Goal: Transaction & Acquisition: Subscribe to service/newsletter

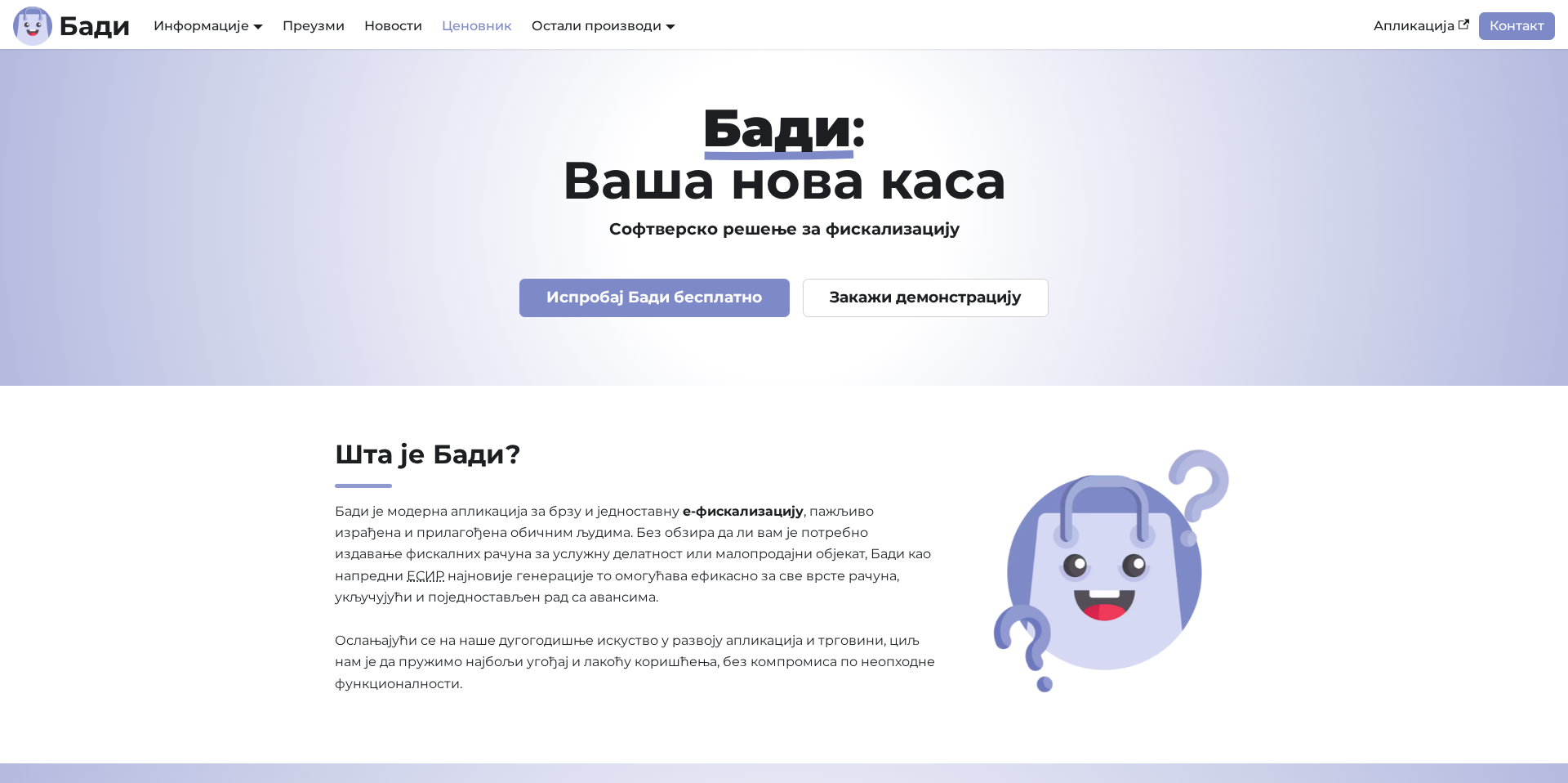
click at [468, 23] on link "Ценовник" at bounding box center [477, 26] width 90 height 28
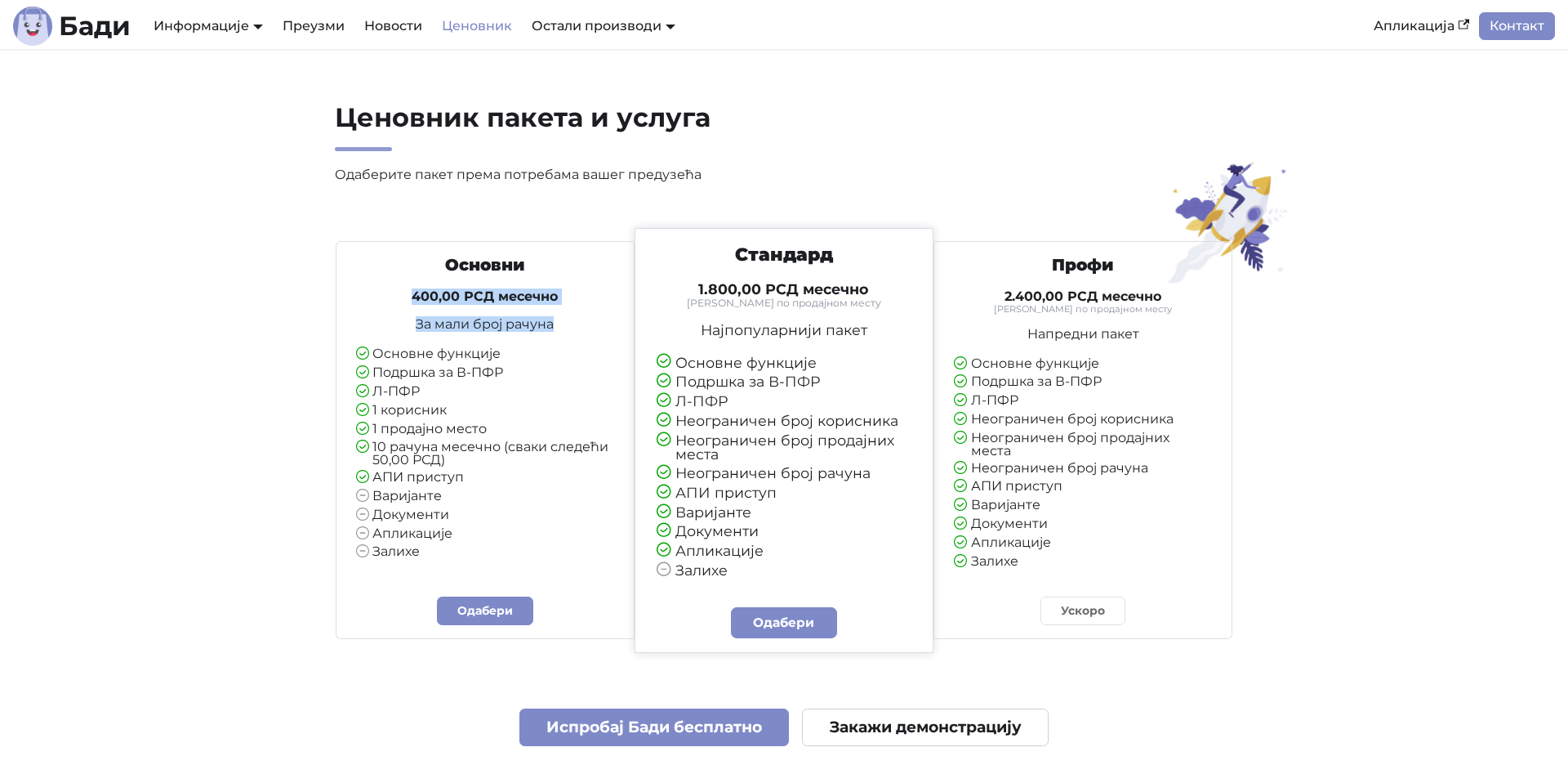
drag, startPoint x: 397, startPoint y: 296, endPoint x: 554, endPoint y: 346, distance: 164.8
click at [554, 346] on div "Основни 400,00 РСД месечно За мали број рачуна Основне функције Подршка за В-ПФ…" at bounding box center [485, 407] width 285 height 304
drag, startPoint x: 566, startPoint y: 337, endPoint x: 436, endPoint y: 305, distance: 133.9
click at [436, 305] on div "Основни 400,00 РСД месечно За мали број рачуна Основне функције Подршка за В-ПФ…" at bounding box center [485, 407] width 285 height 304
click at [441, 282] on div "Основни 400,00 РСД месечно За мали број рачуна Основне функције Подршка за В-ПФ…" at bounding box center [485, 407] width 285 height 304
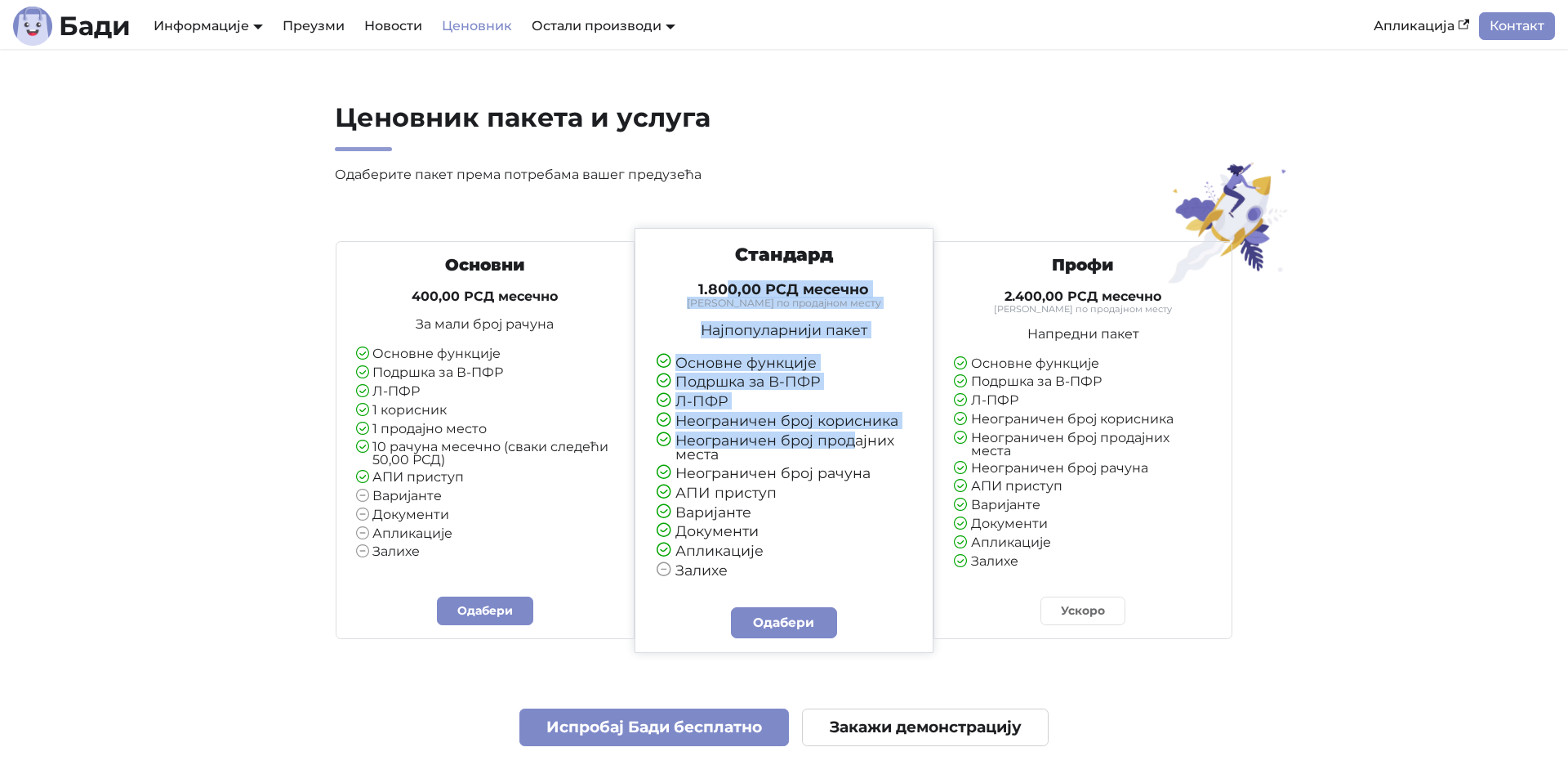
drag, startPoint x: 745, startPoint y: 283, endPoint x: 851, endPoint y: 454, distance: 201.2
click at [850, 453] on div "Стандард 1.800,00 РСД месечно Тарифирано по продајном месту Најпопуларнији паке…" at bounding box center [784, 411] width 284 height 334
click at [856, 452] on li "Неограничен број продајних места" at bounding box center [784, 447] width 255 height 29
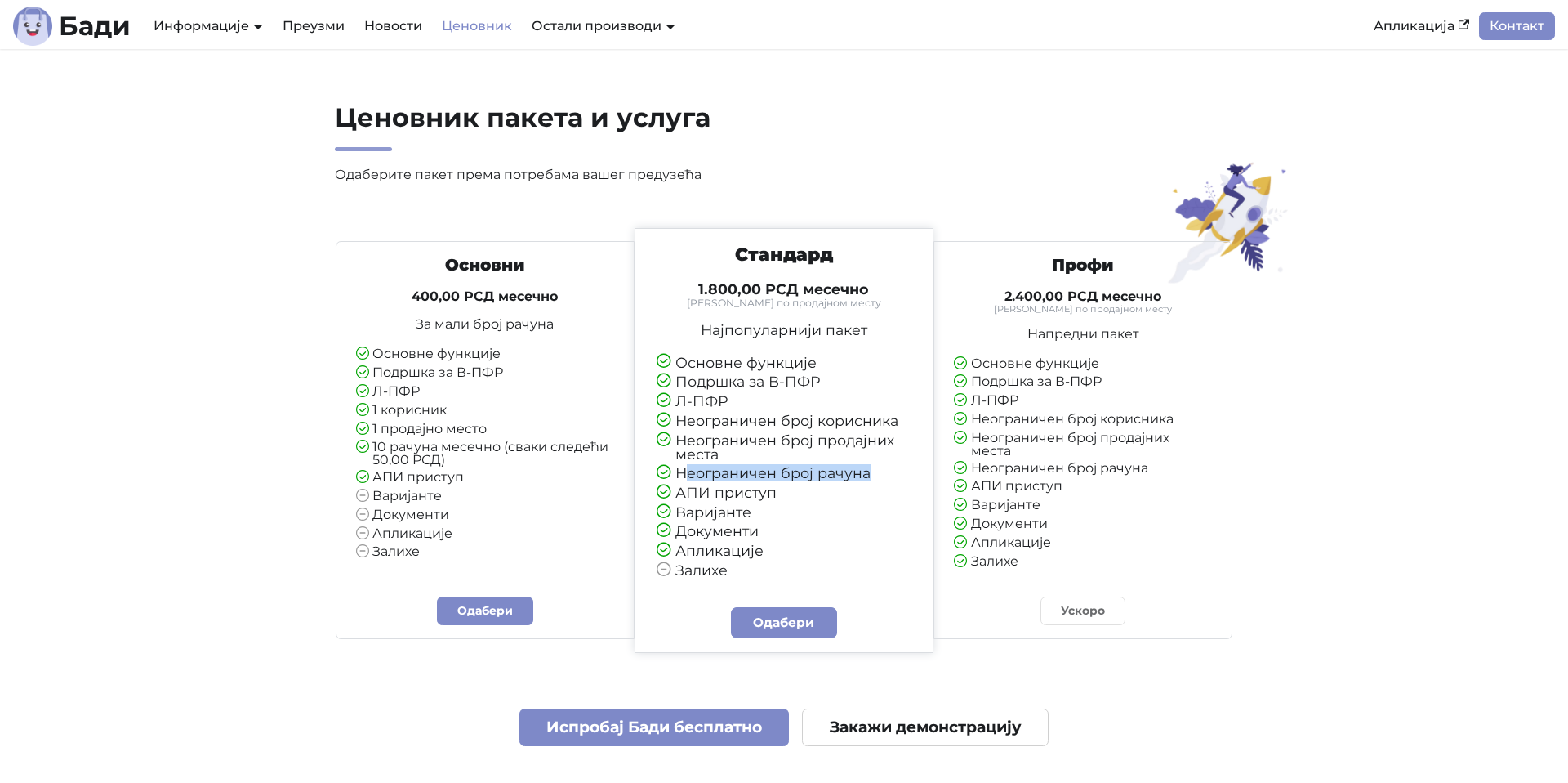
drag, startPoint x: 825, startPoint y: 485, endPoint x: 874, endPoint y: 491, distance: 49.4
click at [874, 491] on ul "Основне функције Подршка за В-ПФР Л-ПФР Неограничен број корисника Неограничен …" at bounding box center [784, 467] width 255 height 223
click at [883, 492] on li "АПИ приступ" at bounding box center [784, 493] width 255 height 15
drag, startPoint x: 739, startPoint y: 496, endPoint x: 770, endPoint y: 497, distance: 31.0
click at [770, 497] on li "АПИ приступ" at bounding box center [784, 493] width 255 height 15
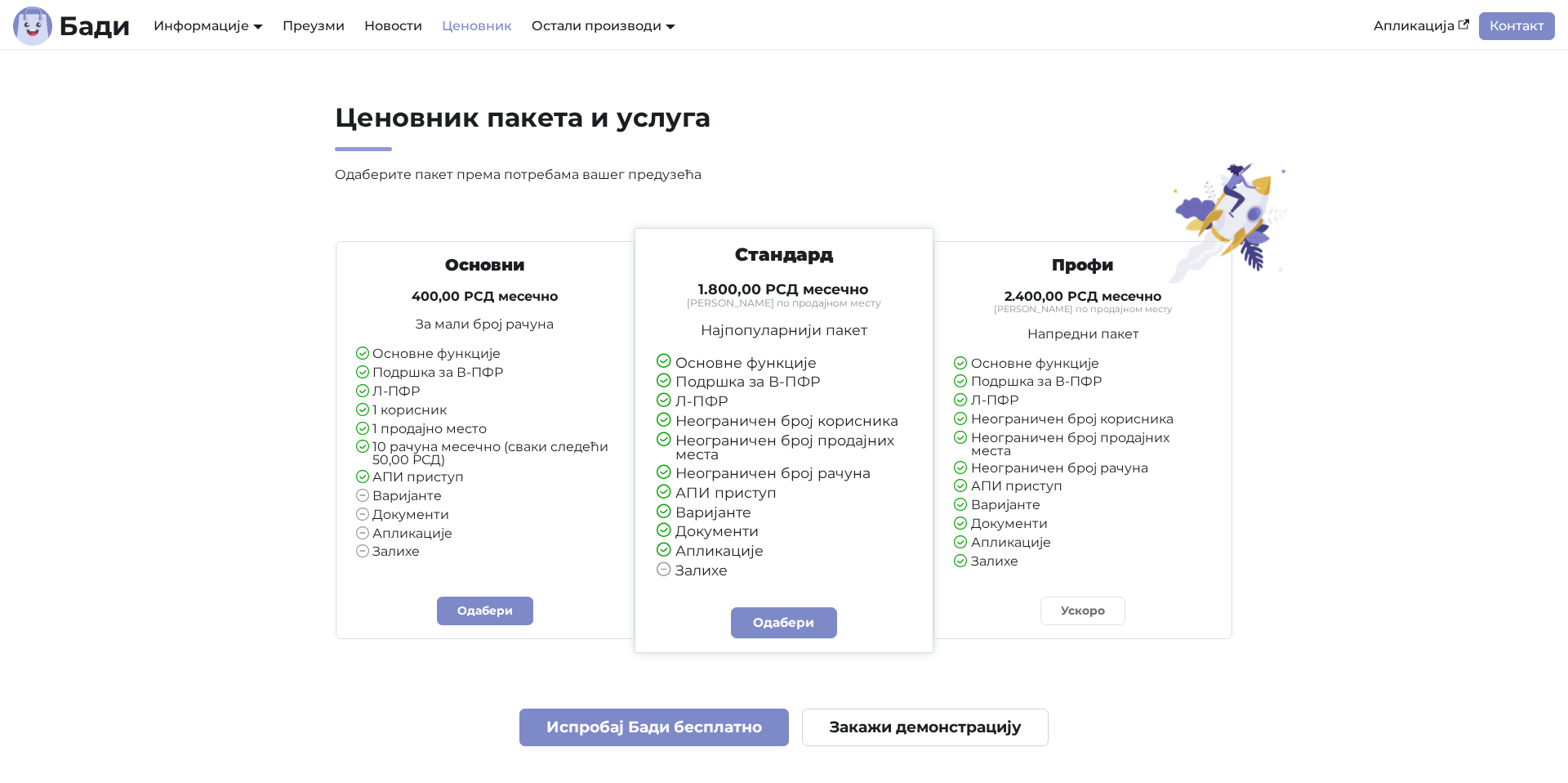
click at [772, 497] on li "АПИ приступ" at bounding box center [784, 493] width 255 height 15
click at [223, 88] on link "АПИ Документација" at bounding box center [219, 89] width 137 height 25
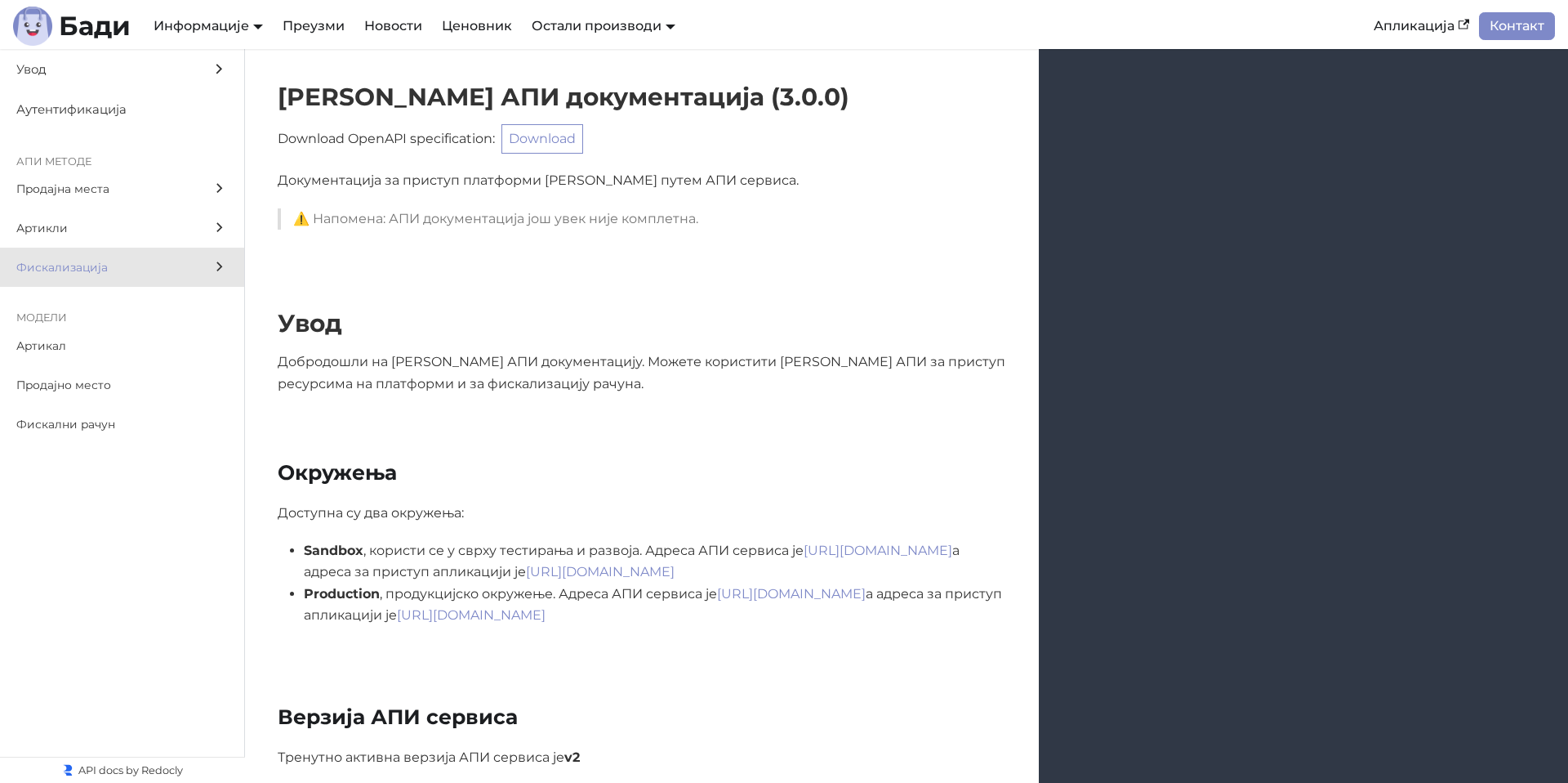
click at [219, 261] on icon at bounding box center [219, 266] width 17 height 17
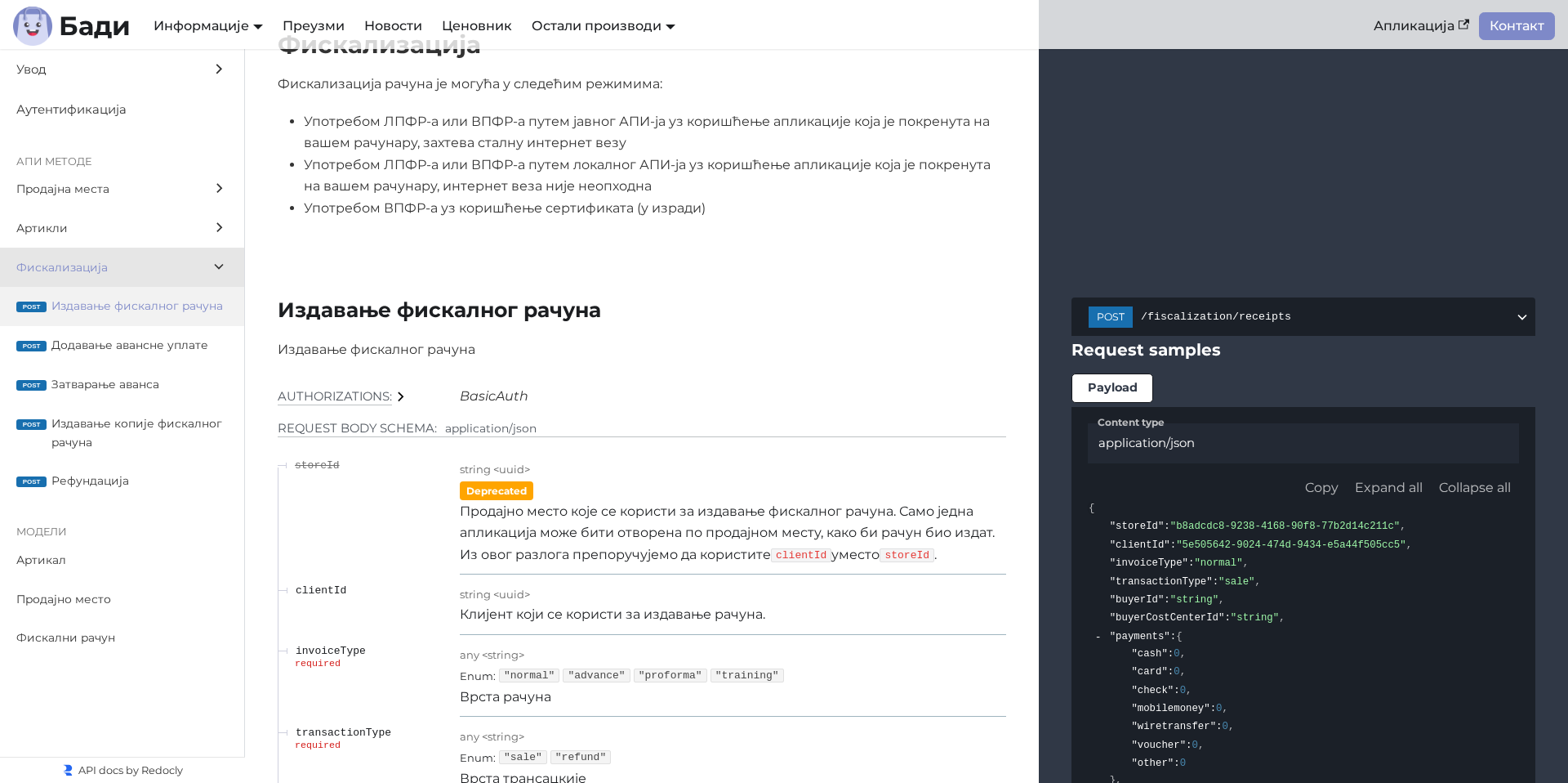
click at [232, 303] on label "post Издавање фискалног рачуна" at bounding box center [122, 306] width 245 height 39
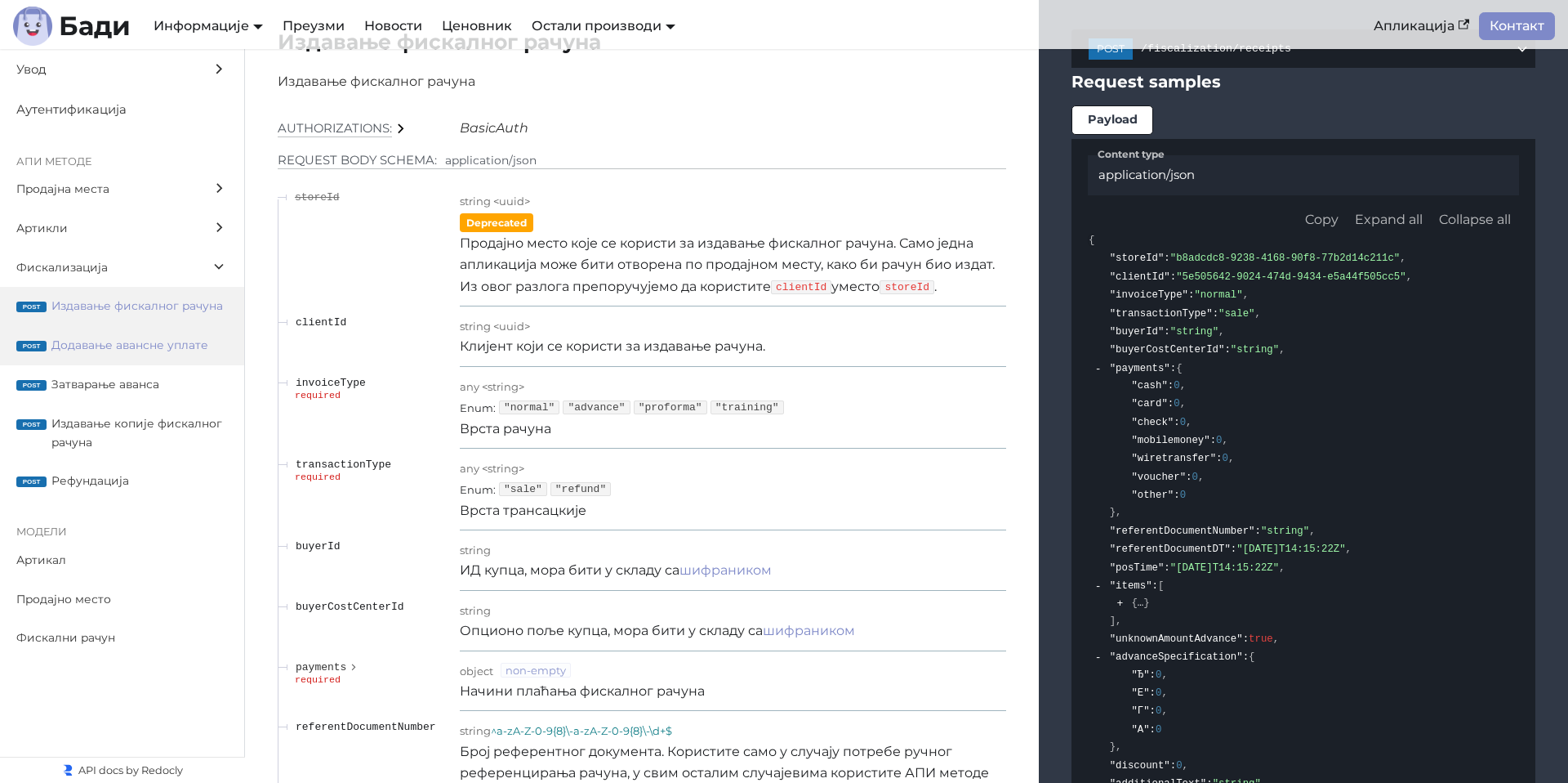
click at [203, 343] on span "Додавање авансне уплате" at bounding box center [140, 345] width 177 height 19
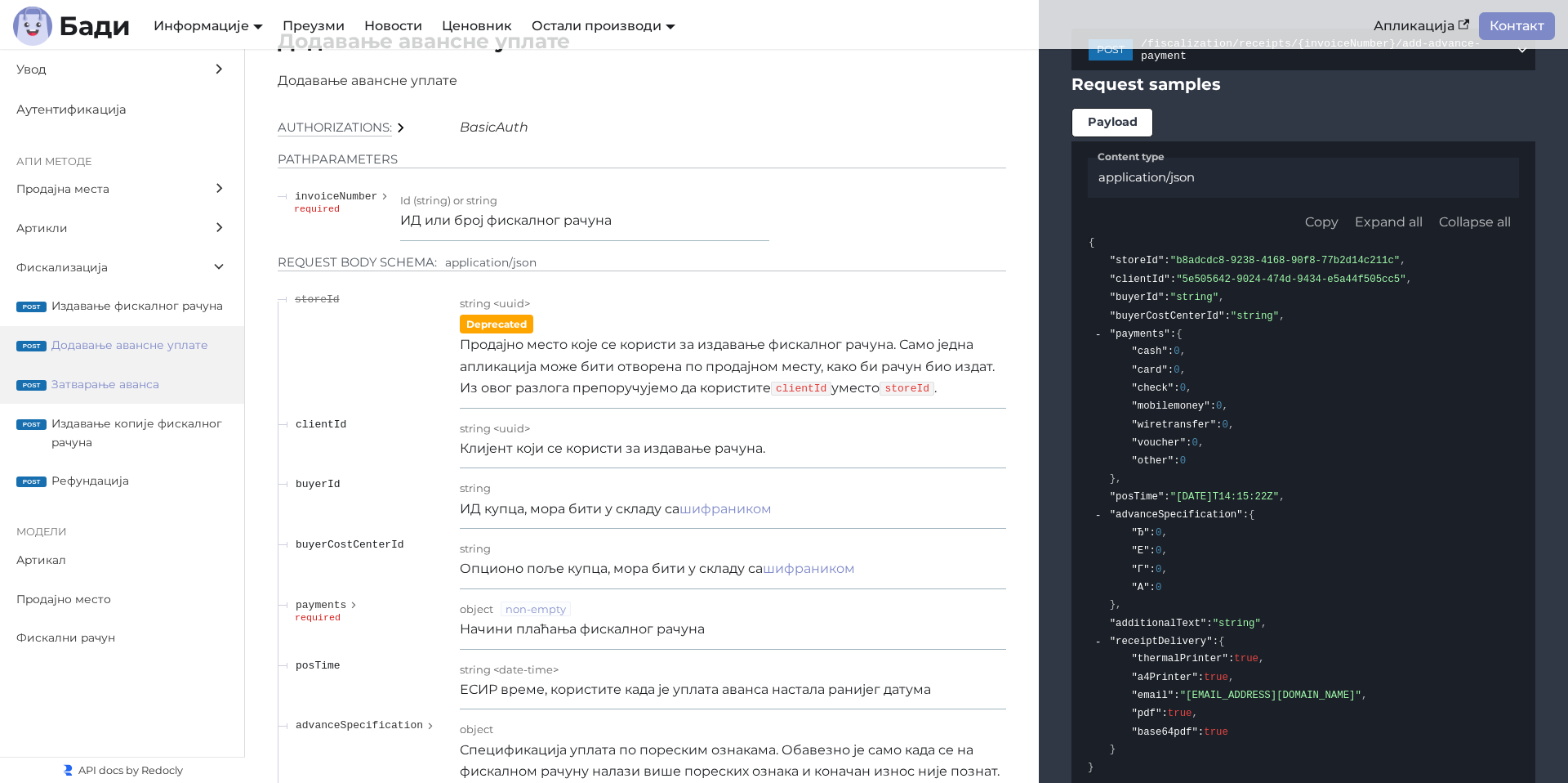
click at [142, 397] on label "post Затварање аванса" at bounding box center [122, 385] width 245 height 39
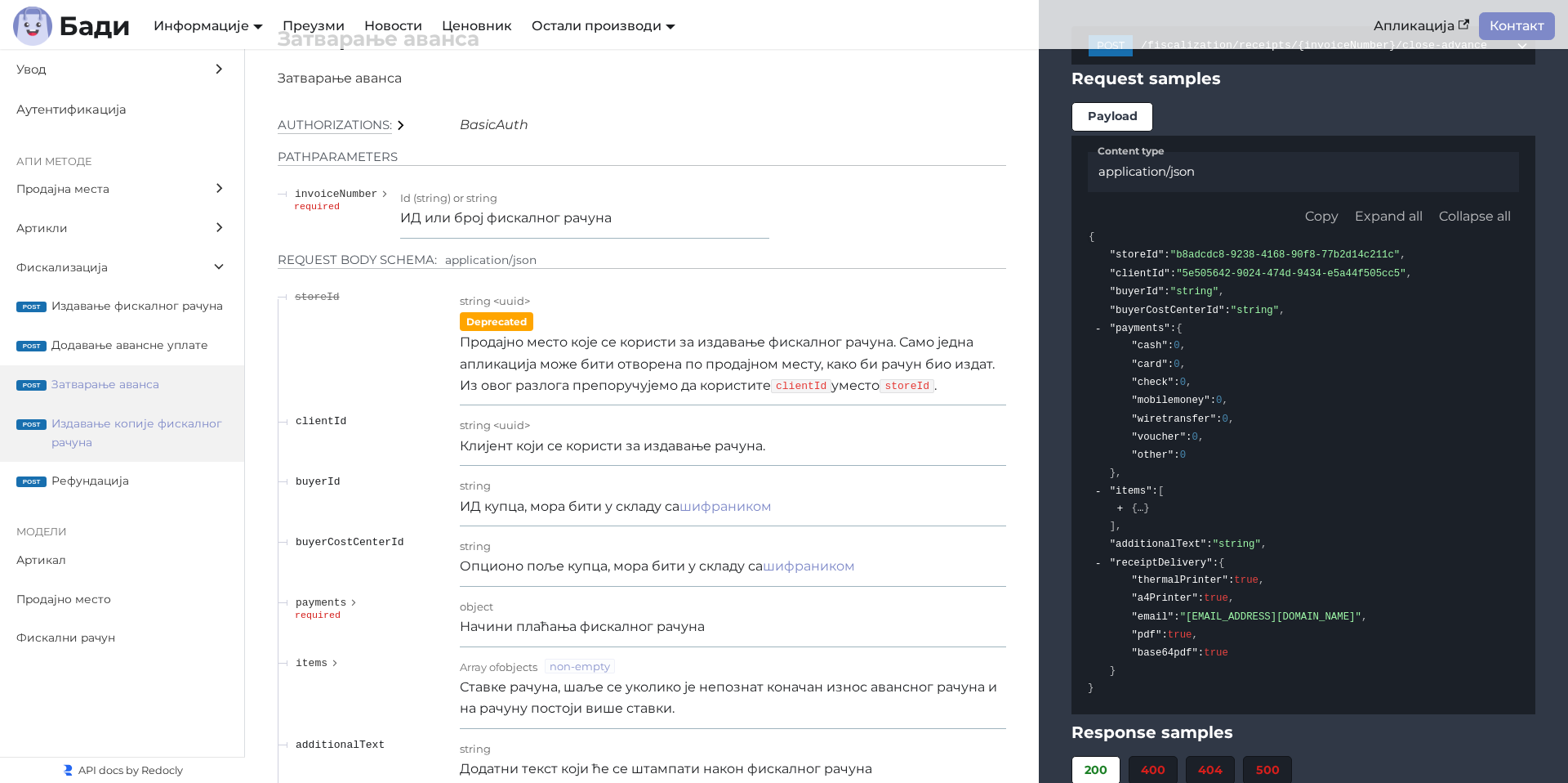
click at [147, 424] on span "Издавање копије фискалног рачуна" at bounding box center [140, 433] width 177 height 37
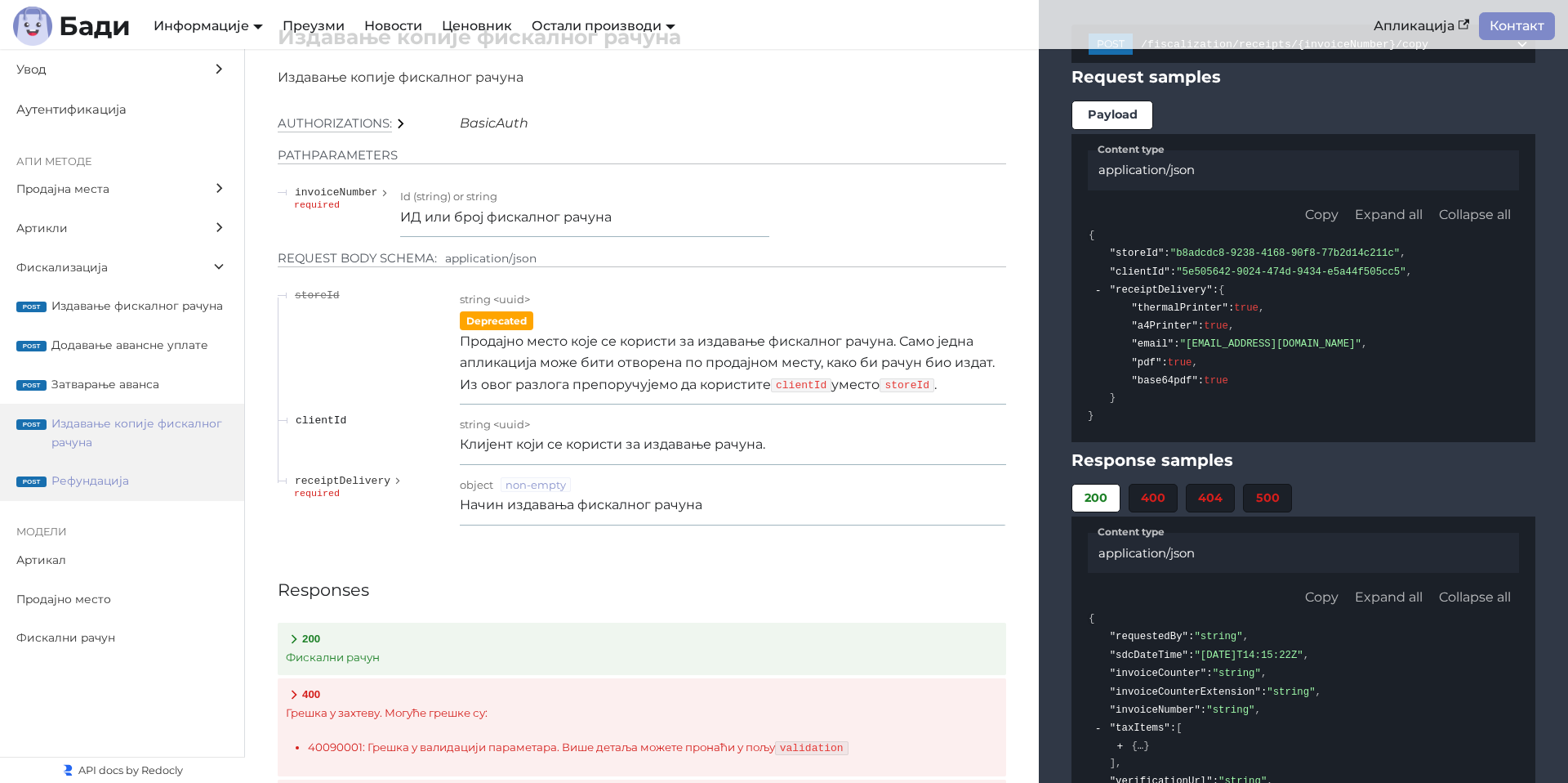
click at [145, 475] on span "Рефундација" at bounding box center [140, 480] width 177 height 19
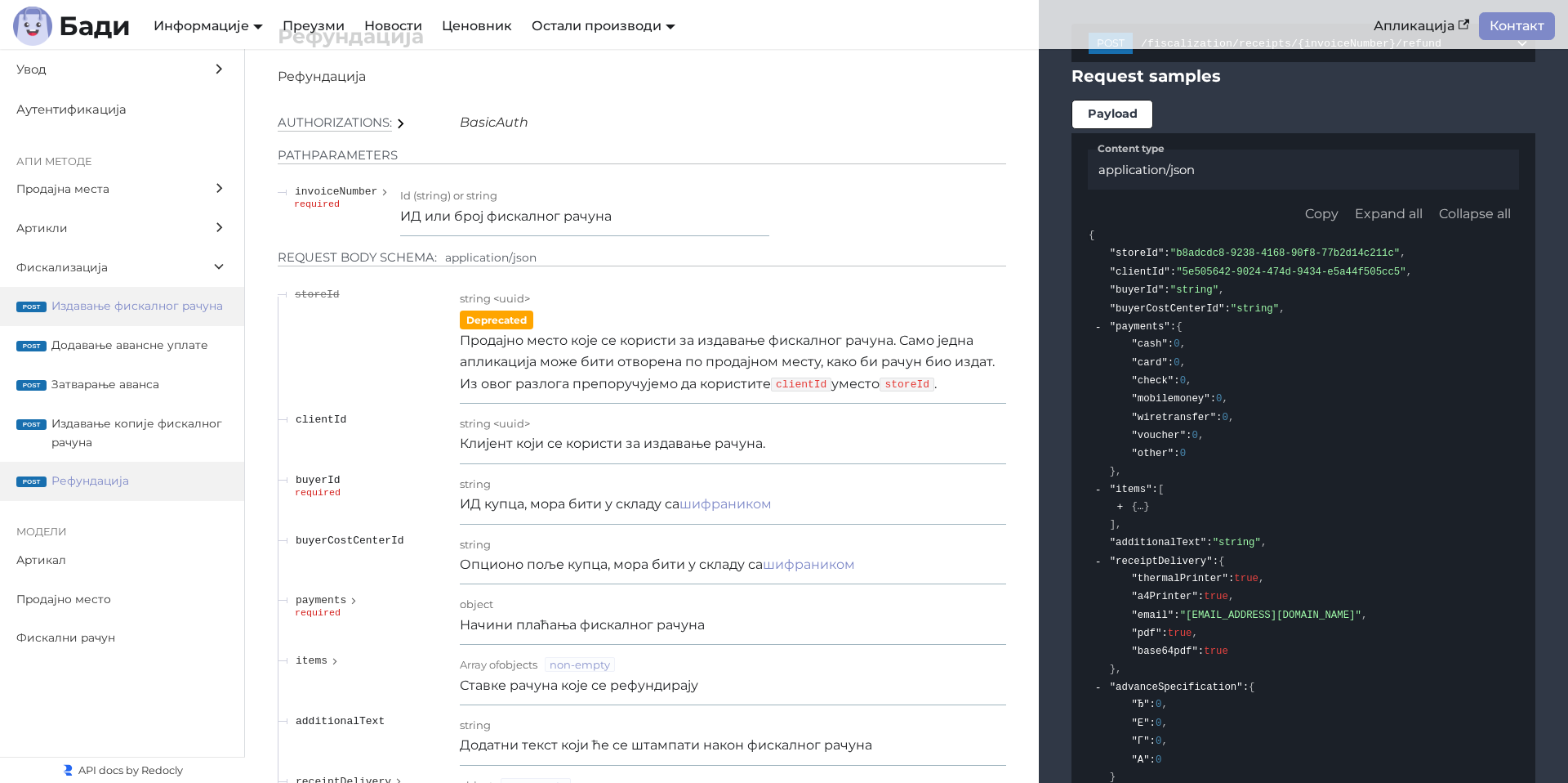
click at [169, 321] on label "post Издавање фискалног рачуна" at bounding box center [122, 306] width 245 height 39
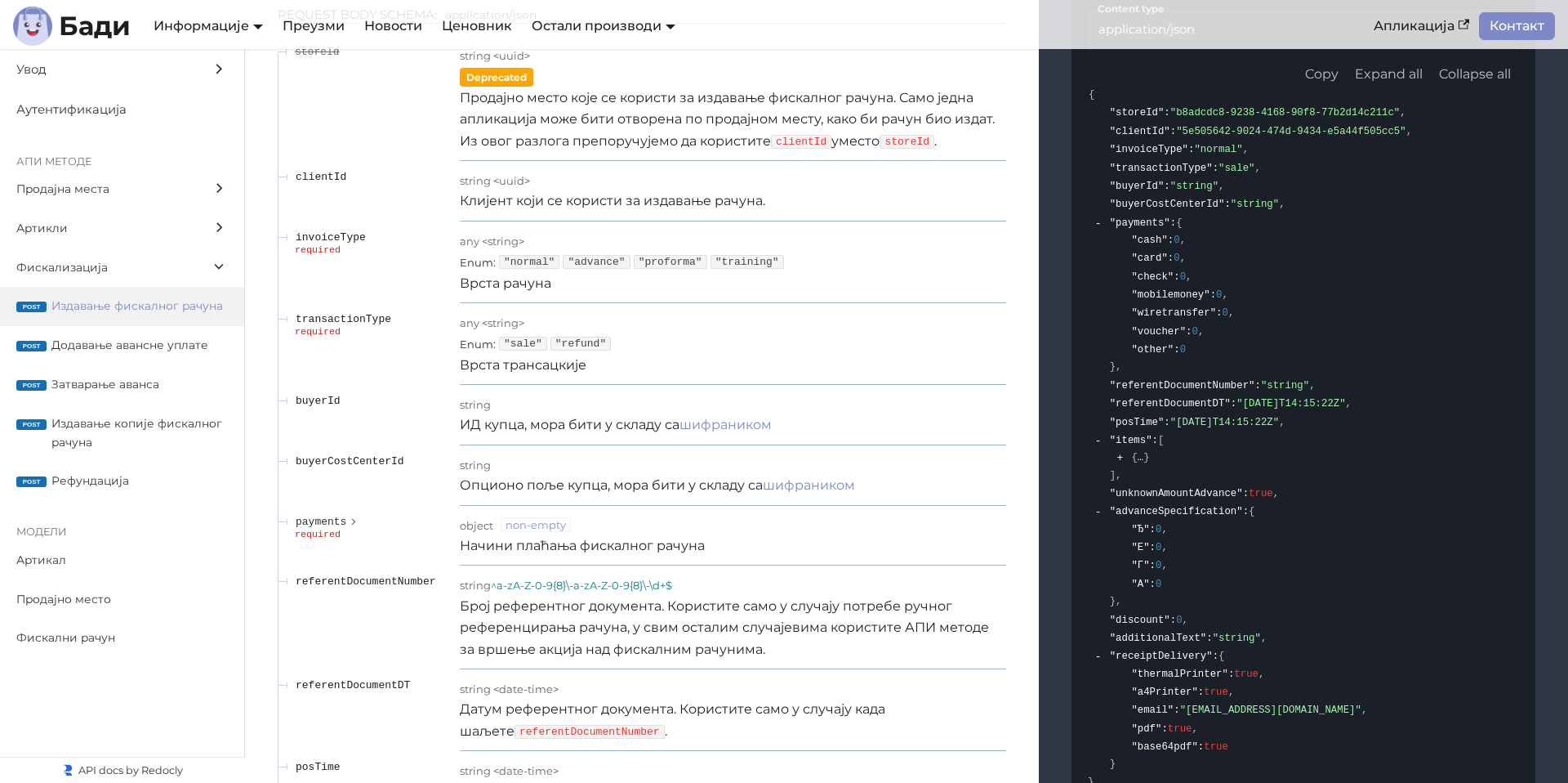
scroll to position [13953, 0]
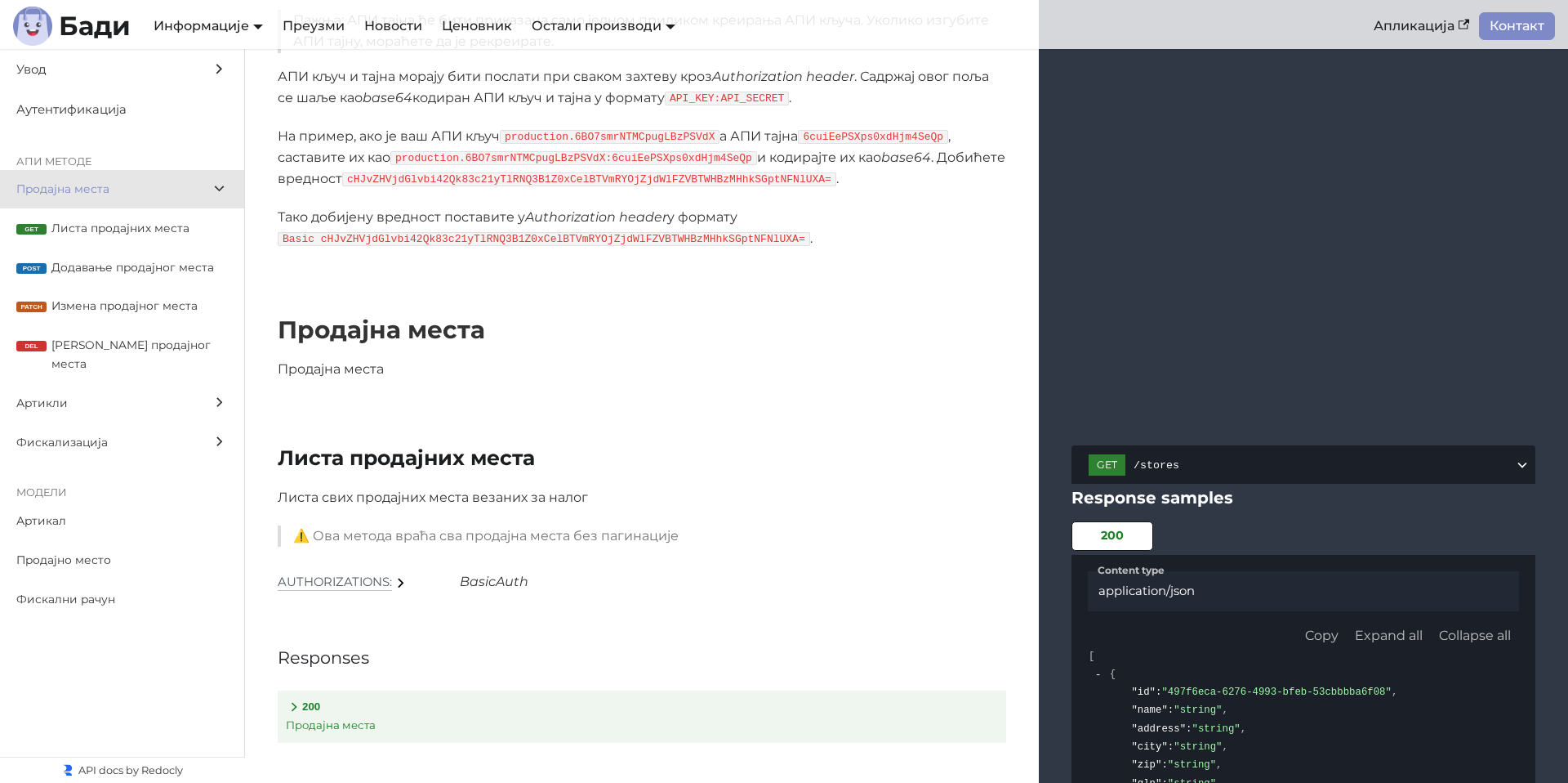
scroll to position [7, 0]
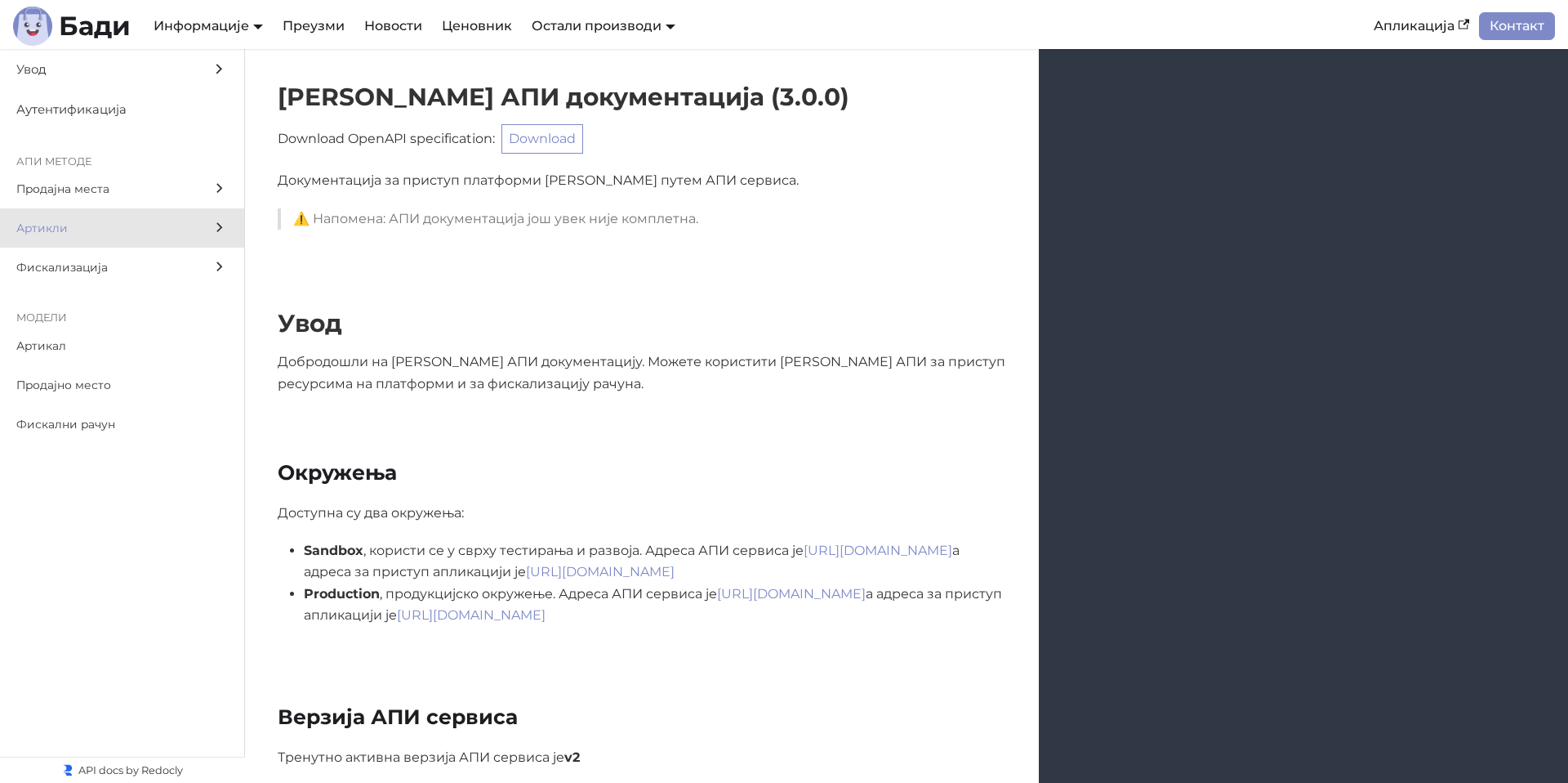
click at [222, 221] on icon at bounding box center [219, 227] width 17 height 17
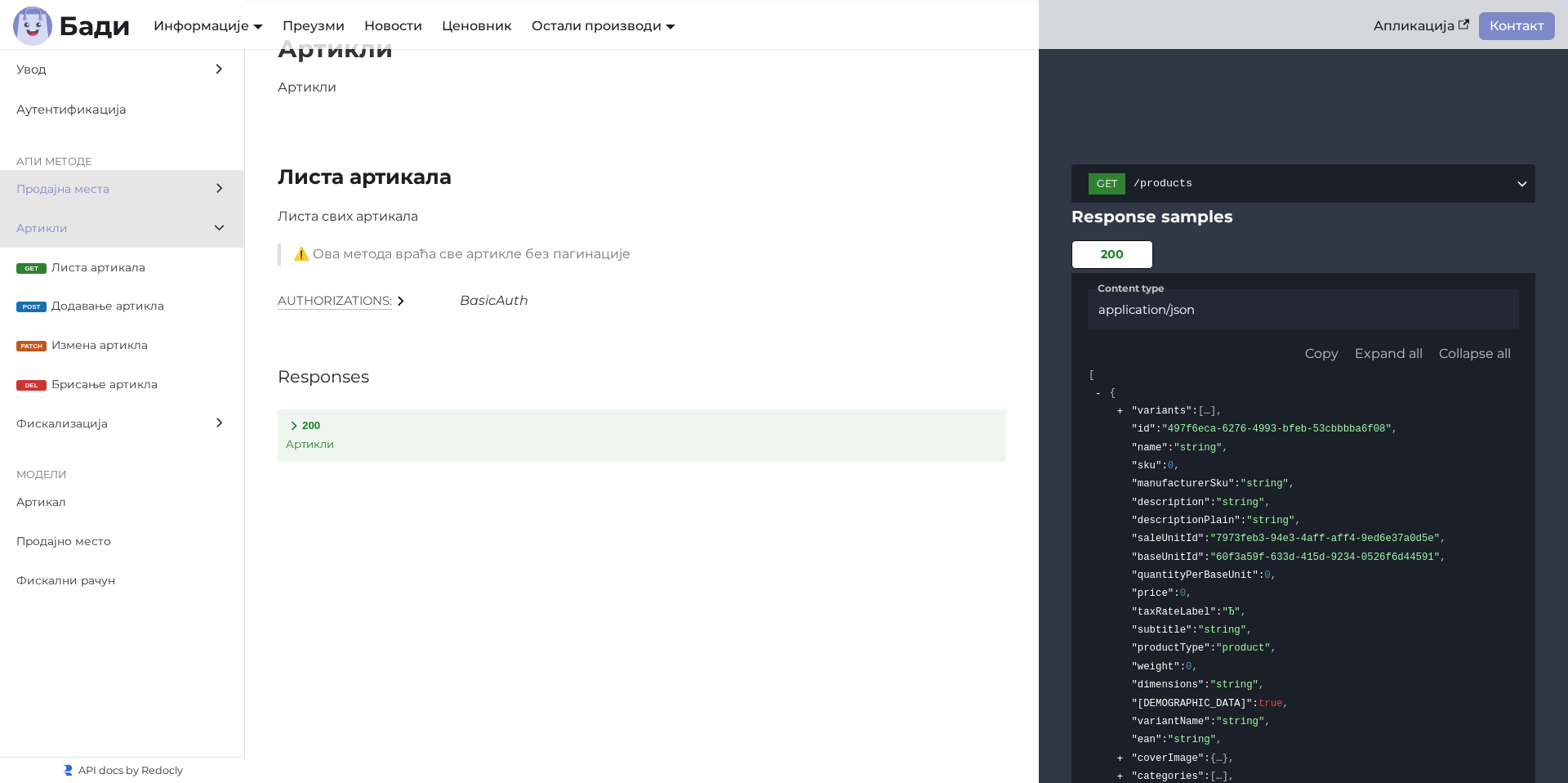
click at [228, 181] on icon at bounding box center [219, 187] width 17 height 17
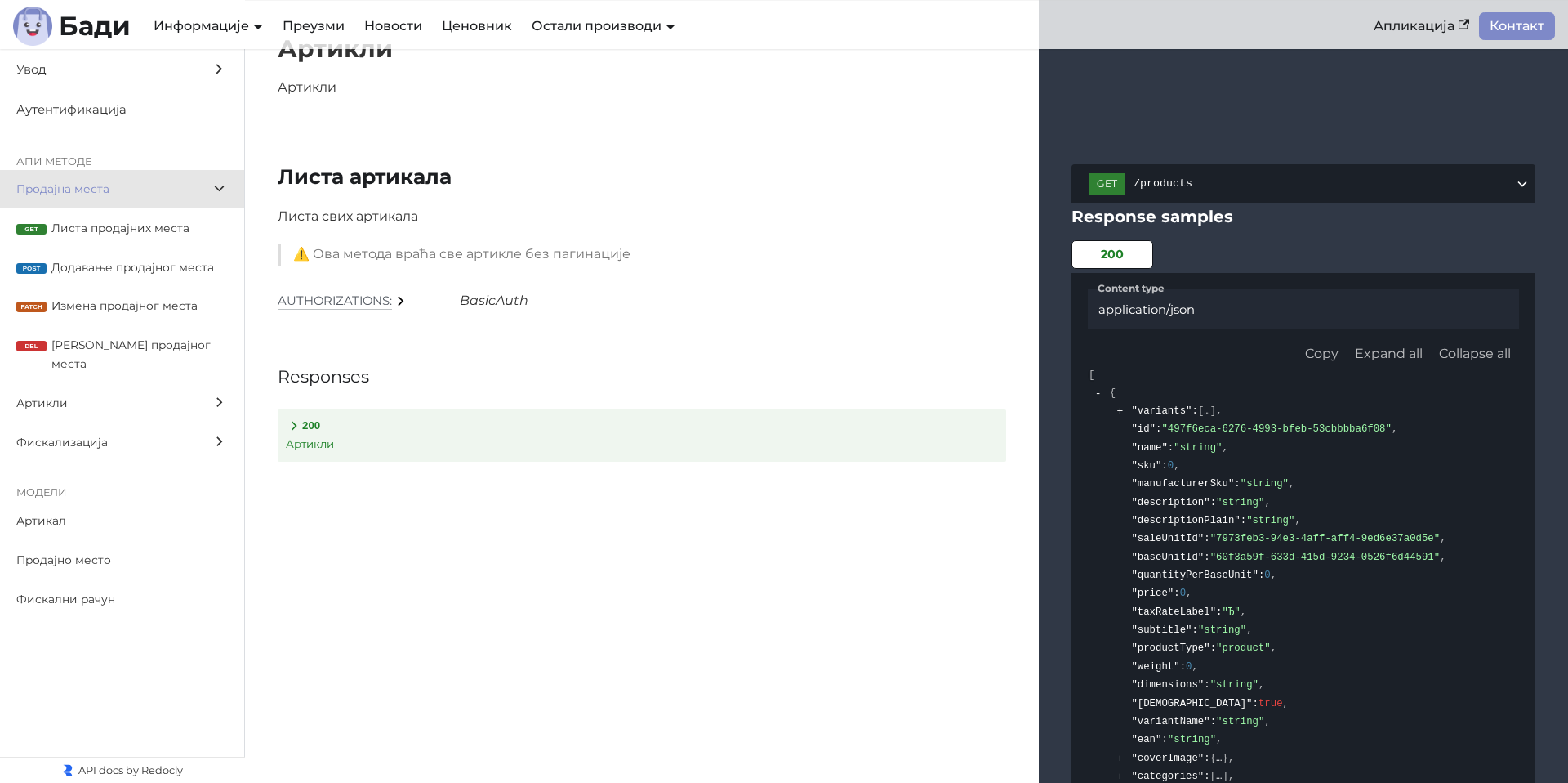
scroll to position [1470, 0]
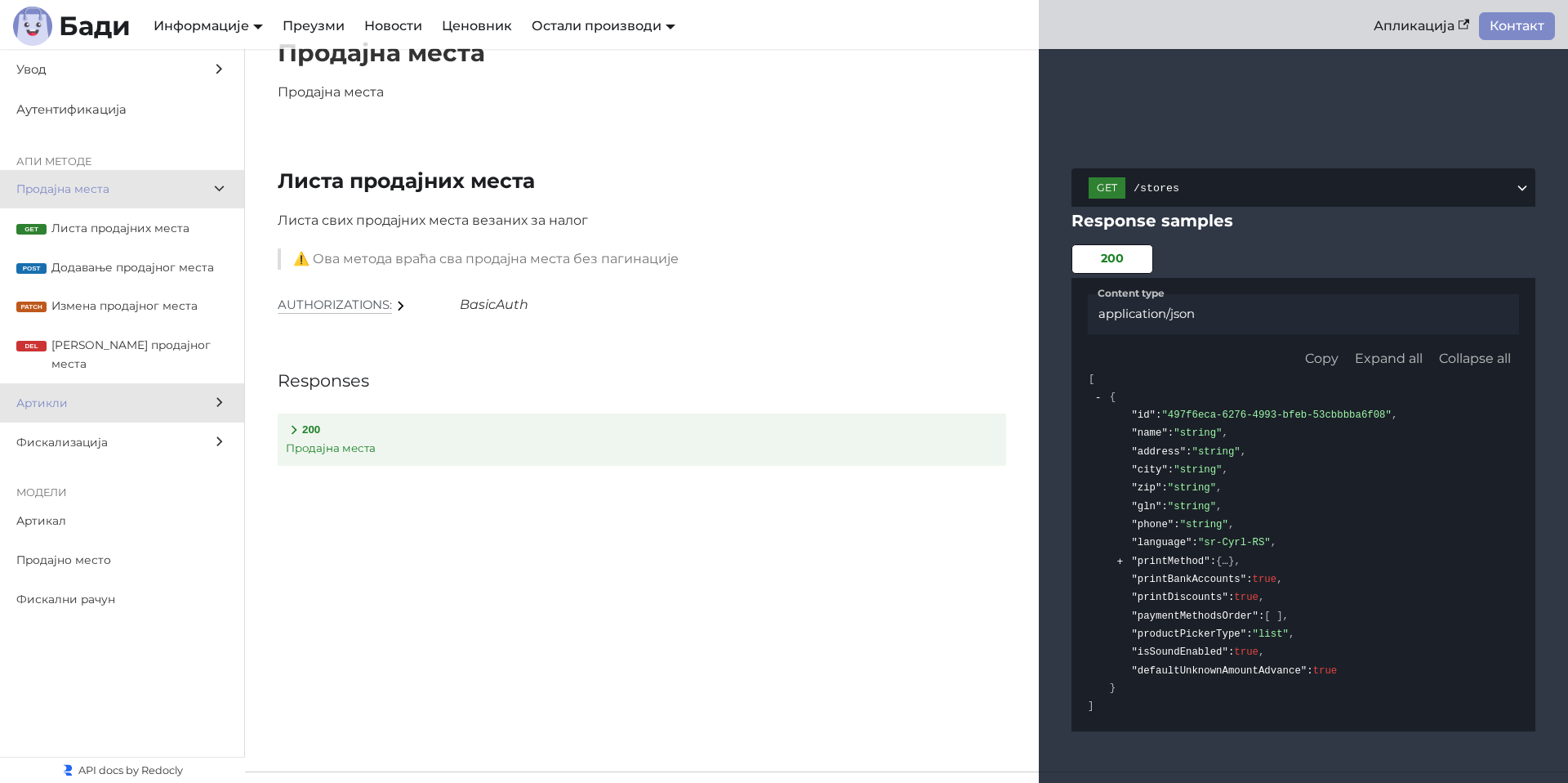
click at [217, 383] on label "Артикли" at bounding box center [122, 403] width 245 height 39
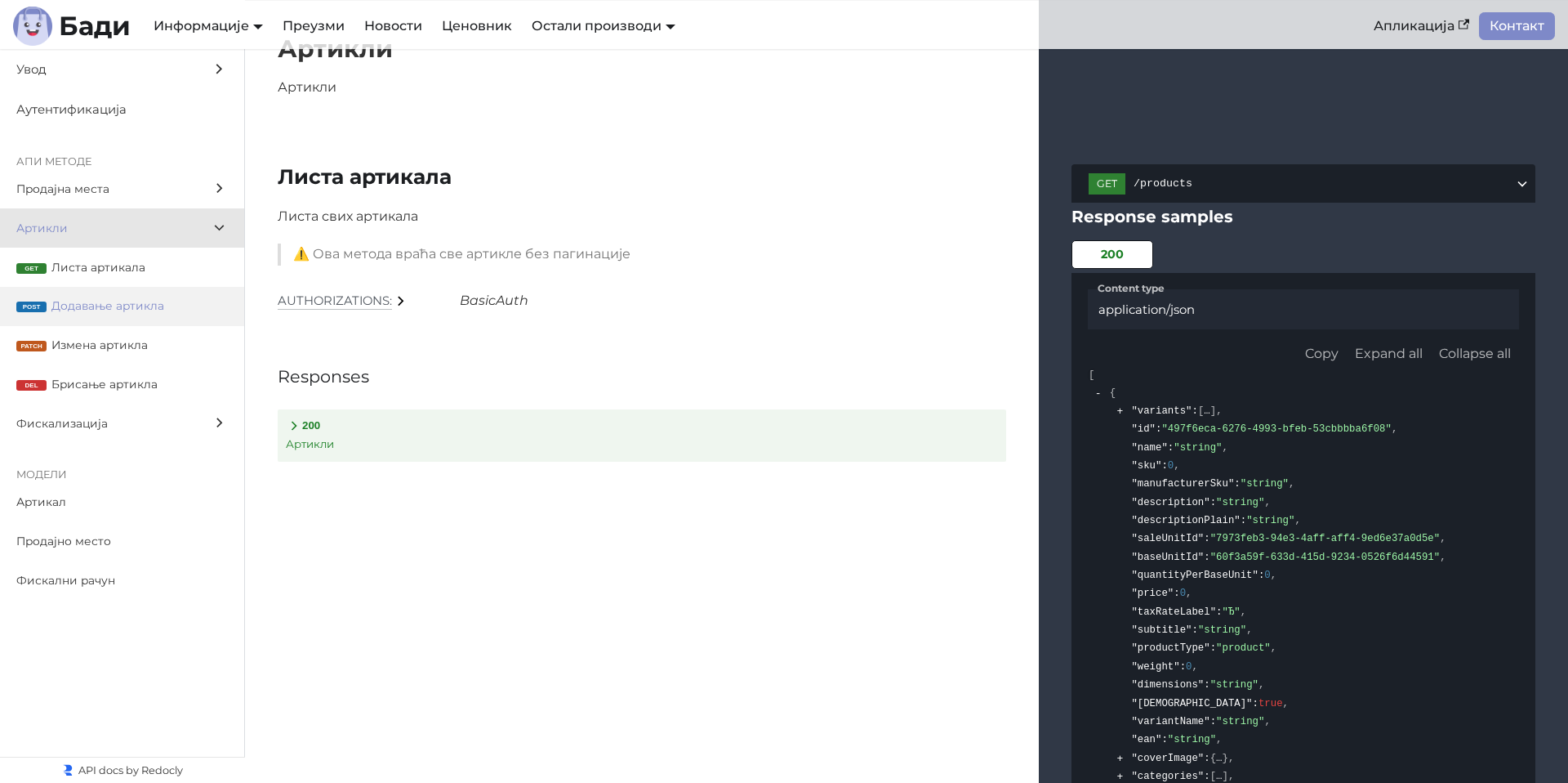
click at [107, 287] on label "post Додавање артикла" at bounding box center [122, 306] width 245 height 39
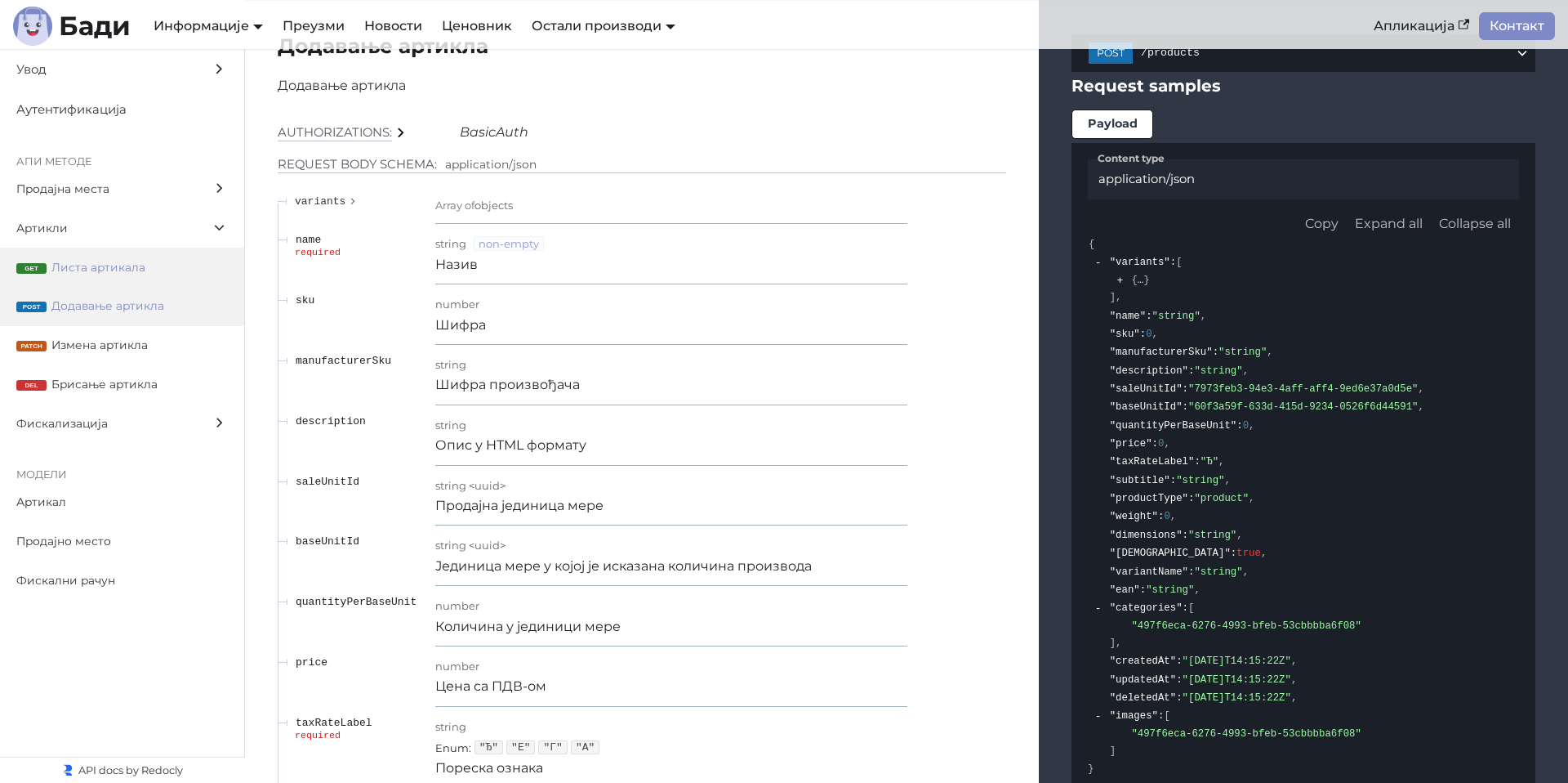
click at [112, 278] on label "get Листа артикала" at bounding box center [122, 267] width 245 height 39
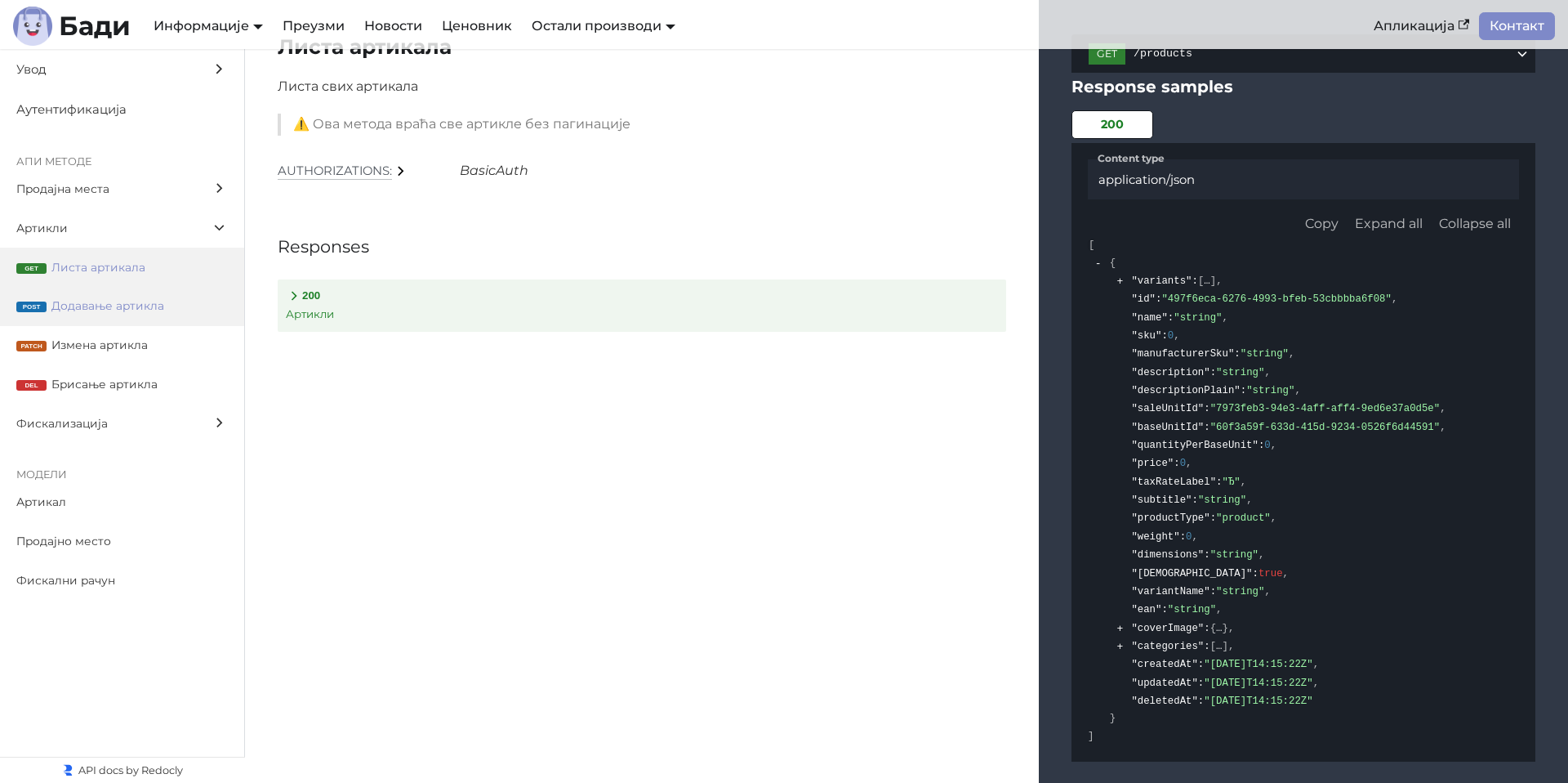
click at [127, 304] on span "Додавање артикла" at bounding box center [140, 305] width 177 height 19
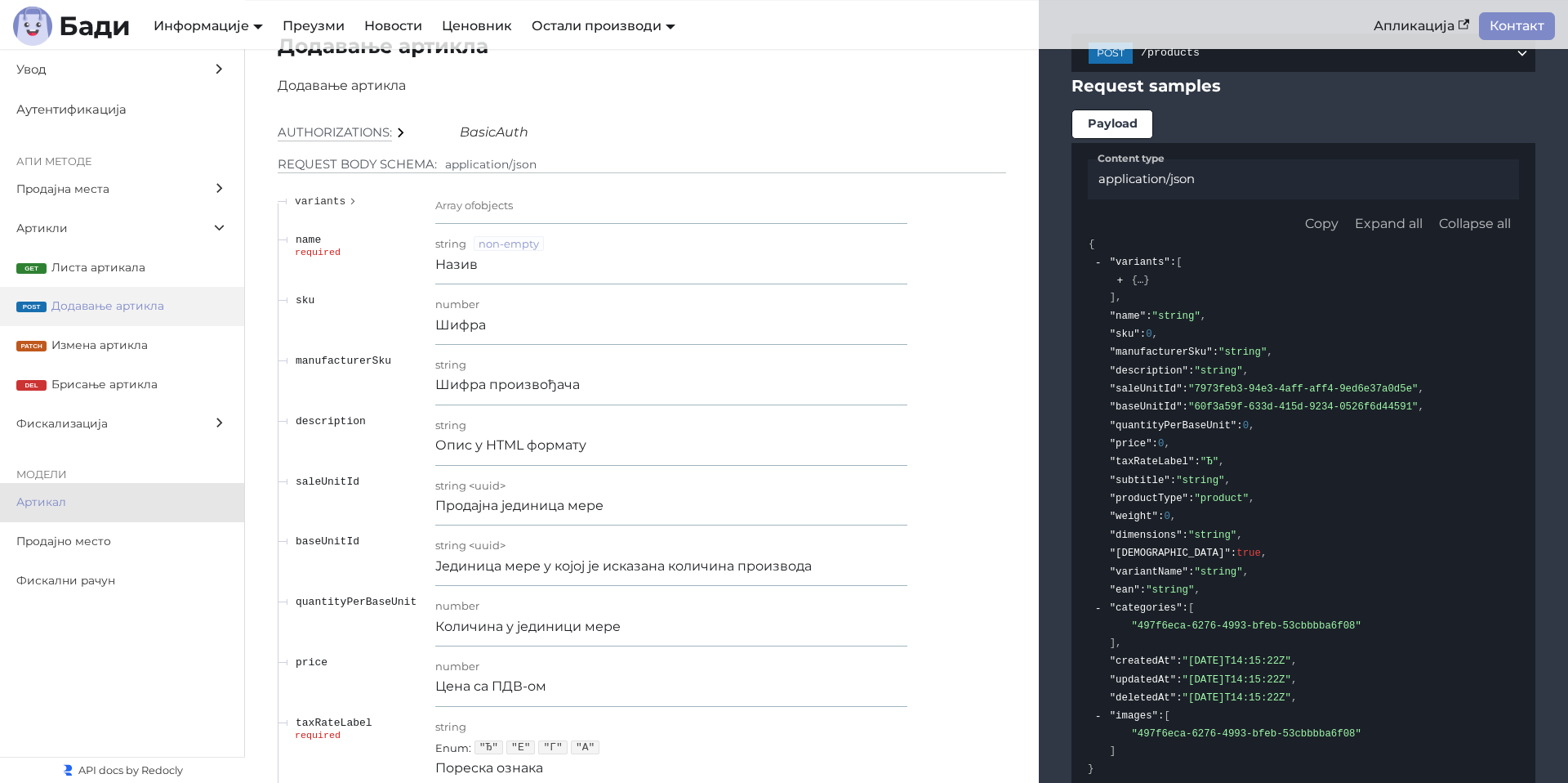
click at [73, 512] on label "Артикал" at bounding box center [122, 503] width 245 height 39
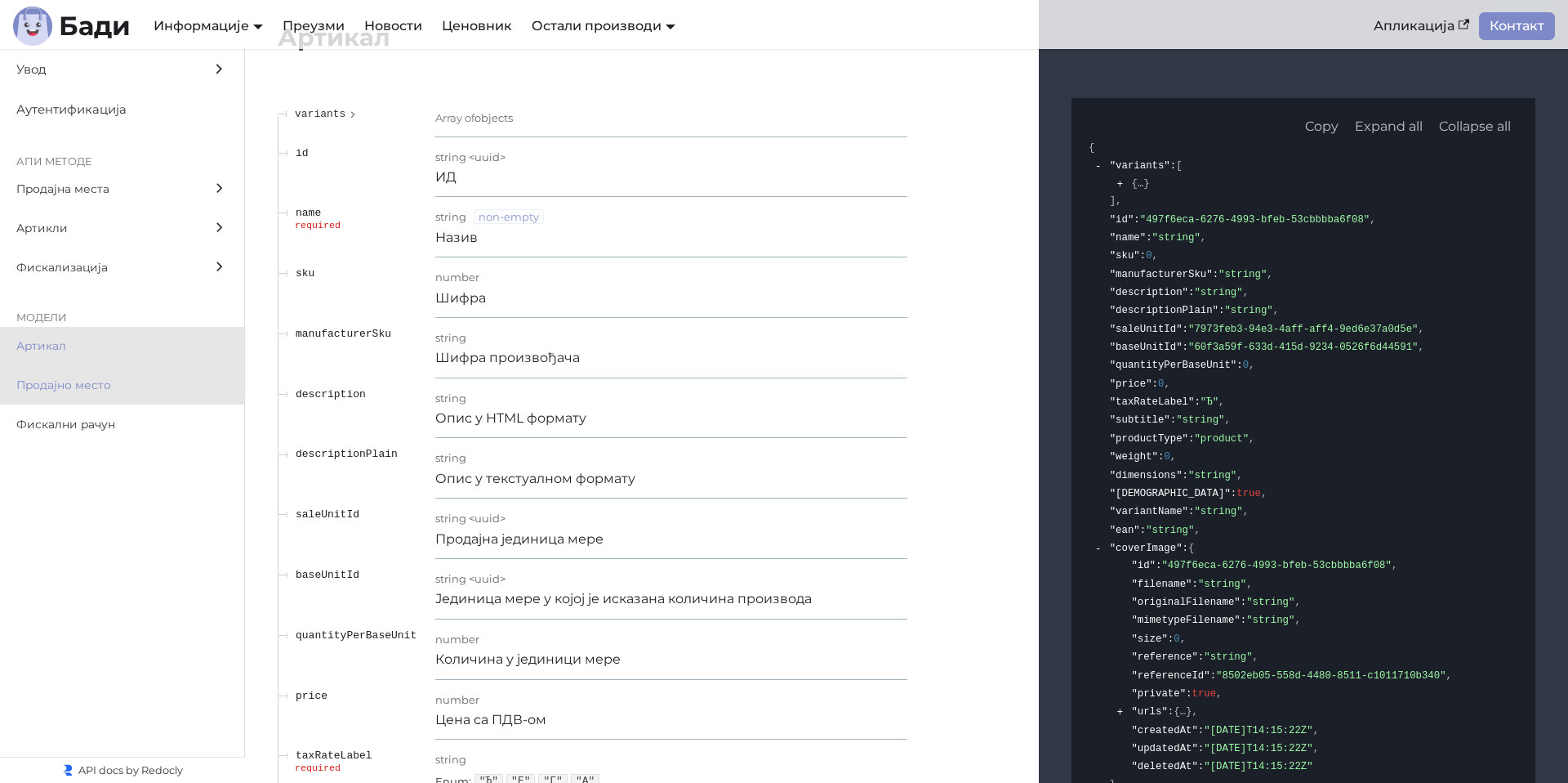
click at [90, 388] on span "Продајно место" at bounding box center [106, 385] width 180 height 19
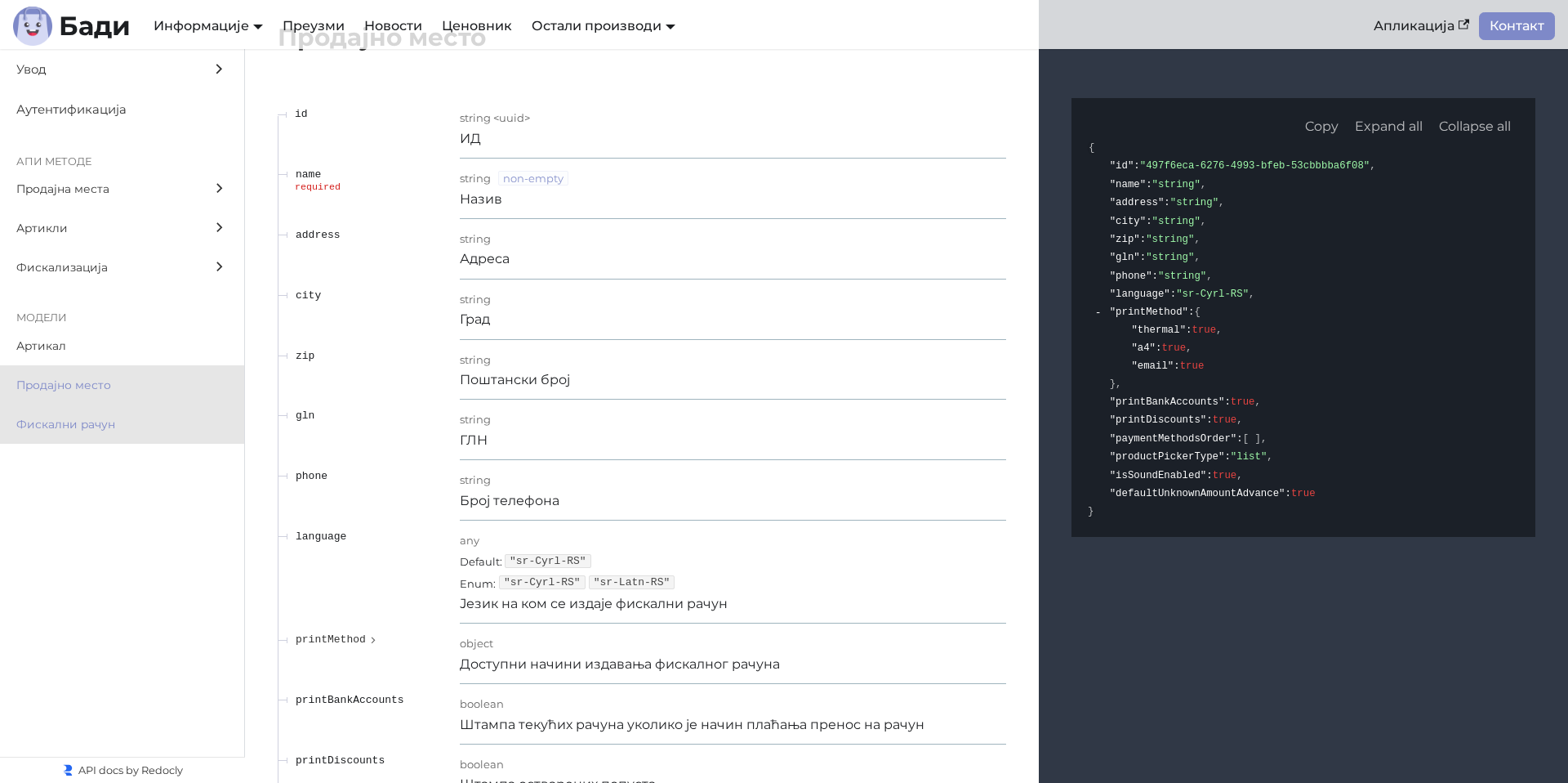
click at [74, 428] on span "Фискални рачун" at bounding box center [106, 424] width 180 height 19
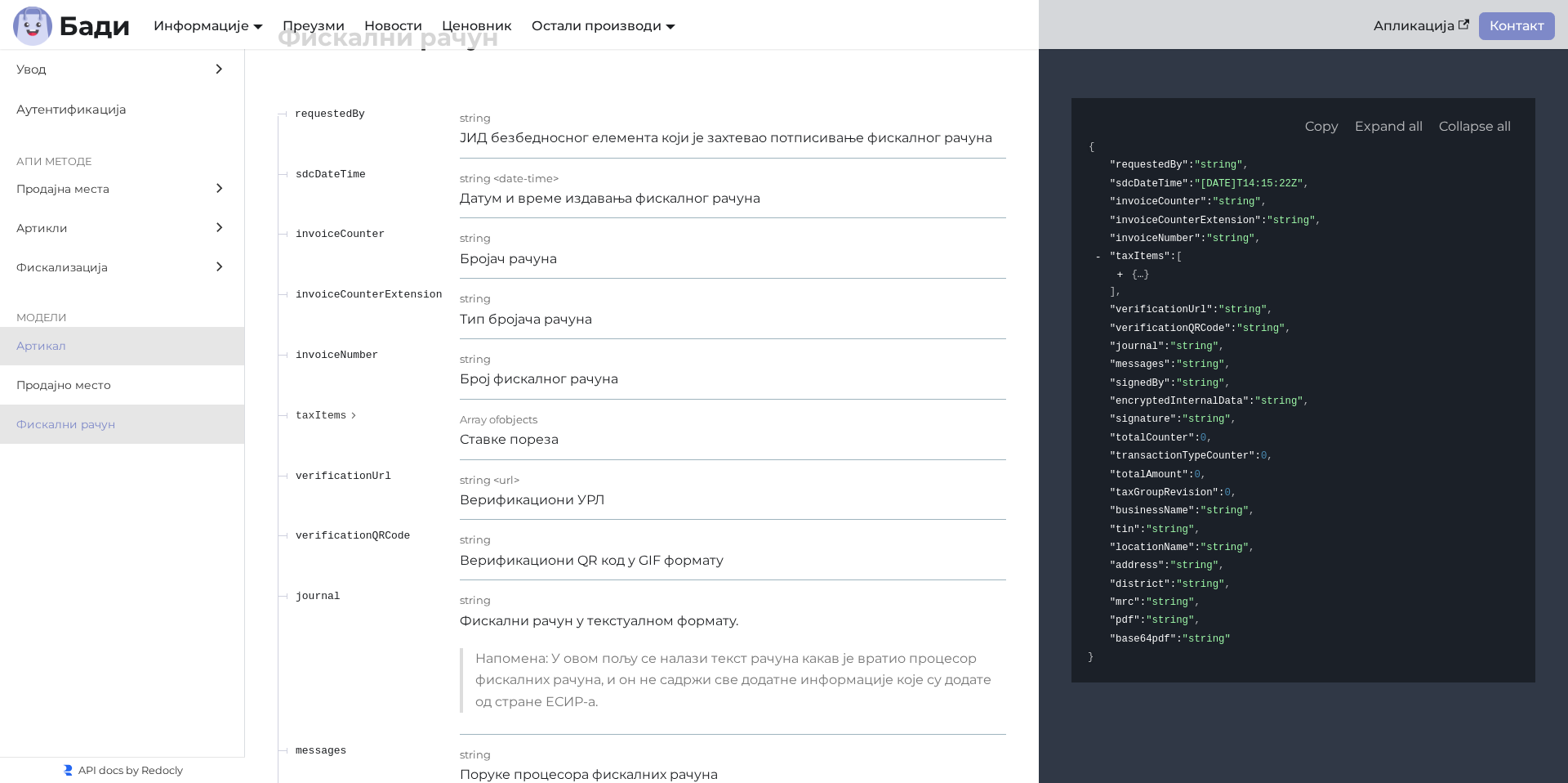
click at [86, 342] on span "Артикал" at bounding box center [106, 346] width 180 height 19
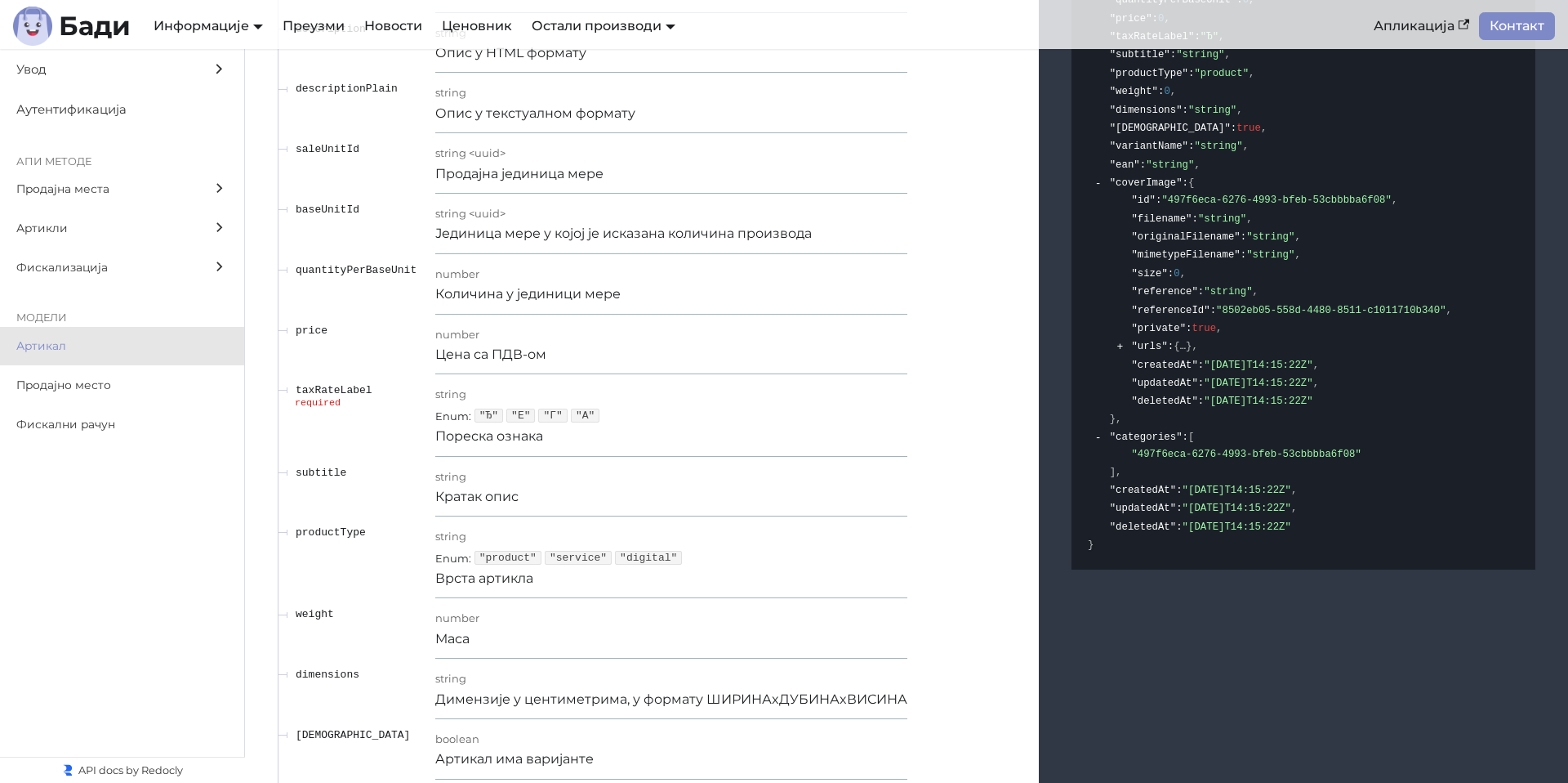
scroll to position [21994, 0]
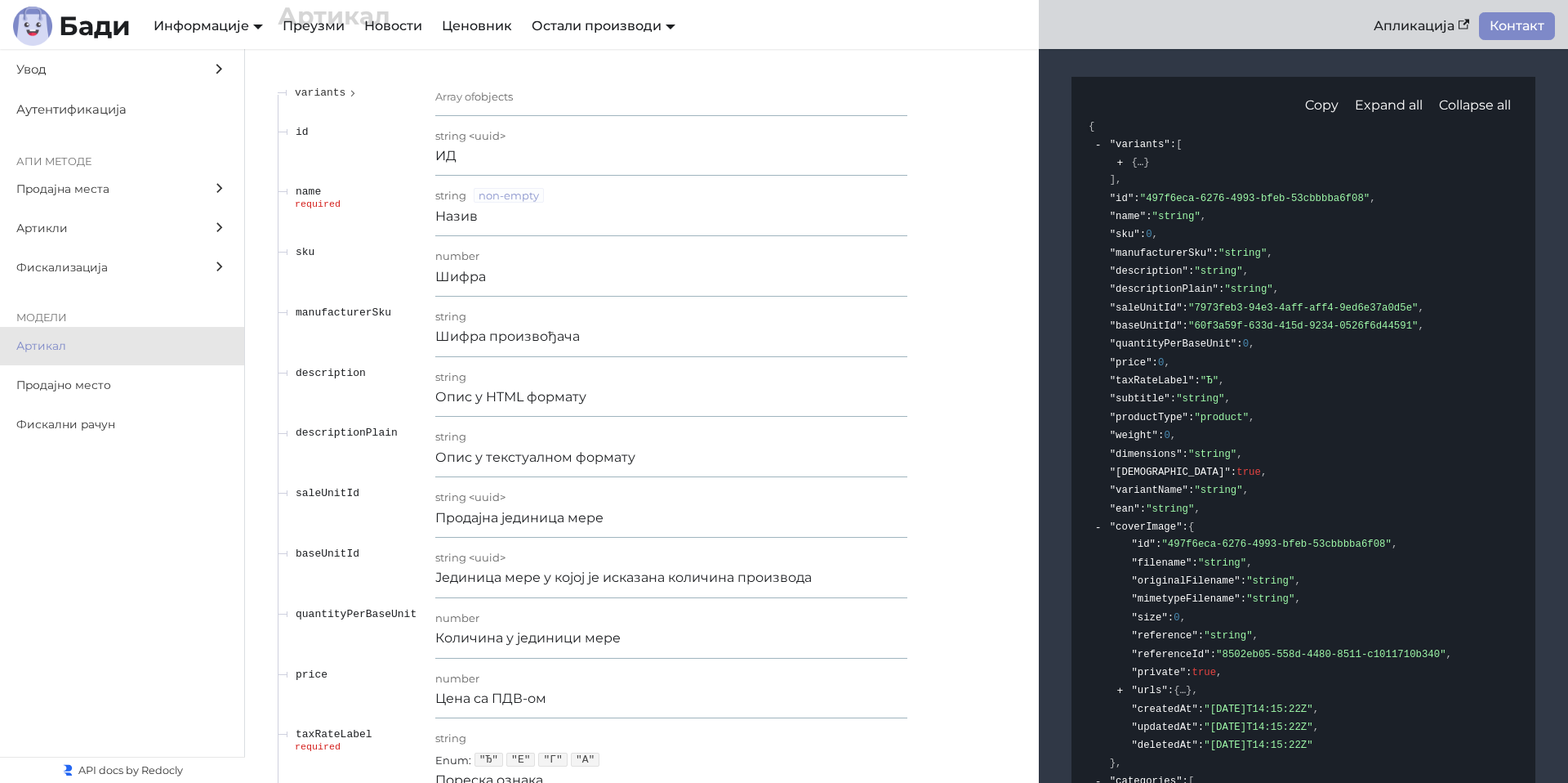
scroll to position [21960, 0]
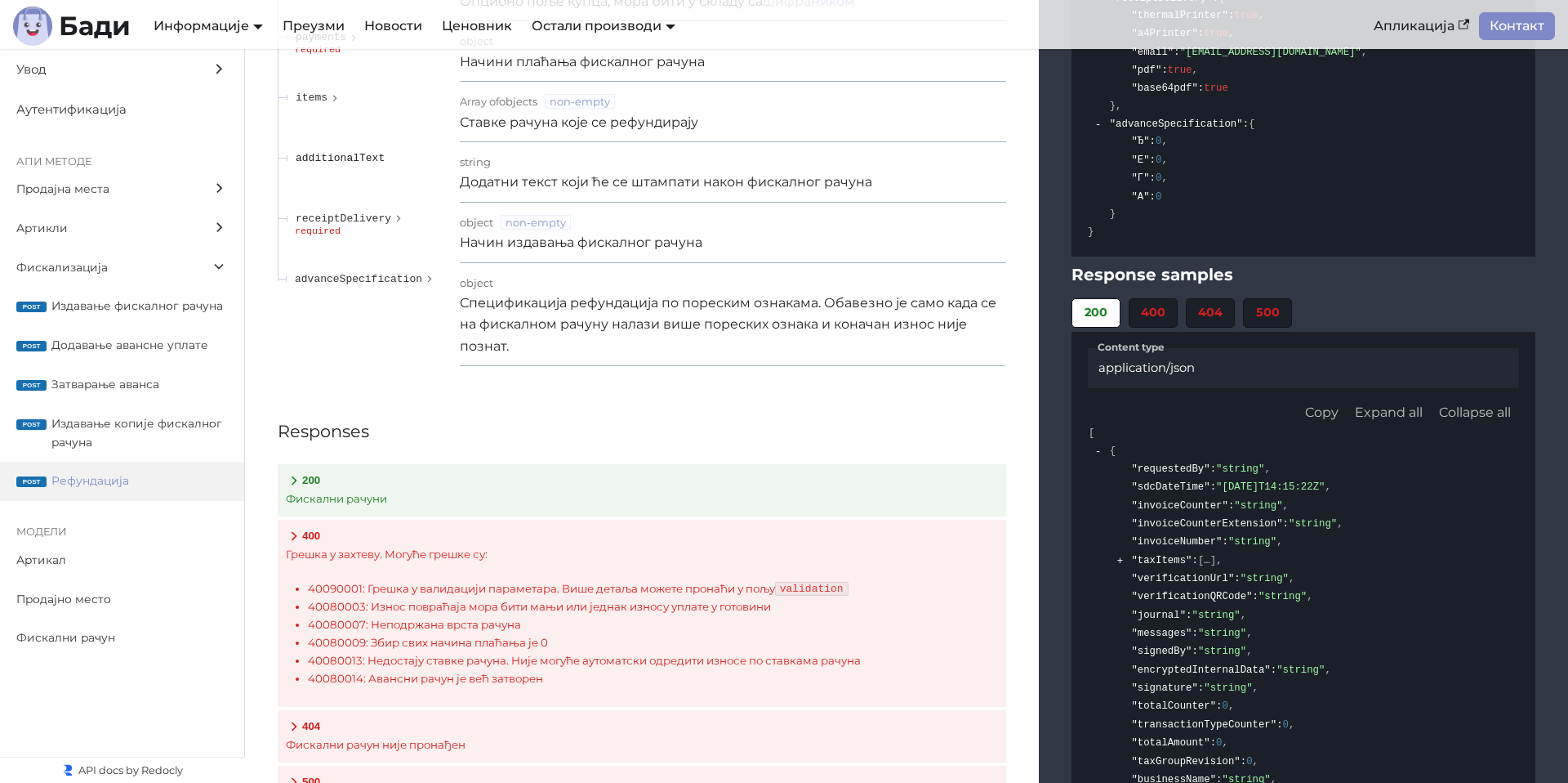
scroll to position [19824, 0]
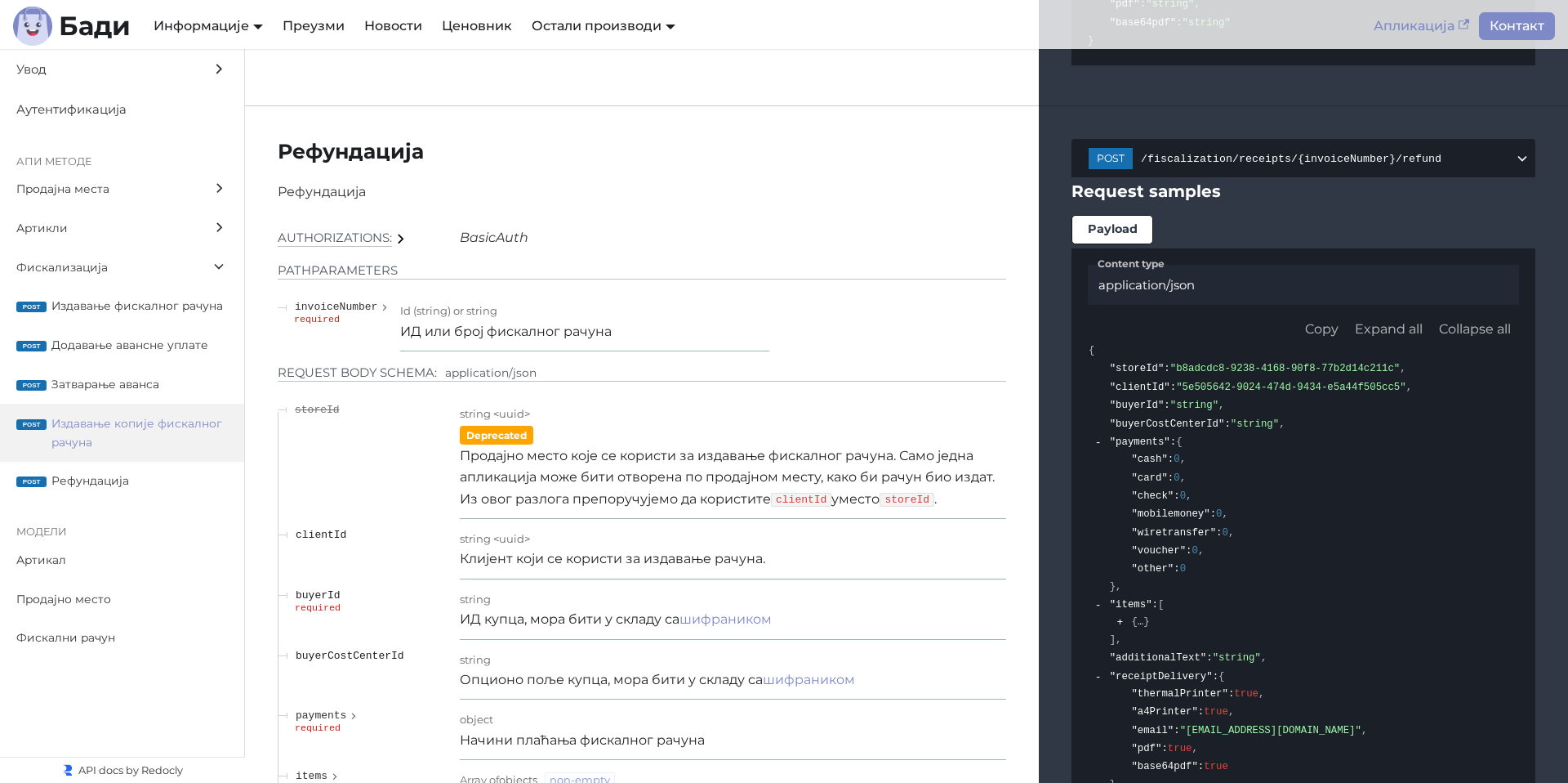
click at [1381, 34] on link "Апликација" at bounding box center [1422, 26] width 115 height 28
click at [130, 23] on div "Бади Информације Документација АПИ Документација План развоја Преузми Новости Ц…" at bounding box center [689, 26] width 1351 height 39
click at [114, 27] on b "Бади" at bounding box center [95, 26] width 72 height 26
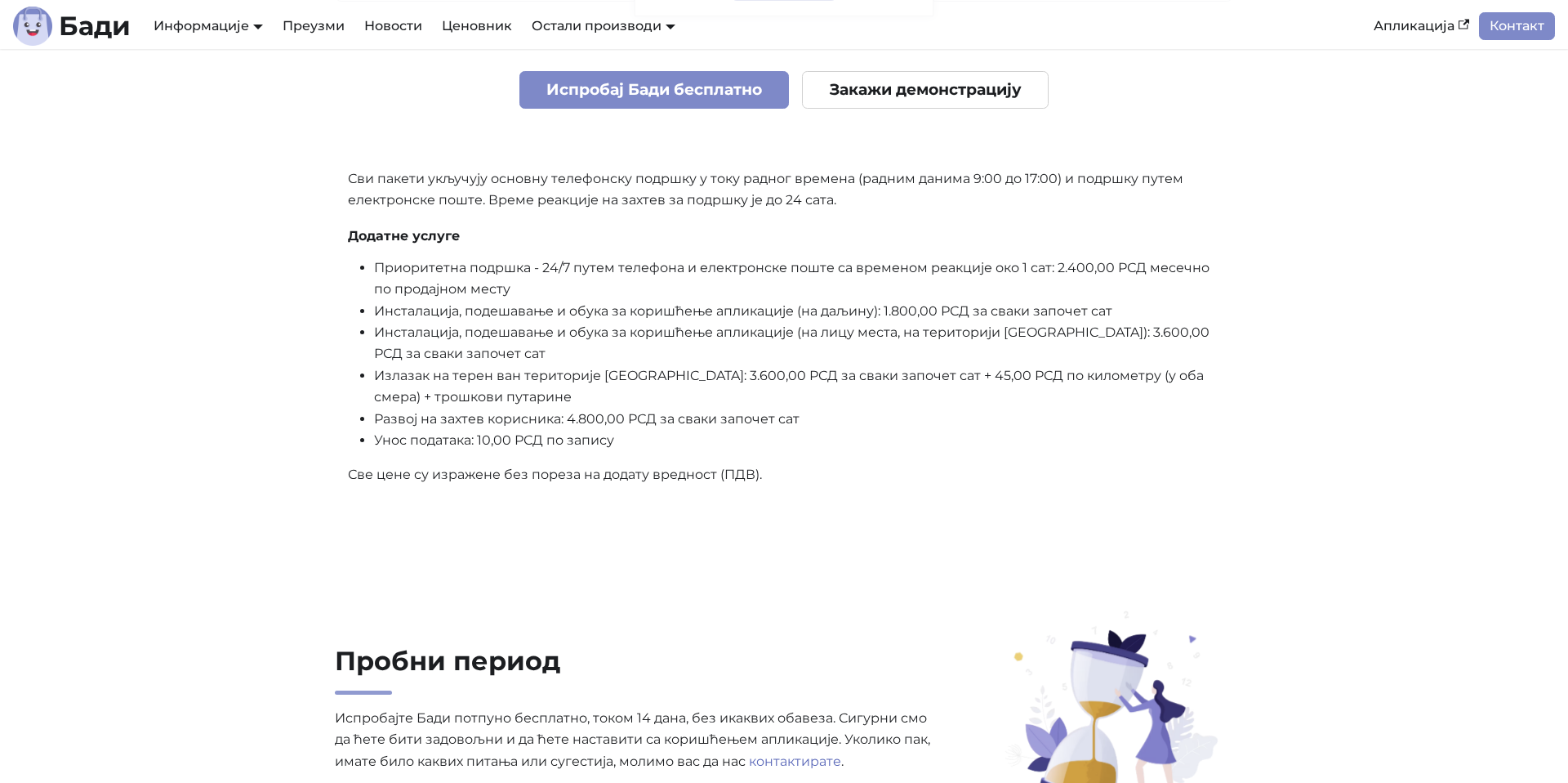
scroll to position [4309, 0]
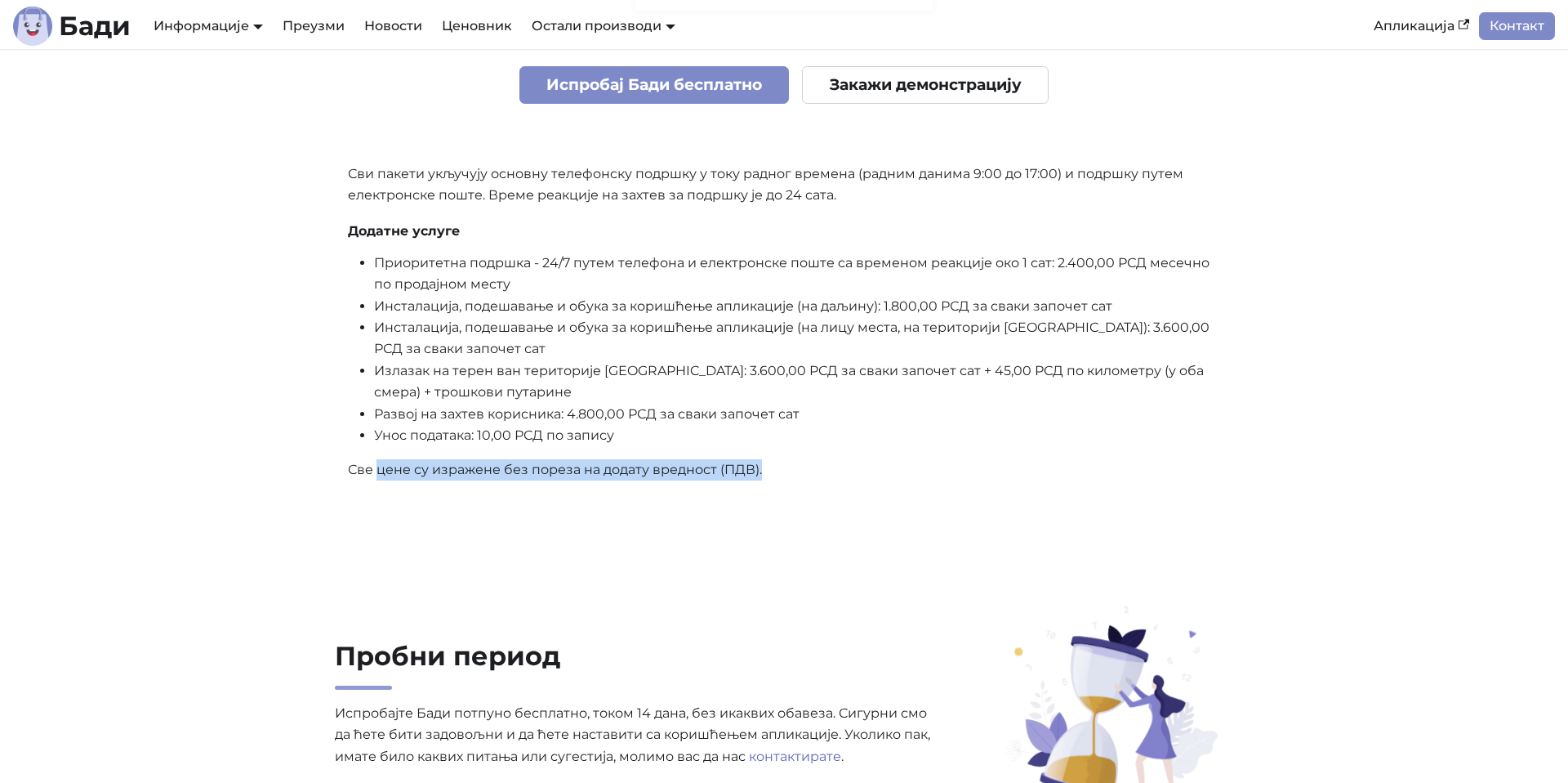
drag, startPoint x: 402, startPoint y: 476, endPoint x: 818, endPoint y: 463, distance: 416.2
click at [818, 463] on p "Све цене су изражене без пореза на додату вредност (ПДВ)." at bounding box center [784, 470] width 873 height 21
click at [823, 463] on p "Све цене су изражене без пореза на додату вредност (ПДВ)." at bounding box center [784, 470] width 873 height 21
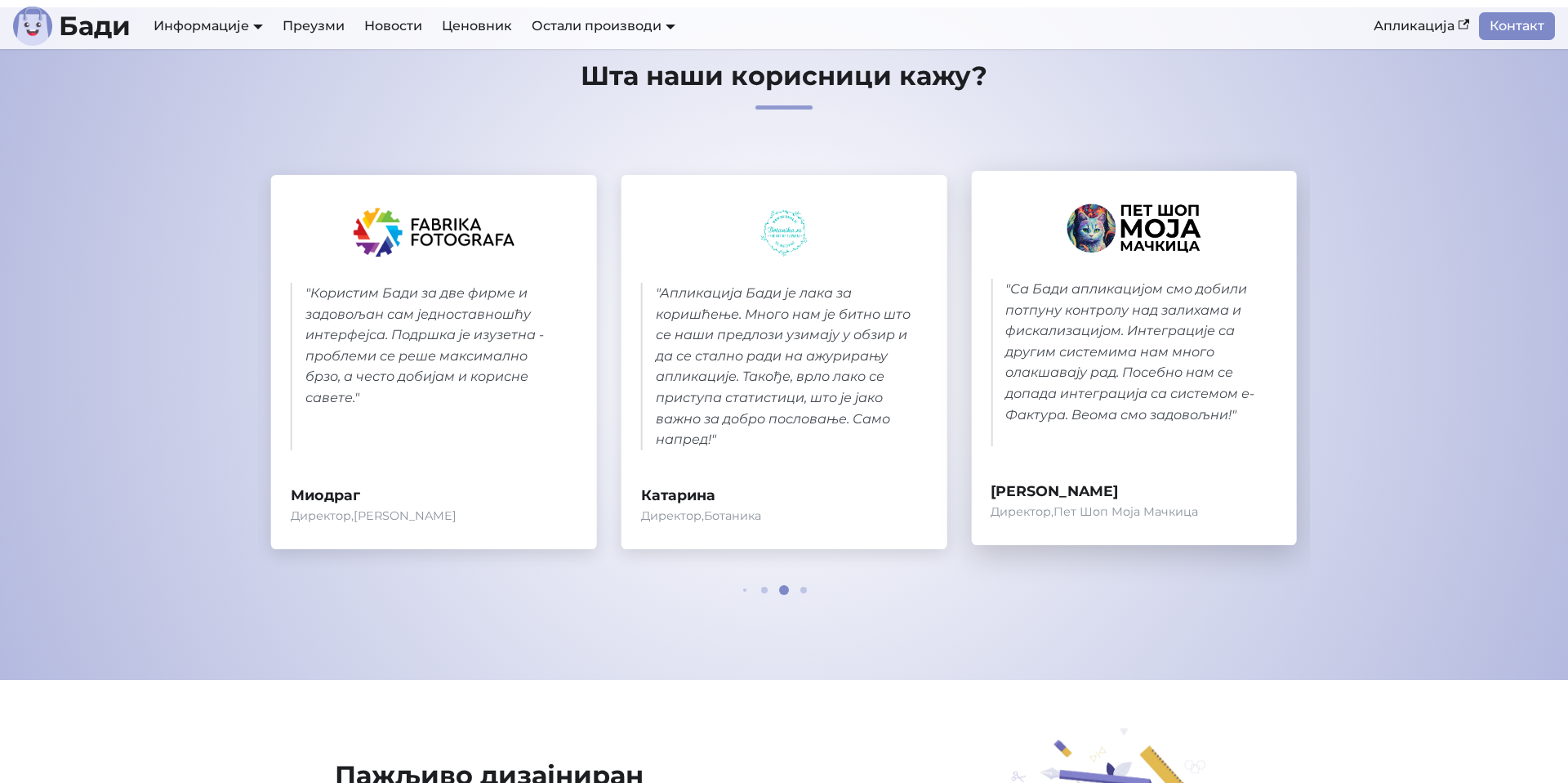
scroll to position [780, 0]
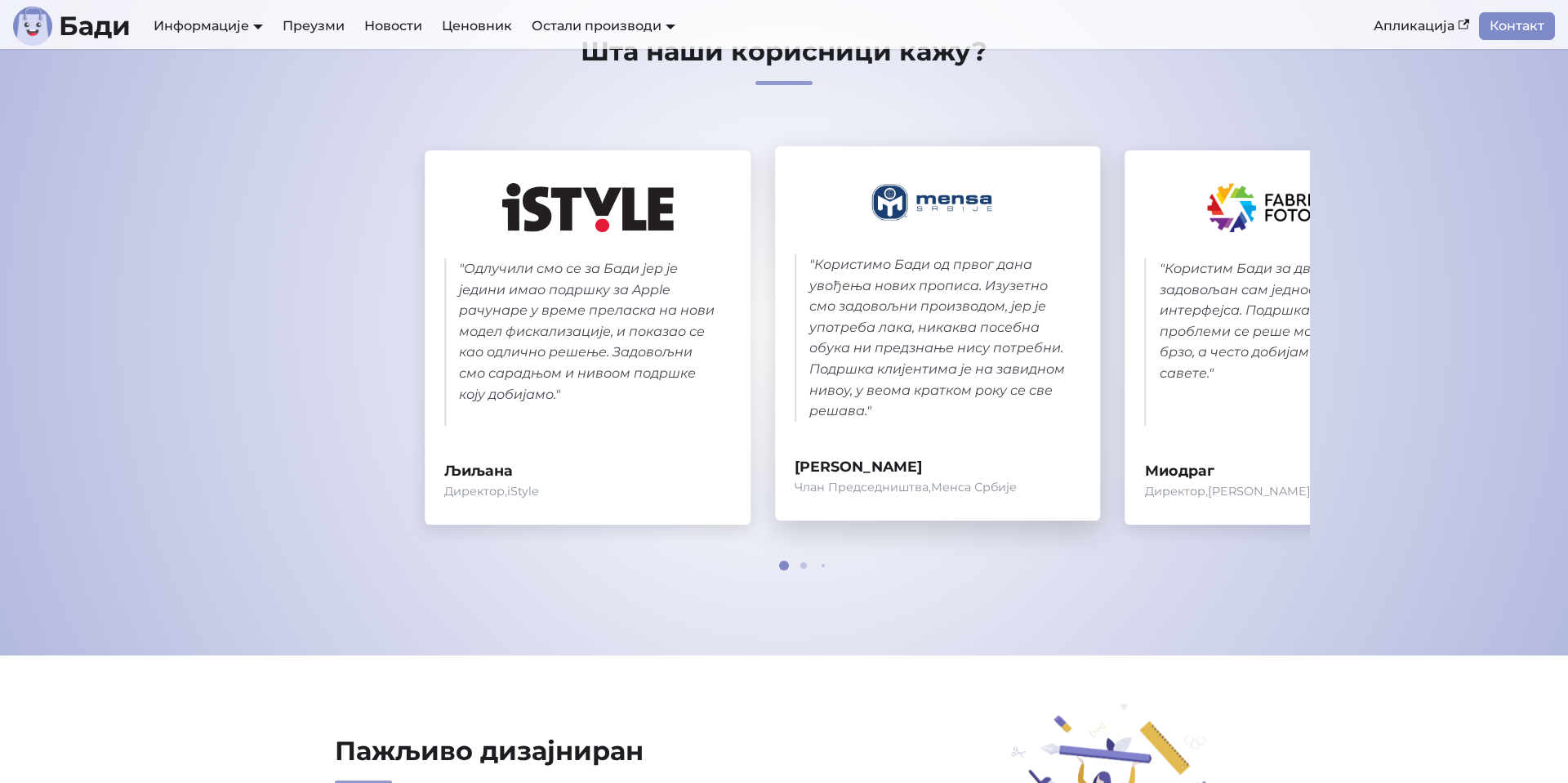
click at [1208, 387] on div "" Одлучили смо се за Бади јер је једини имао подршку за Apple рачунаре у време …" at bounding box center [938, 337] width 1026 height 374
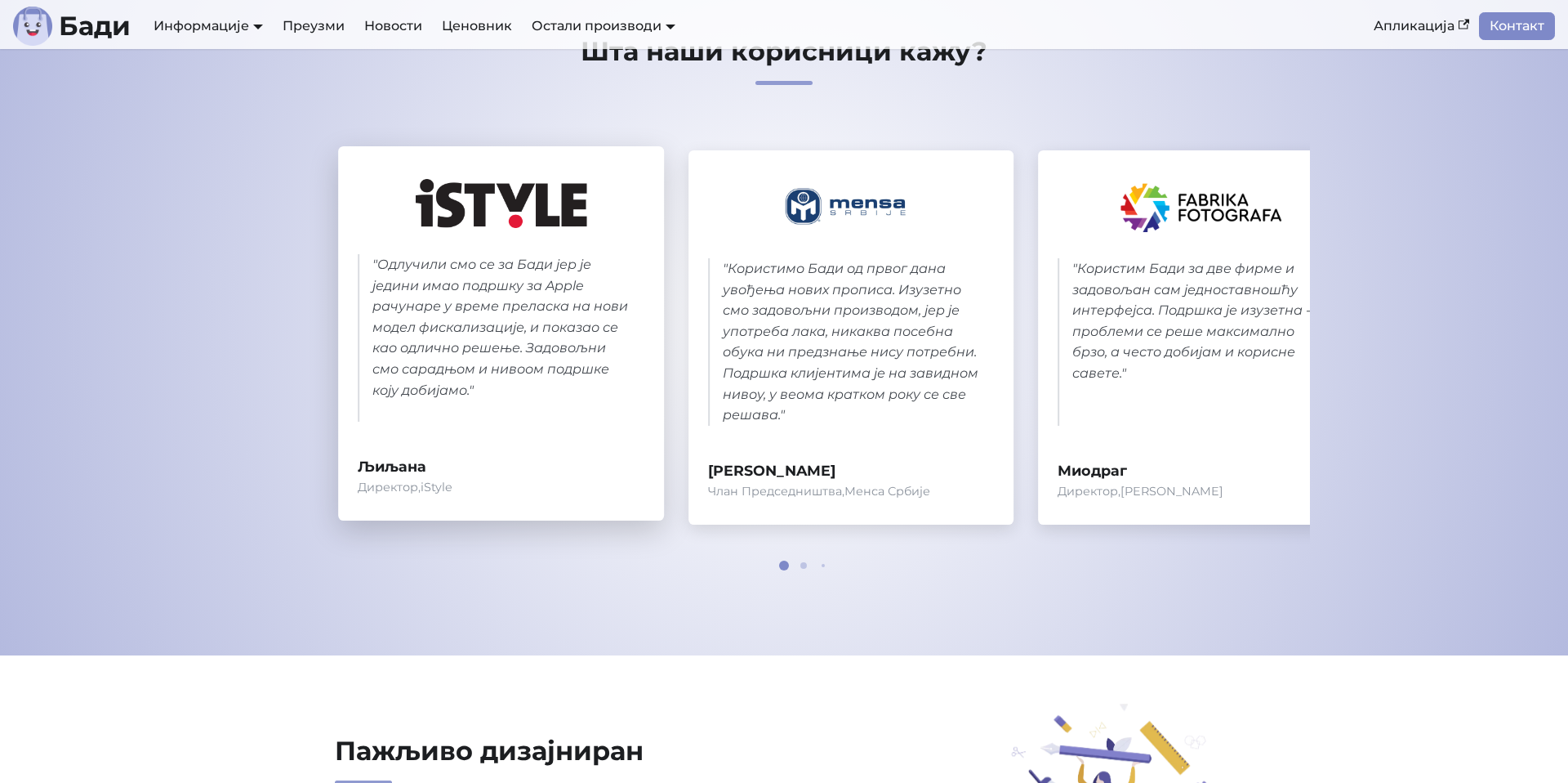
click at [496, 407] on blockquote "" Одлучили смо се за Бади јер је једини имао подршку за Apple рачунаре у време …" at bounding box center [501, 338] width 286 height 168
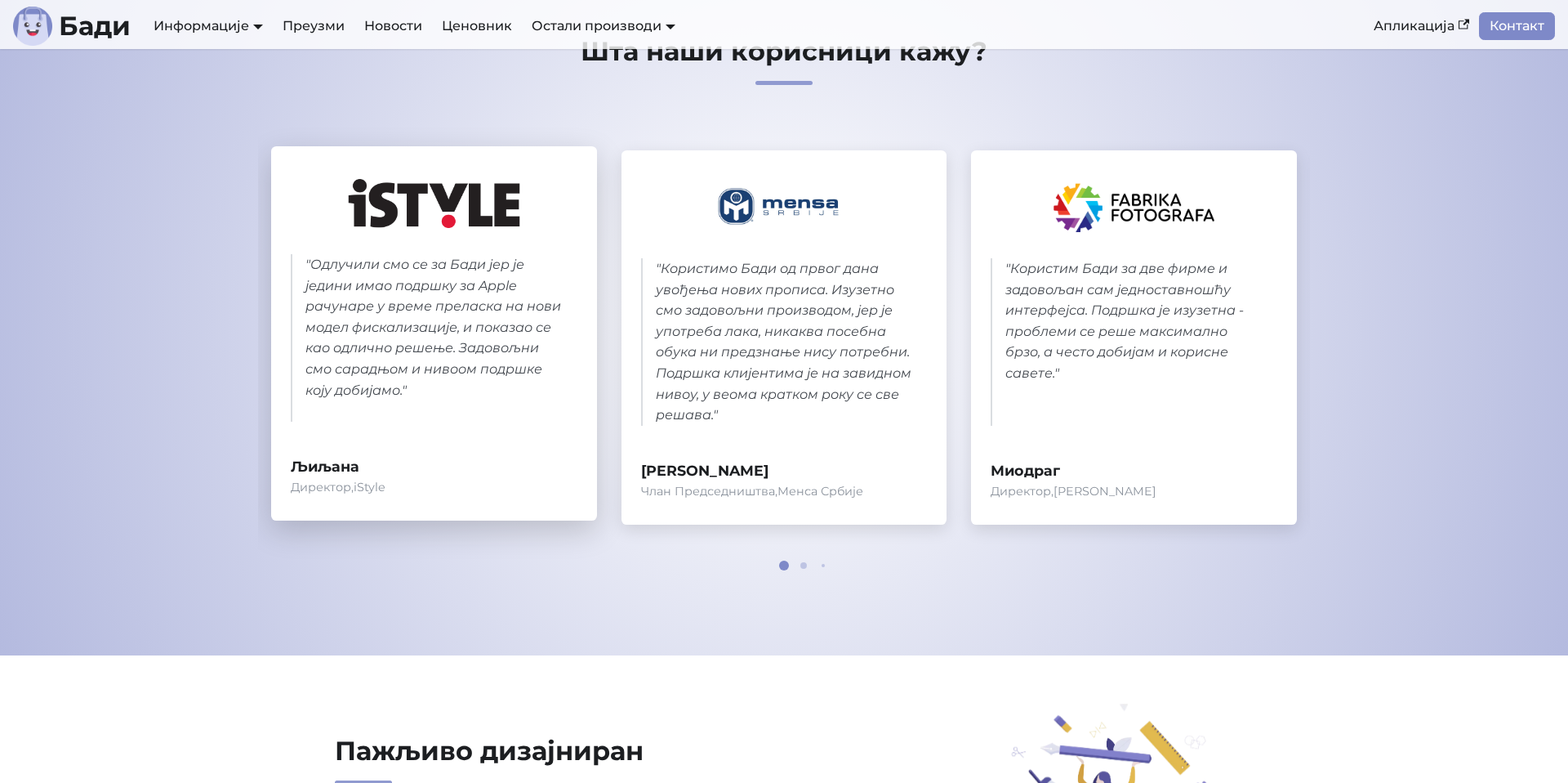
click at [300, 245] on div "" Одлучили смо се за Бади јер је једини имао подршку за Apple рачунаре у време …" at bounding box center [434, 333] width 326 height 374
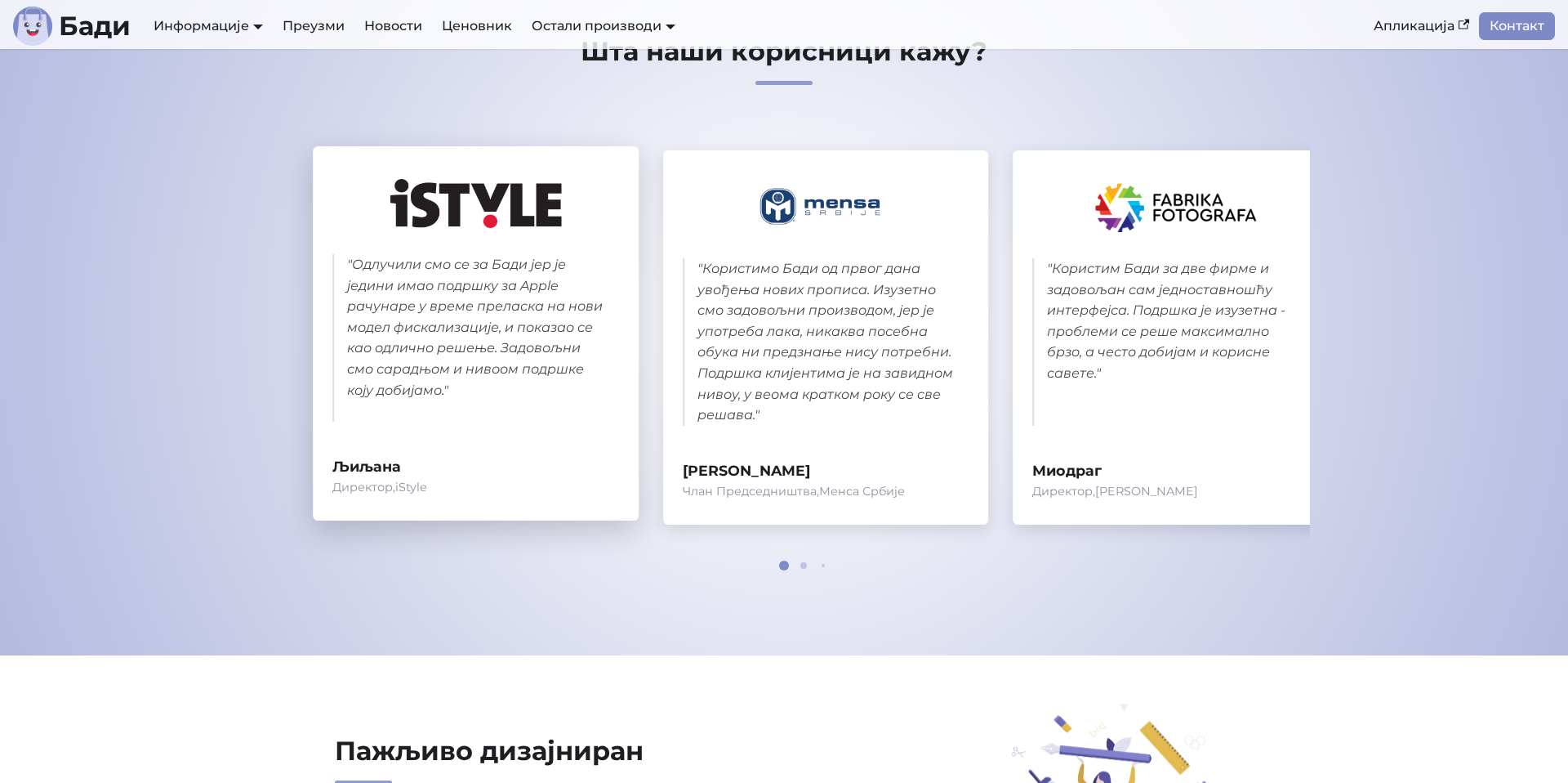
click at [410, 398] on blockquote "" Одлучили смо се за Бади јер је једини имао подршку за Apple рачунаре у време …" at bounding box center [476, 338] width 286 height 168
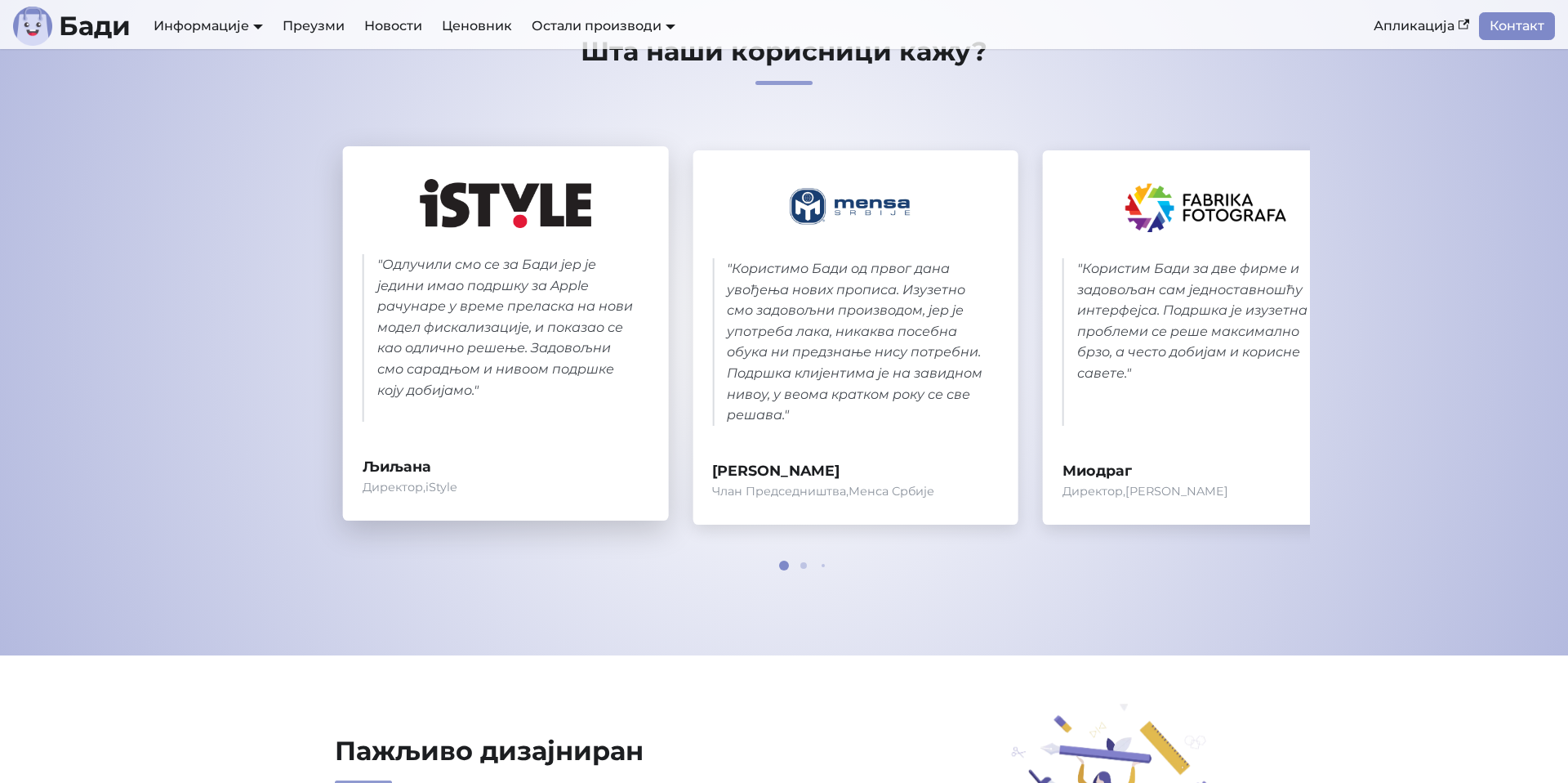
click at [844, 429] on div "" Одлучили смо се за Бади јер је једини имао подршку за Apple рачунаре у време …" at bounding box center [856, 337] width 1026 height 374
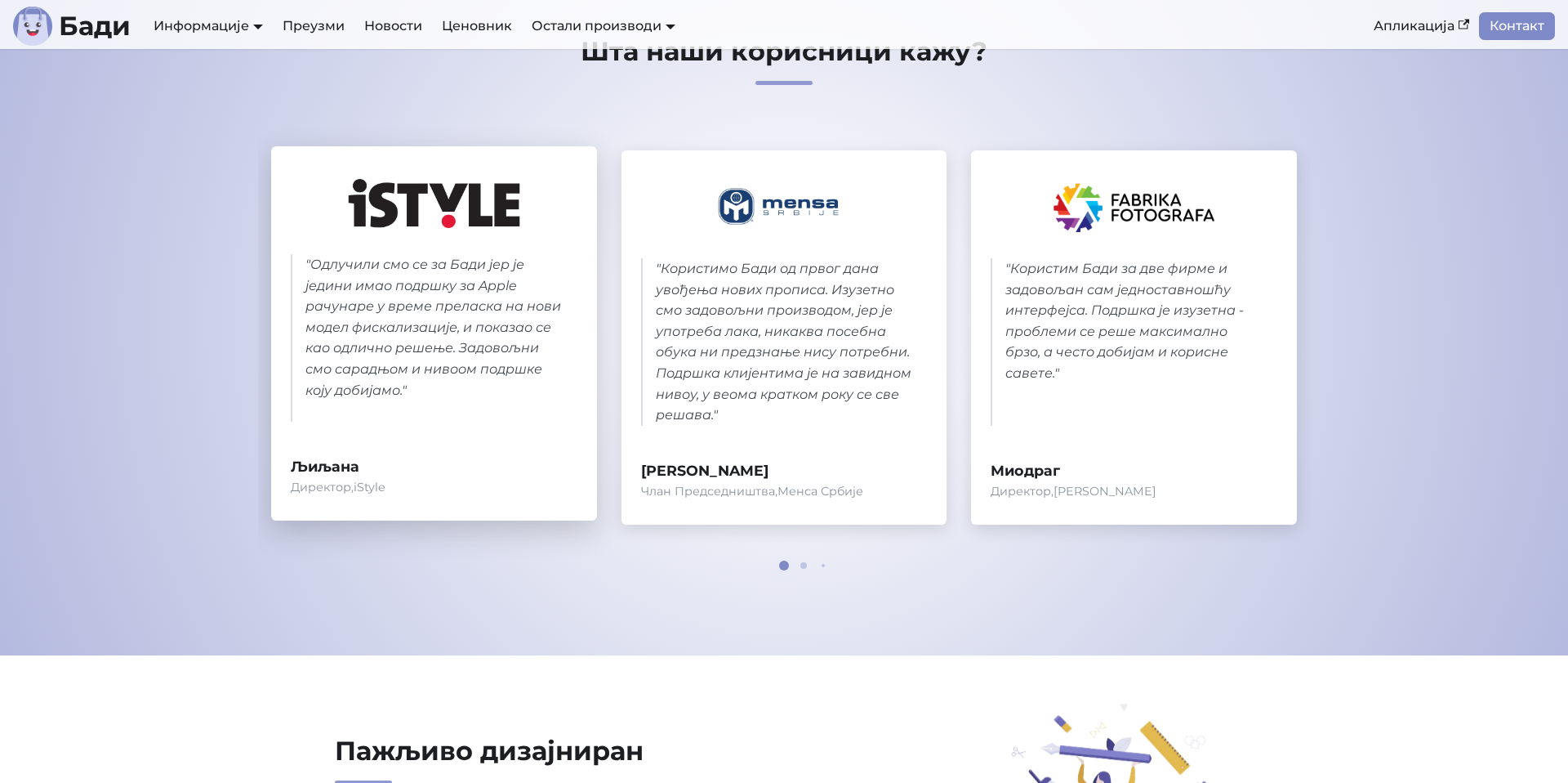
click at [477, 449] on div "" Одлучили смо се за Бади јер је једини имао подршку за Apple рачунаре у време …" at bounding box center [434, 333] width 326 height 374
click at [312, 256] on blockquote "" Одлучили смо се за Бади јер је једини имао подршку за Apple рачунаре у време …" at bounding box center [434, 338] width 286 height 168
click at [377, 338] on blockquote "" Одлучили смо се за Бади јер је једини имао подршку за Apple рачунаре у време …" at bounding box center [434, 338] width 286 height 168
click at [393, 405] on blockquote "" Одлучили смо се за Бади јер је једини имао подршку за Apple рачунаре у време …" at bounding box center [434, 338] width 286 height 168
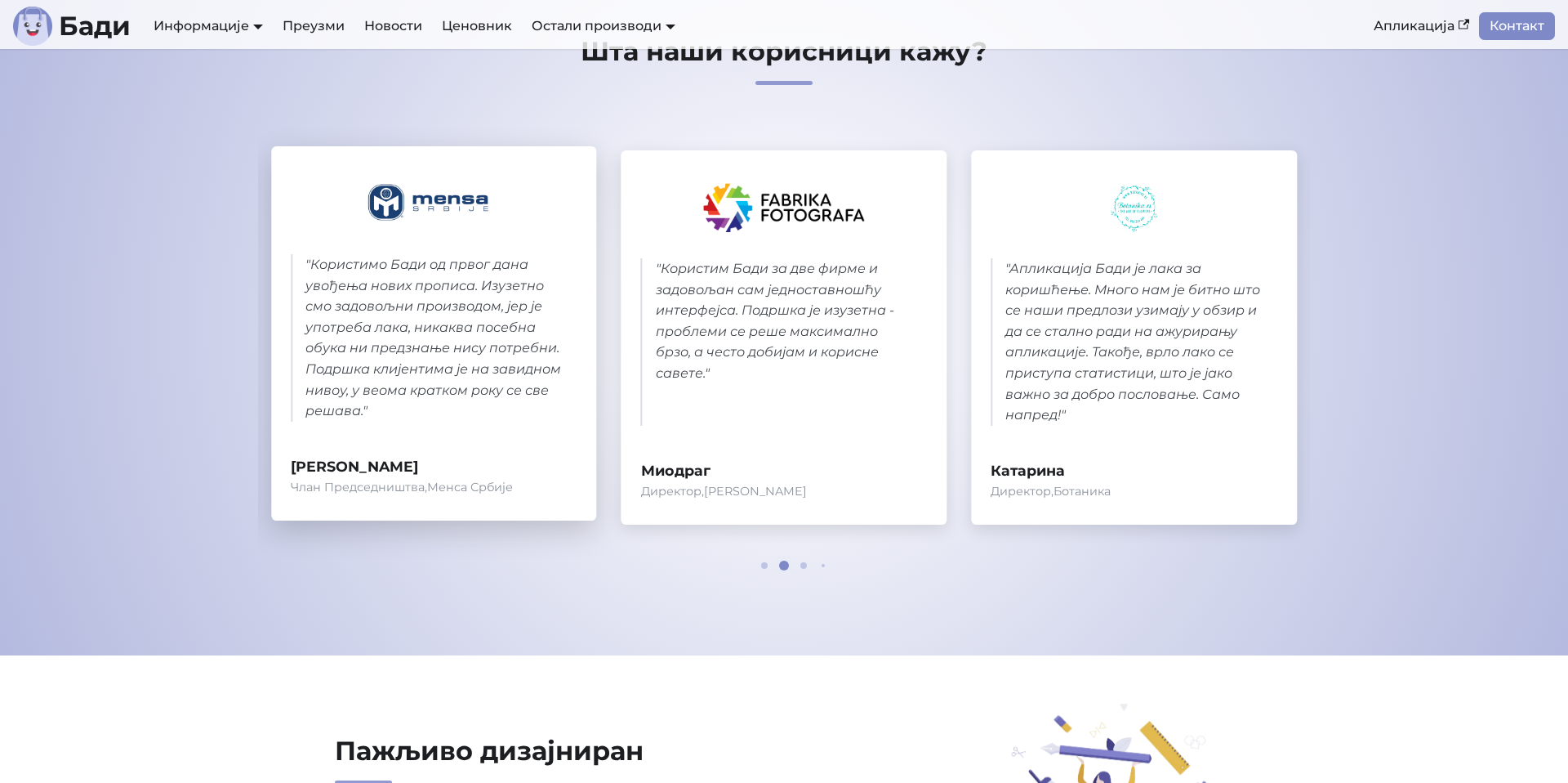
click at [947, 346] on div "" Одлучили смо се за Бади јер је једини имао подршку за Apple рачунаре у време …" at bounding box center [434, 337] width 1026 height 374
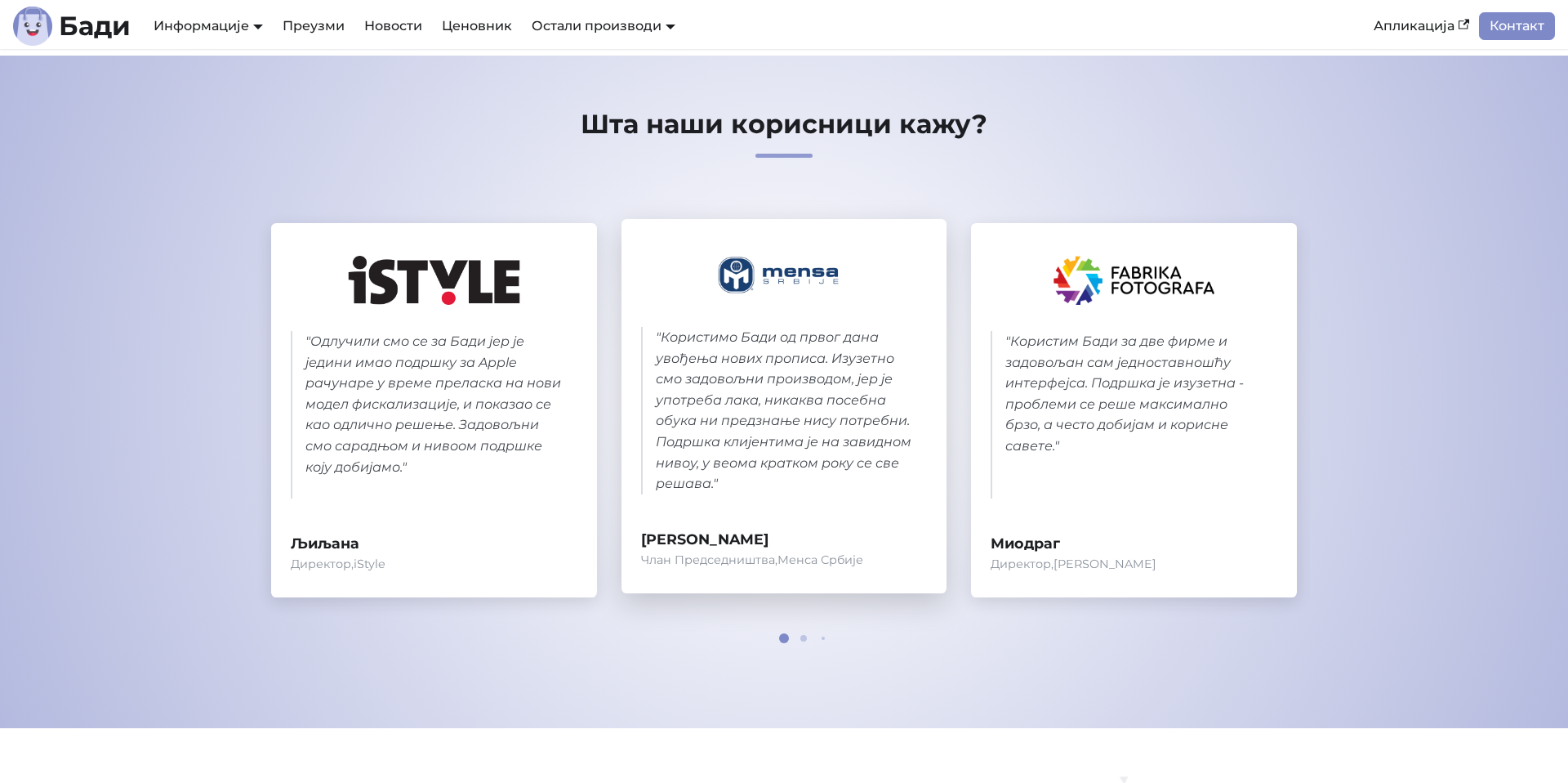
scroll to position [687, 0]
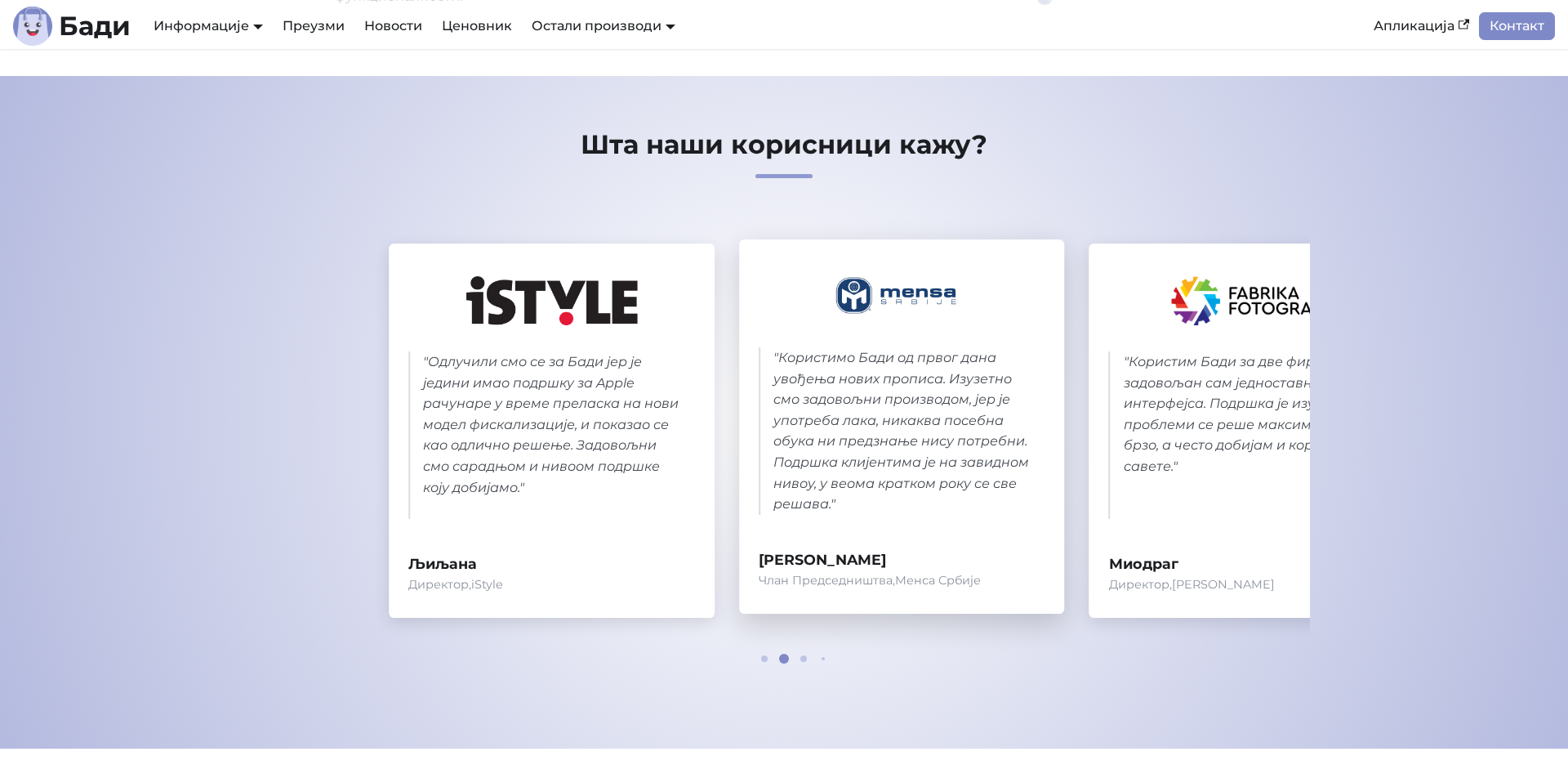
click at [1139, 434] on div "" Одлучили смо се за Бади јер је једини имао подршку за Apple рачунаре у време …" at bounding box center [902, 430] width 1026 height 374
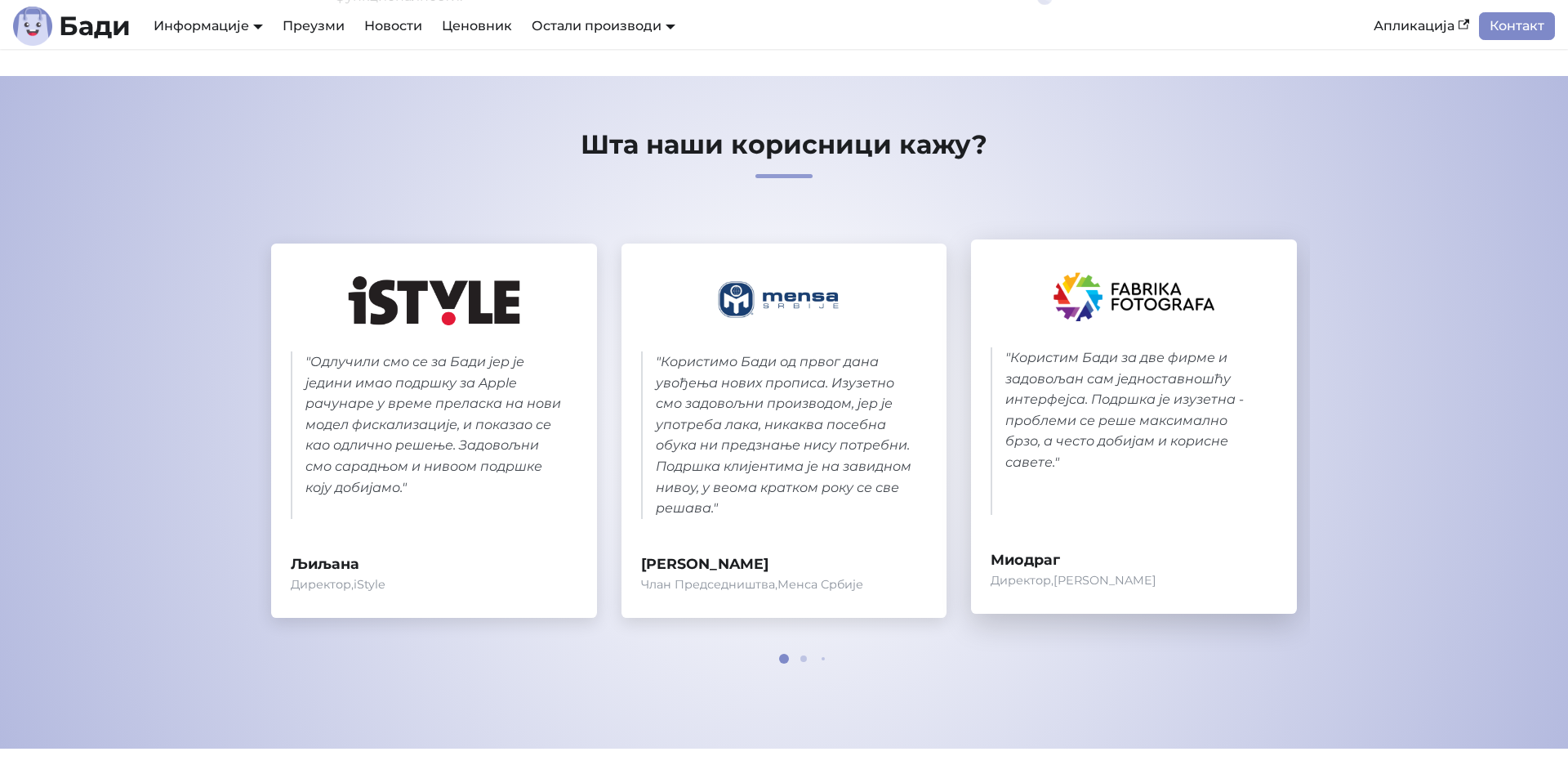
scroll to position [688, 0]
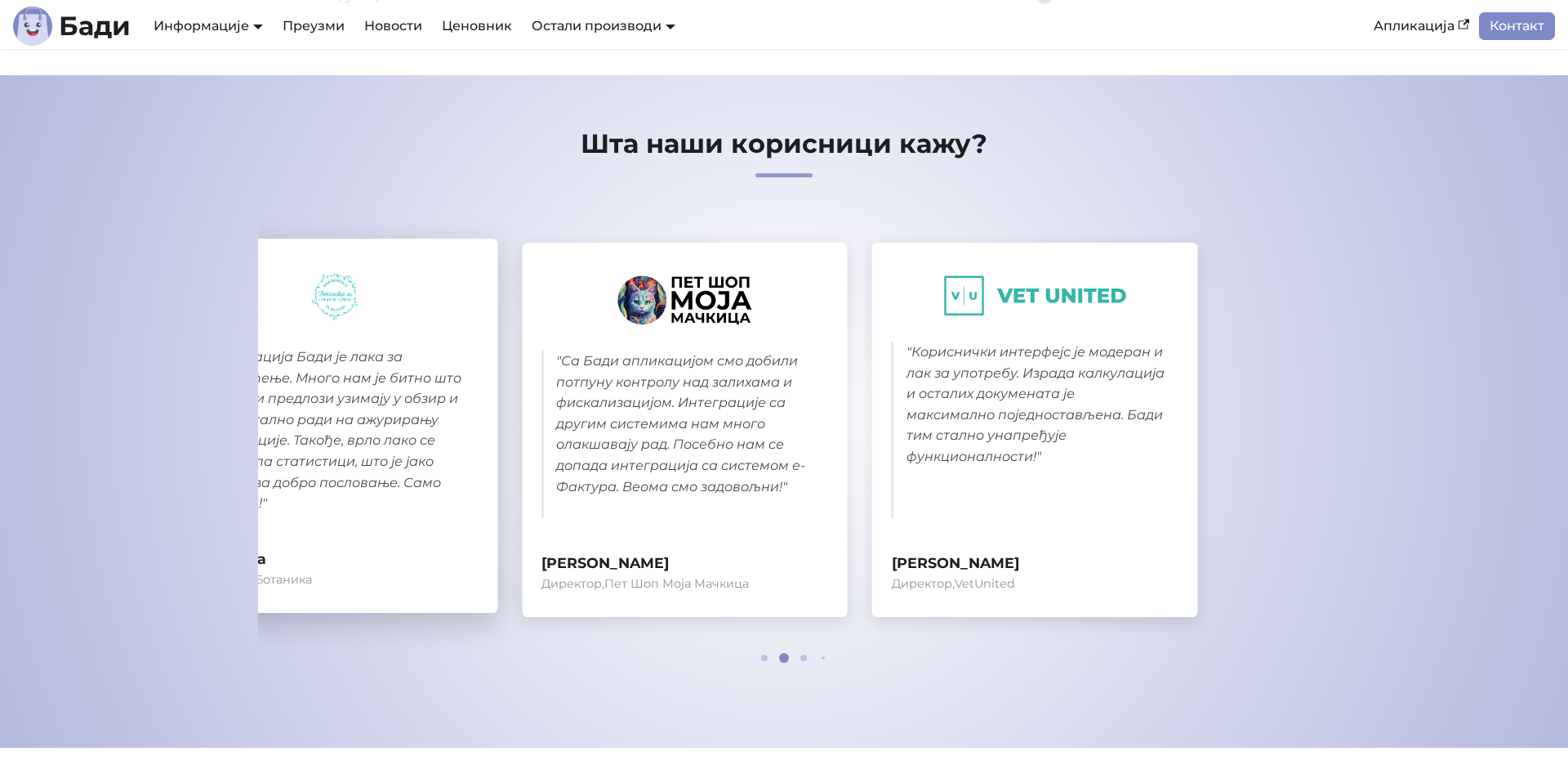
click at [227, 445] on section "Шта наши корисници кажу? " Одлучили смо се за Бади јер је једини имао подршку з…" at bounding box center [784, 411] width 1568 height 672
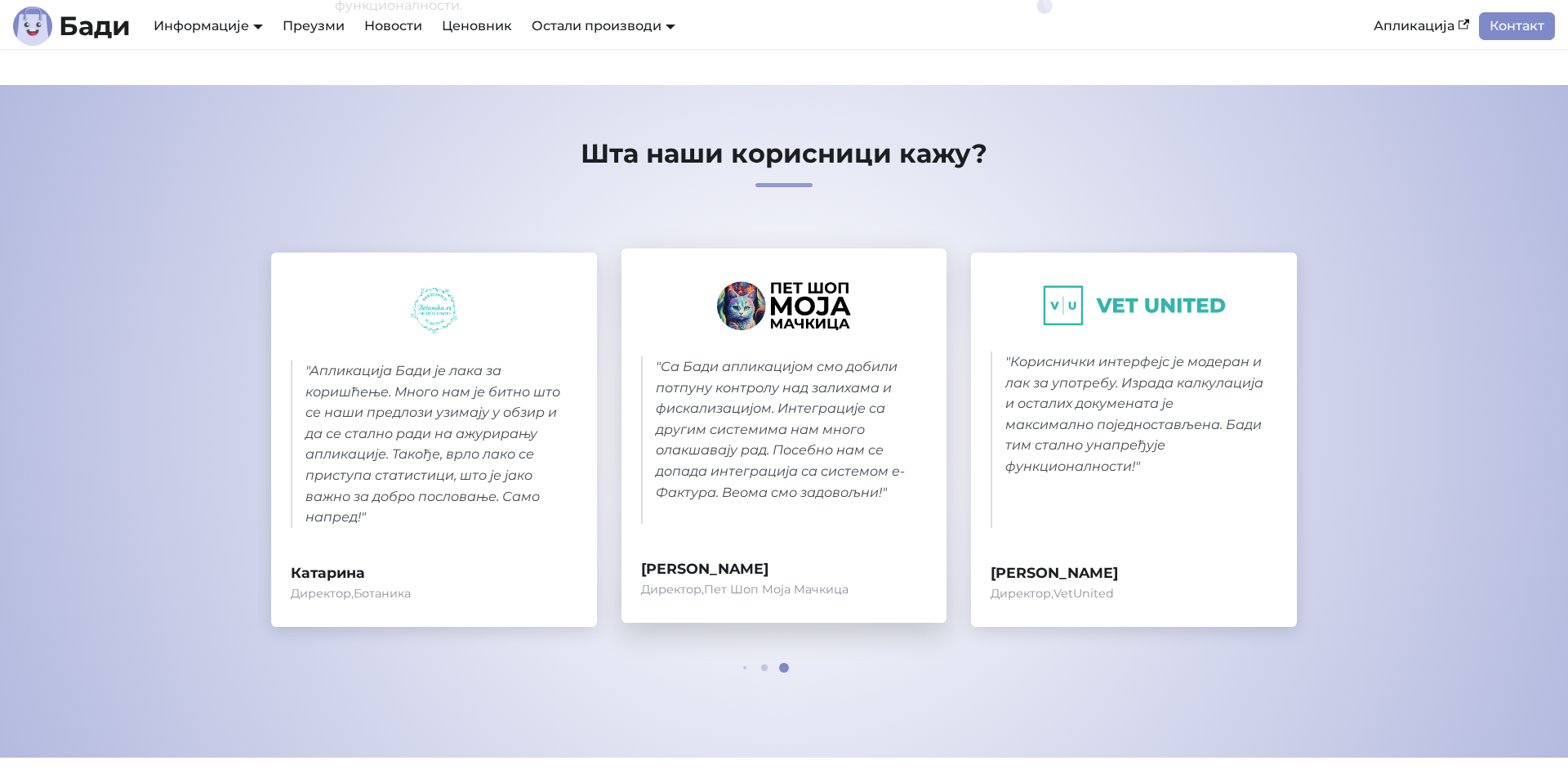
scroll to position [0, 0]
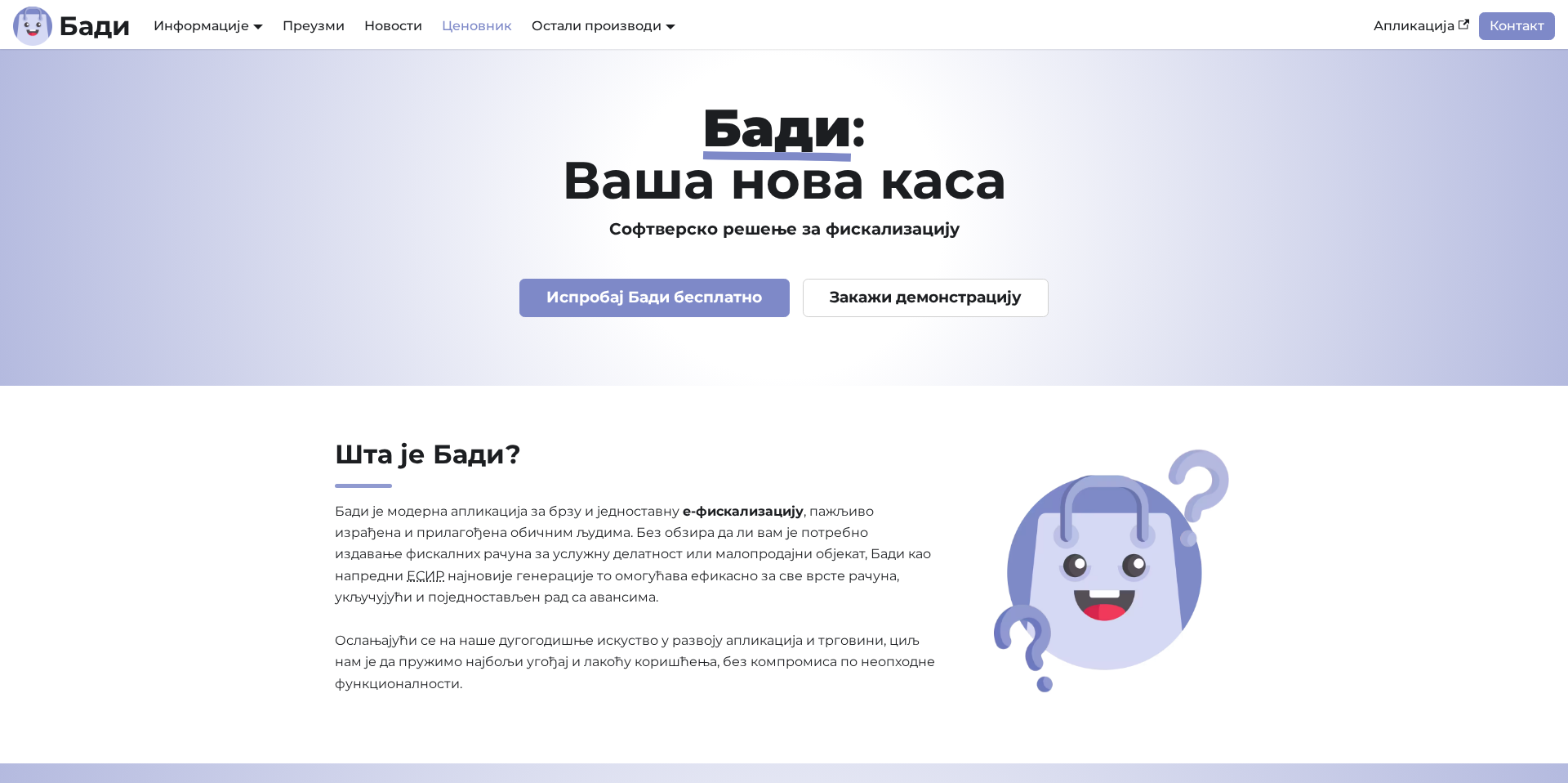
click at [472, 24] on link "Ценовник" at bounding box center [477, 26] width 90 height 28
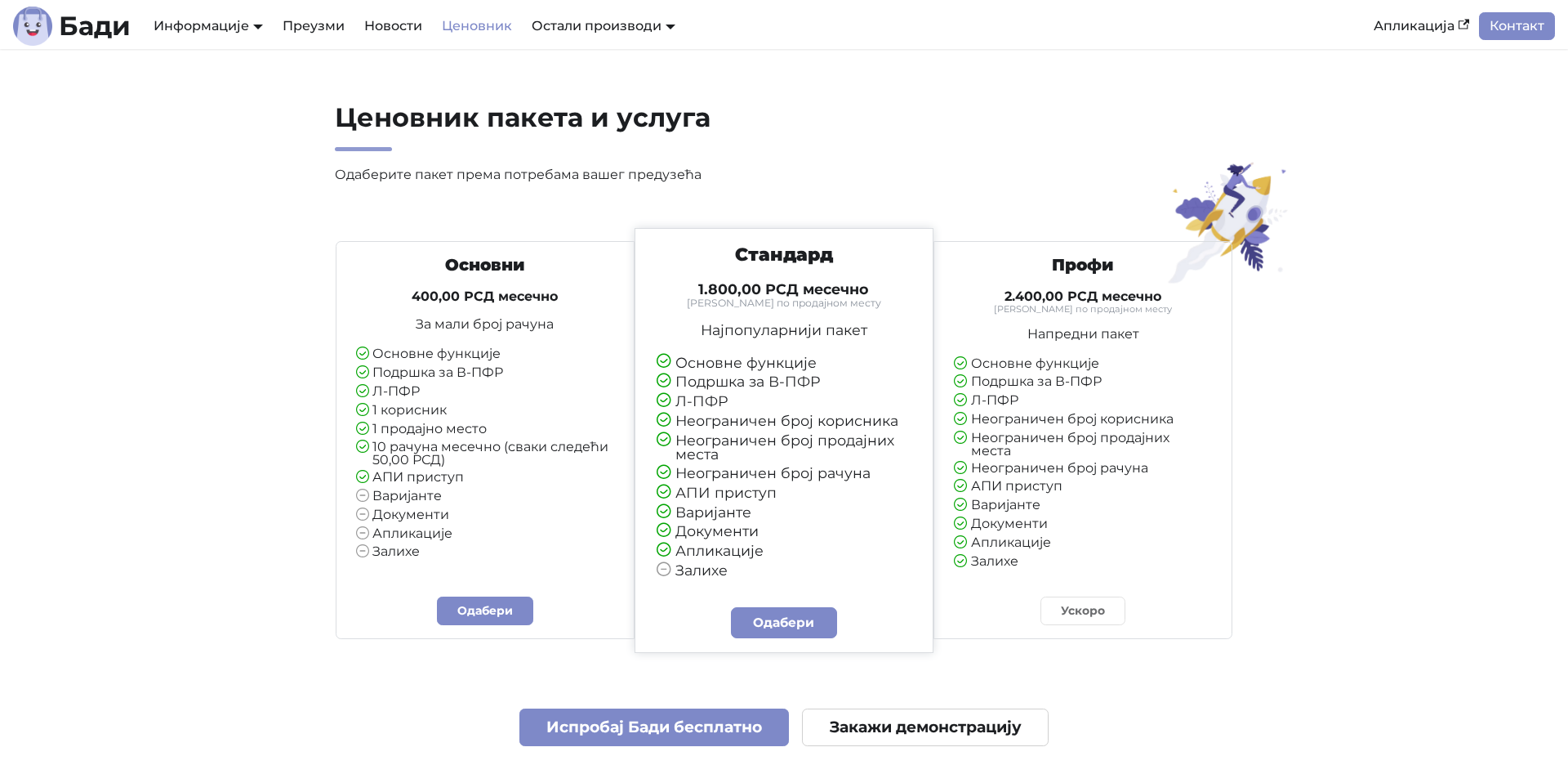
click at [1081, 615] on div "Ускоро" at bounding box center [1083, 611] width 111 height 29
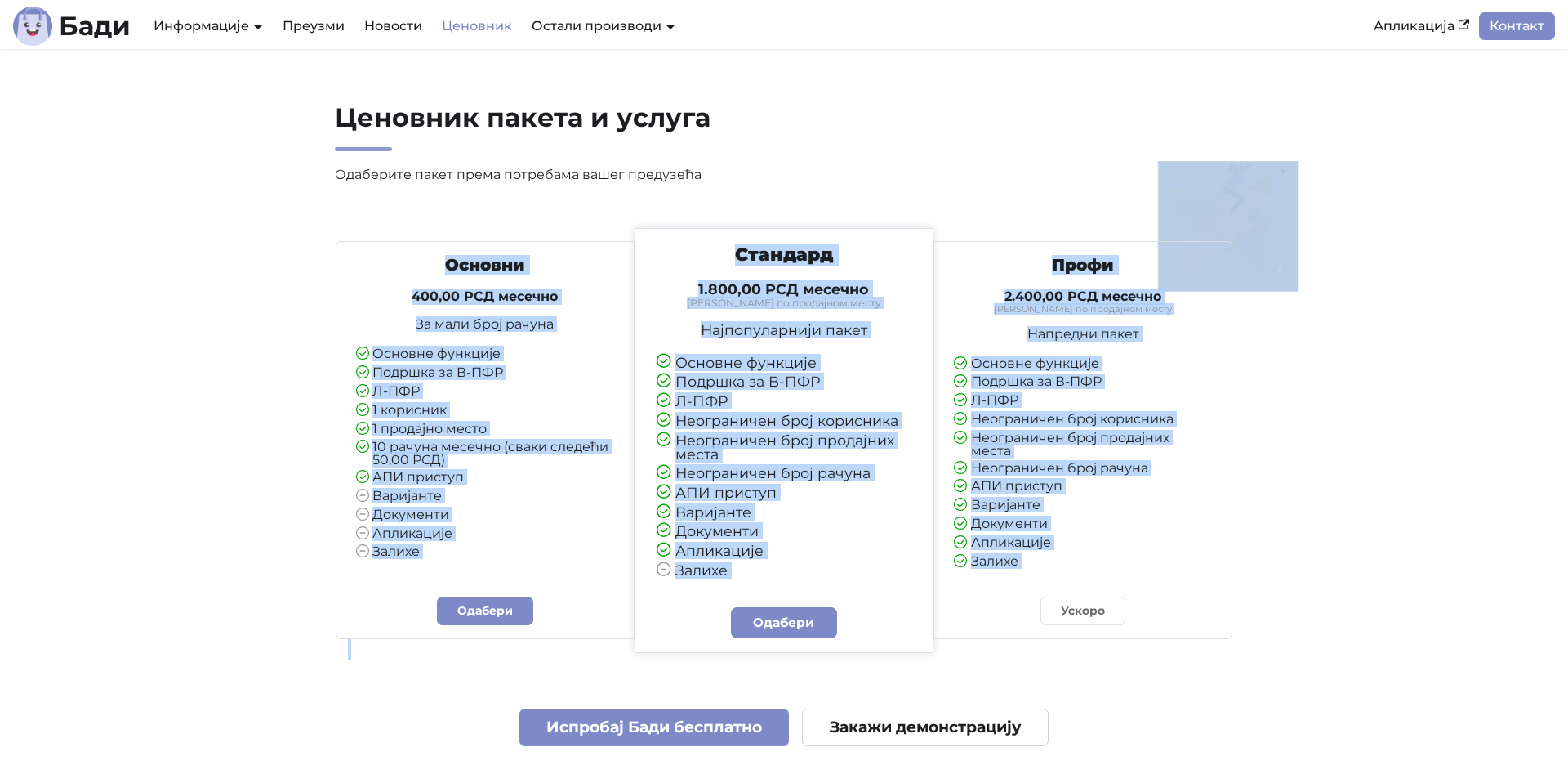
click at [1081, 615] on div "Ускоро" at bounding box center [1083, 611] width 111 height 29
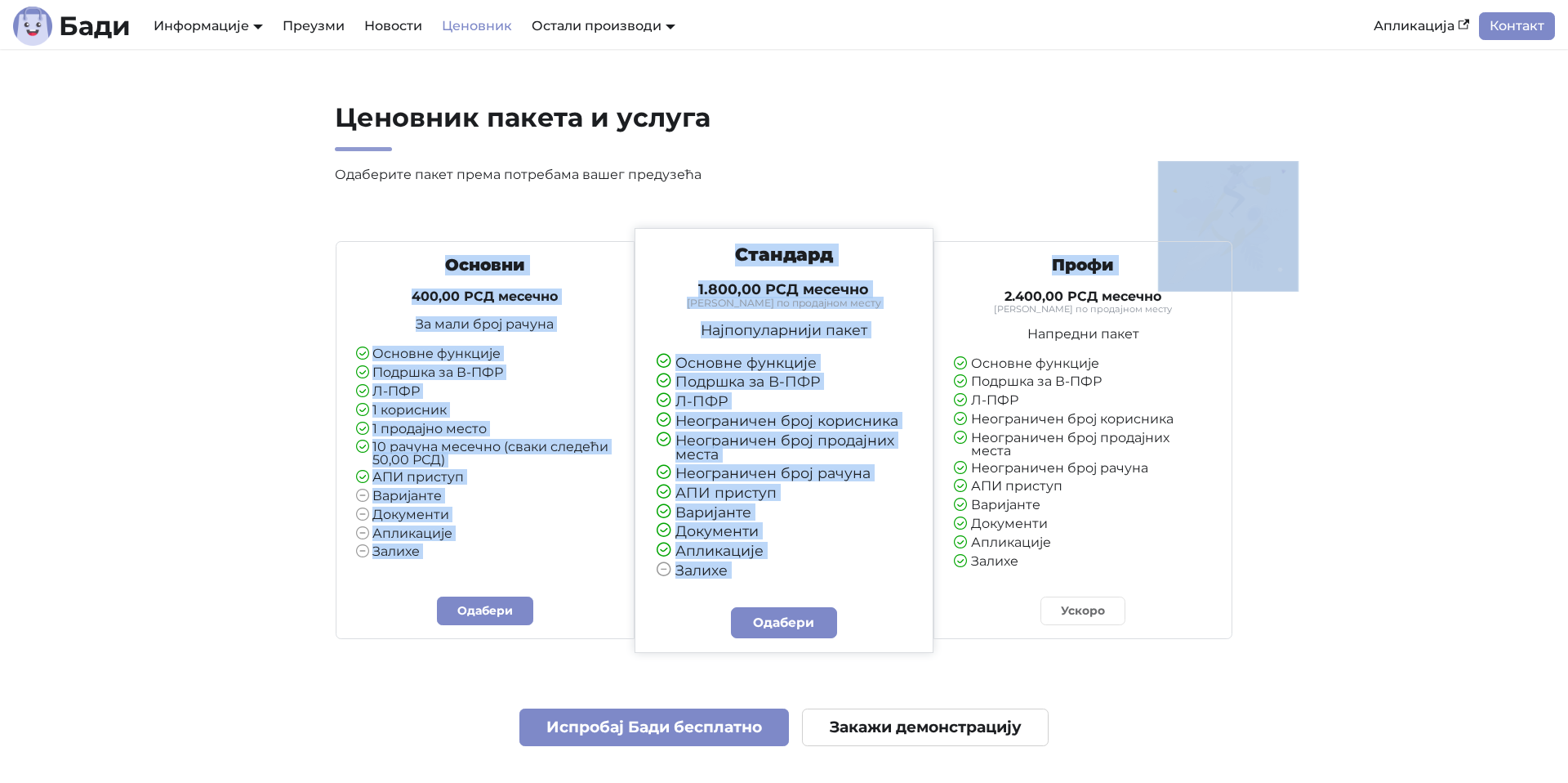
drag, startPoint x: 1082, startPoint y: 589, endPoint x: 936, endPoint y: 287, distance: 335.4
click at [933, 284] on div "Профи 2.400,00 РСД месечно Тарифирано по продајном месту Напредни пакет Основне…" at bounding box center [1083, 440] width 300 height 398
click at [1004, 307] on small "Тарифирано по продајном месту" at bounding box center [1083, 309] width 259 height 9
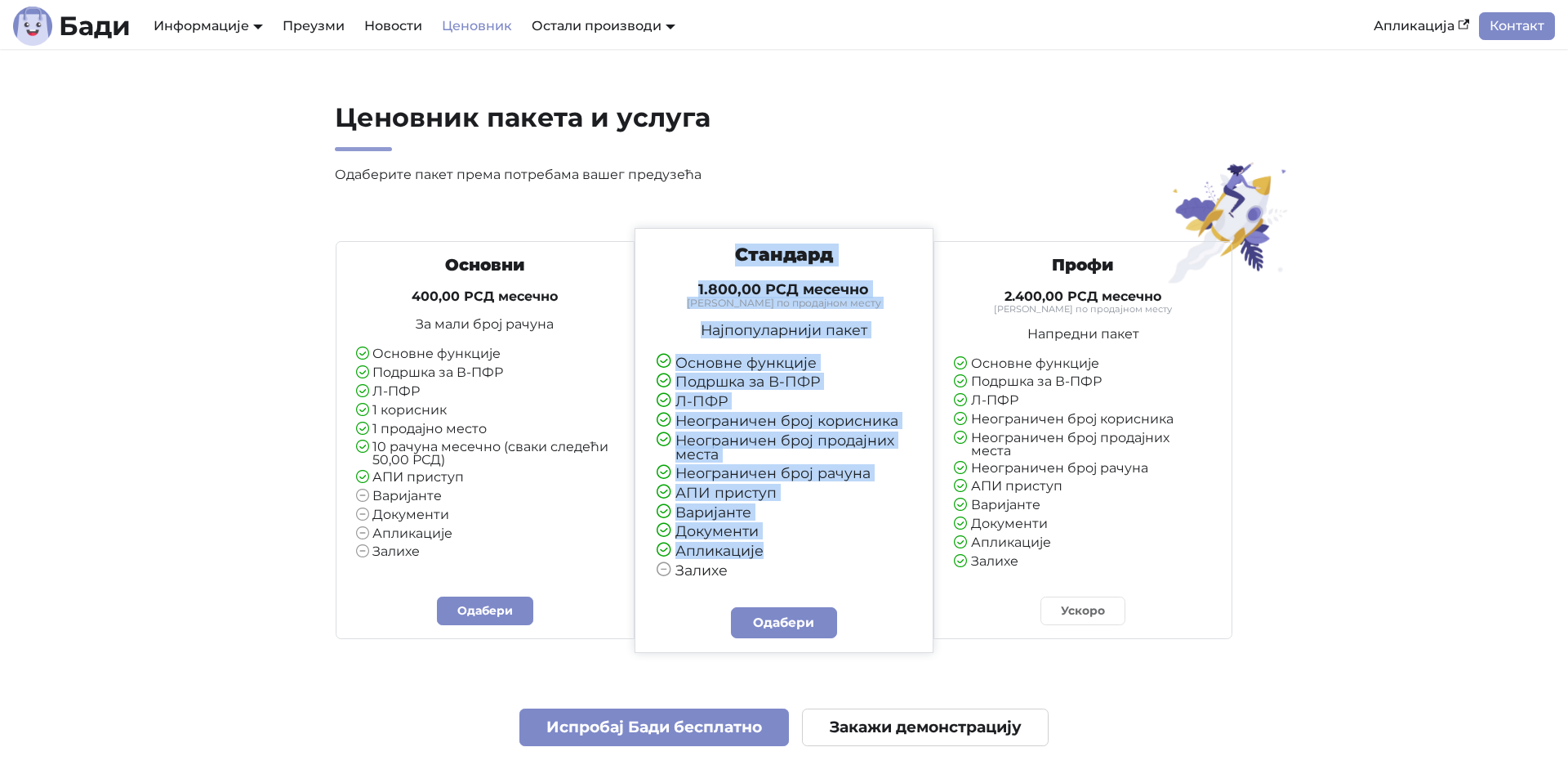
drag, startPoint x: 715, startPoint y: 241, endPoint x: 840, endPoint y: 578, distance: 359.4
click at [840, 578] on div "Стандард 1.800,00 РСД месечно Тарифирано по продајном месту Најпопуларнији паке…" at bounding box center [784, 440] width 300 height 425
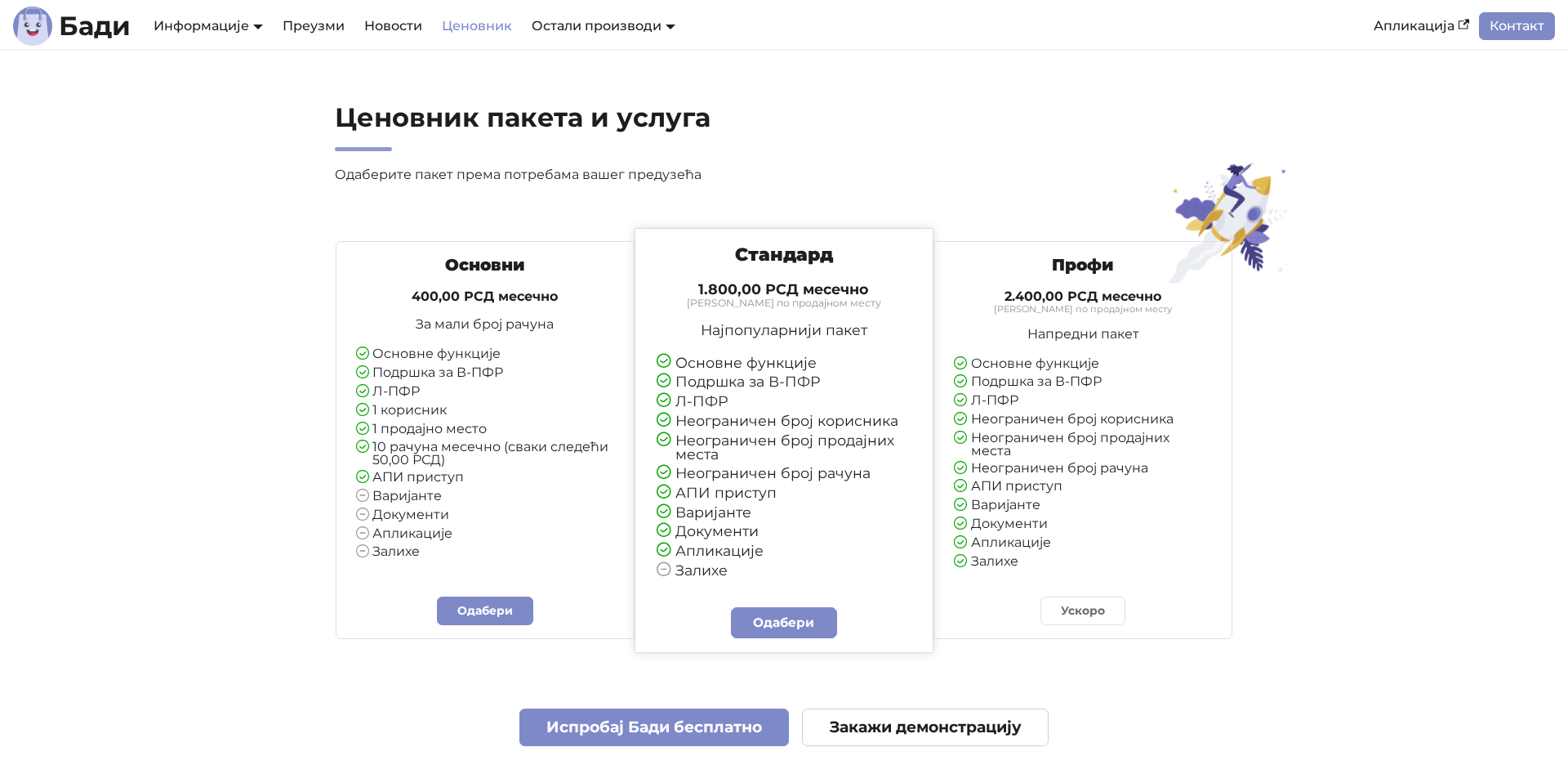
drag, startPoint x: 837, startPoint y: 580, endPoint x: 833, endPoint y: 517, distance: 63.1
click at [837, 574] on li "Залихе" at bounding box center [784, 571] width 255 height 15
drag, startPoint x: 696, startPoint y: 287, endPoint x: 894, endPoint y: 310, distance: 199.3
click at [894, 310] on div "Стандард 1.800,00 РСД месечно Тарифирано по продајном месту Најпопуларнији паке…" at bounding box center [784, 411] width 284 height 334
click at [894, 313] on div "Стандард 1.800,00 РСД месечно Тарифирано по продајном месту Најпопуларнији паке…" at bounding box center [784, 411] width 284 height 334
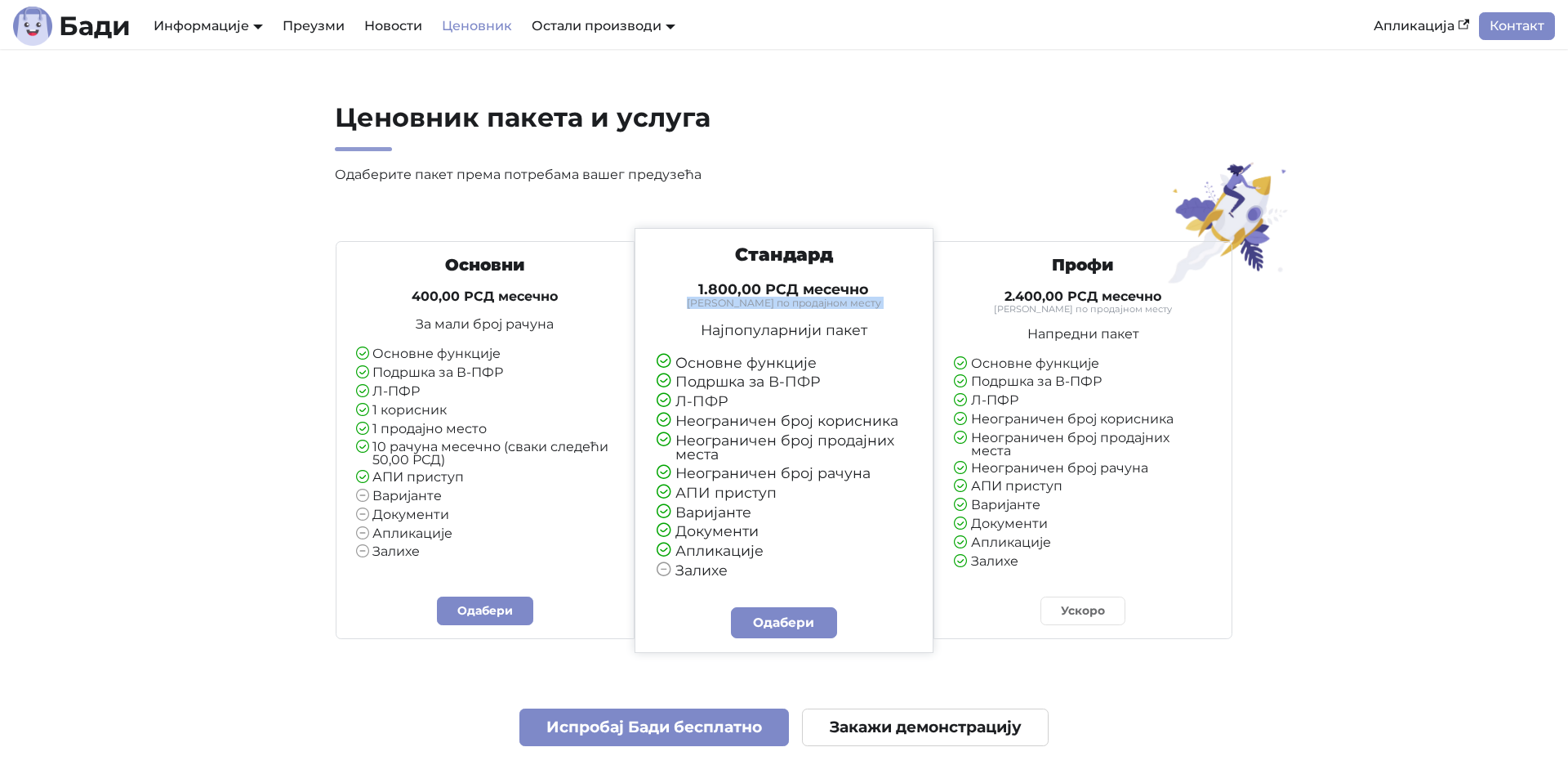
drag, startPoint x: 894, startPoint y: 313, endPoint x: 676, endPoint y: 286, distance: 219.7
click at [635, 306] on div "Стандард 1.800,00 РСД месечно Тарифирано по продајном месту Најпопуларнији паке…" at bounding box center [784, 440] width 300 height 425
drag, startPoint x: 743, startPoint y: 295, endPoint x: 870, endPoint y: 317, distance: 128.9
click at [870, 317] on div "Стандард 1.800,00 РСД месечно Тарифирано по продајном месту Најпопуларнији паке…" at bounding box center [784, 411] width 284 height 334
drag, startPoint x: 889, startPoint y: 311, endPoint x: 690, endPoint y: 250, distance: 208.1
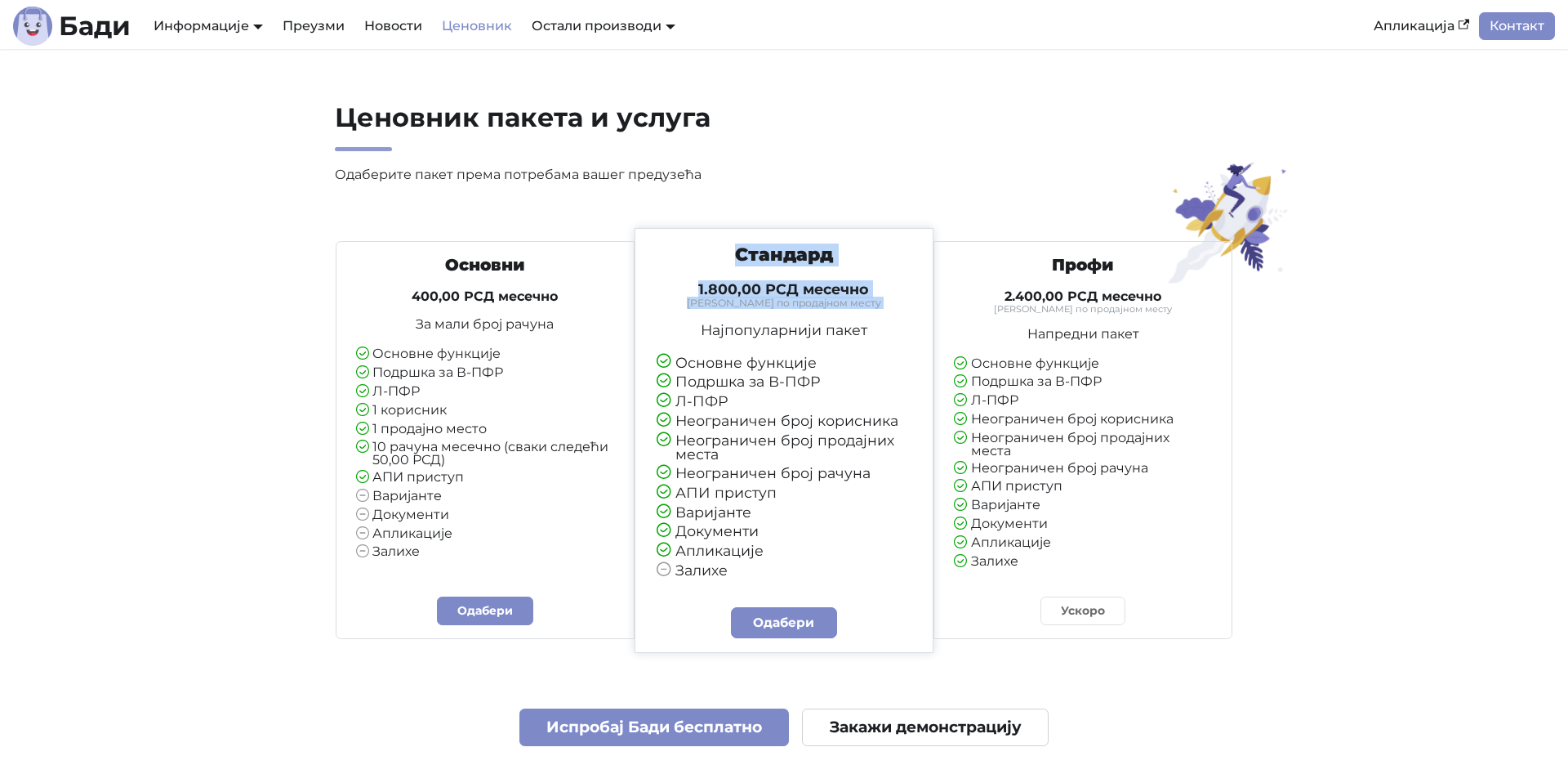
click at [690, 250] on div "Стандард 1.800,00 РСД месечно Тарифирано по продајном месту Најпопуларнији паке…" at bounding box center [784, 411] width 284 height 334
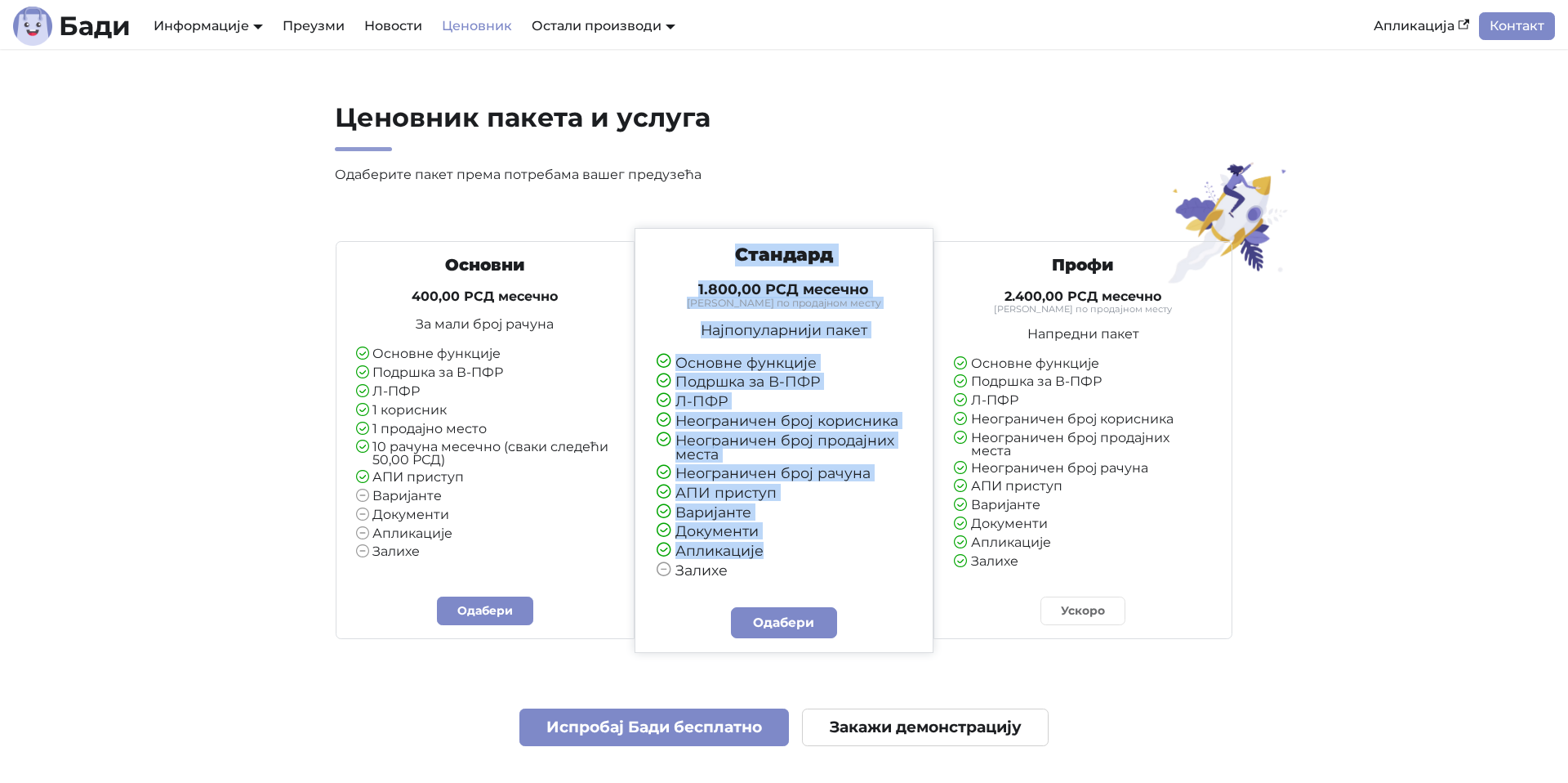
drag, startPoint x: 702, startPoint y: 247, endPoint x: 785, endPoint y: 582, distance: 345.1
click at [785, 578] on div "Стандард 1.800,00 РСД месечно Тарифирано по продајном месту Најпопуларнији паке…" at bounding box center [784, 411] width 284 height 334
drag, startPoint x: 767, startPoint y: 586, endPoint x: 748, endPoint y: 287, distance: 299.6
click at [750, 296] on div "Стандард 1.800,00 РСД месечно Тарифирано по продајном месту Најпопуларнији паке…" at bounding box center [784, 418] width 284 height 349
drag, startPoint x: 748, startPoint y: 287, endPoint x: 736, endPoint y: 285, distance: 12.2
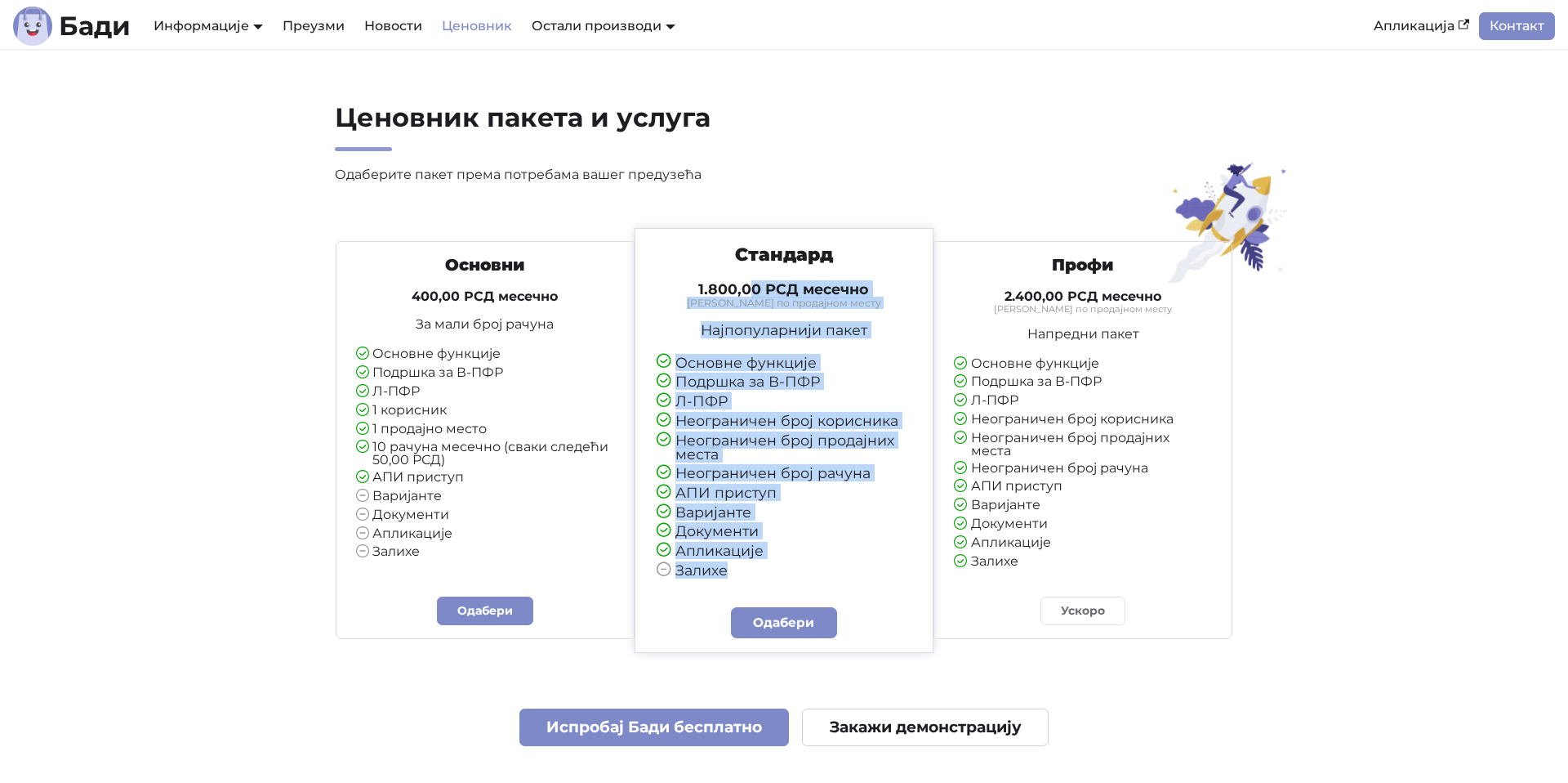
click at [747, 287] on h4 "1.800,00 РСД месечно" at bounding box center [784, 289] width 255 height 18
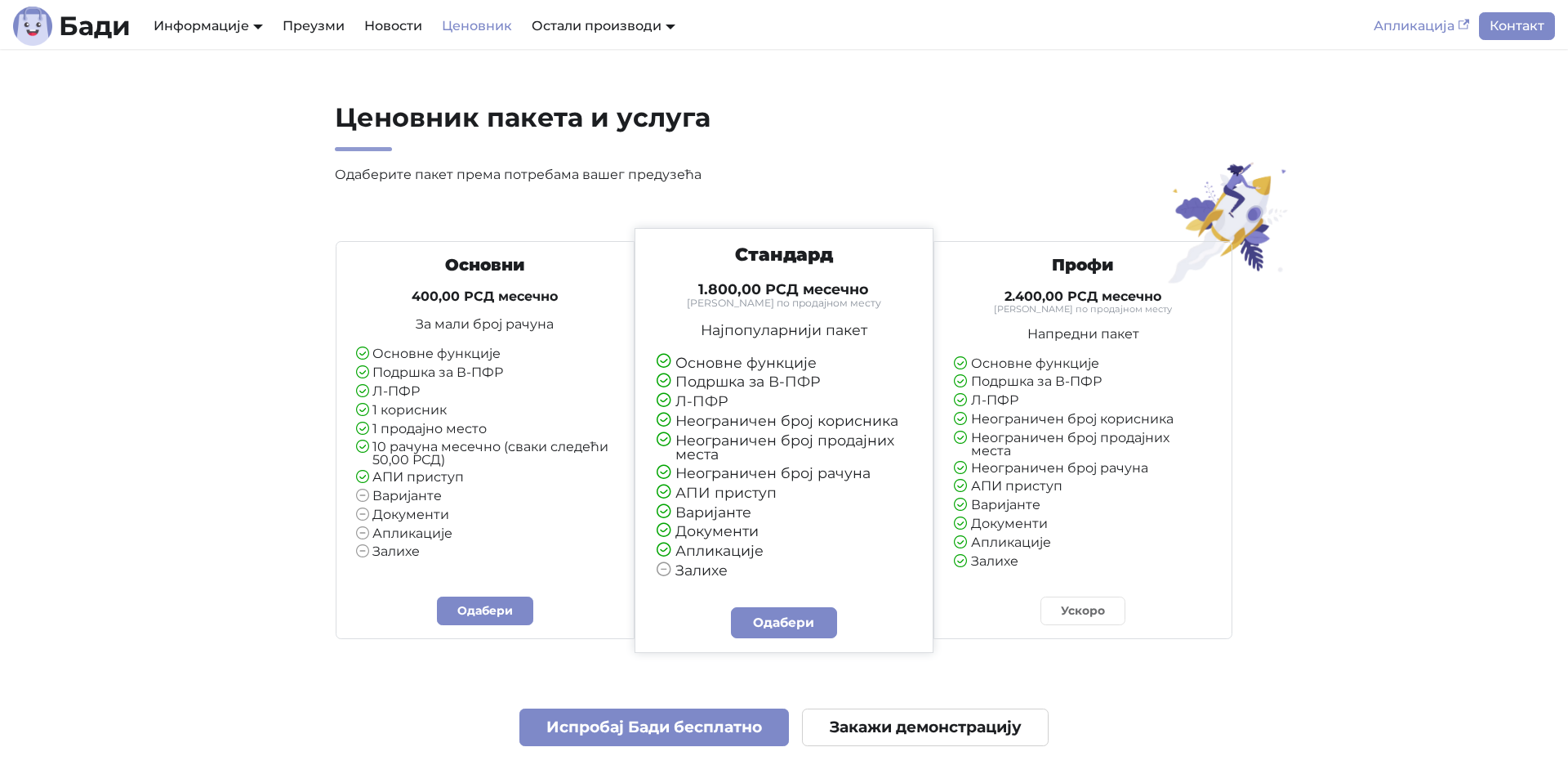
click at [1398, 32] on link "Апликација" at bounding box center [1422, 26] width 115 height 28
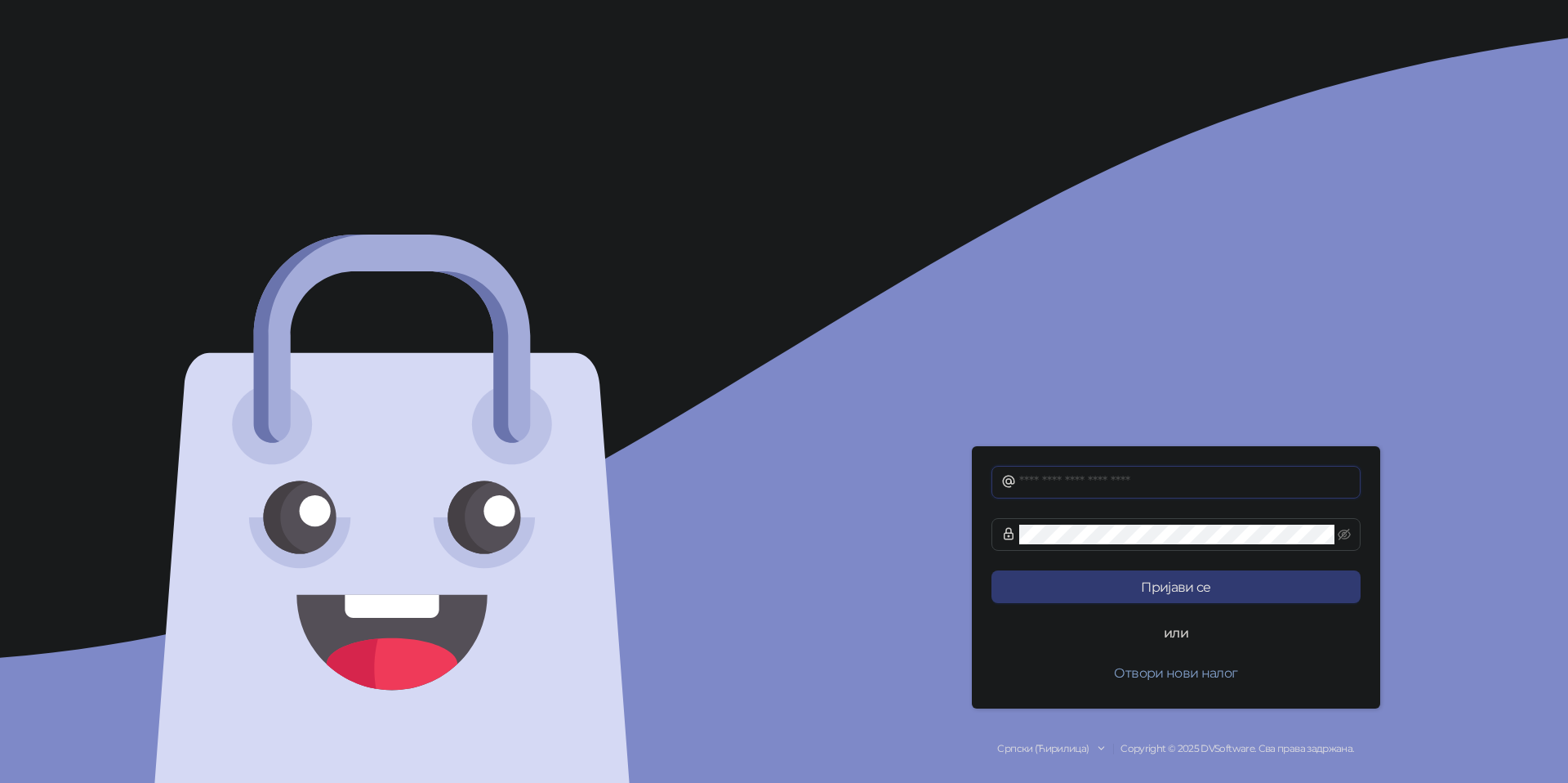
click at [1114, 487] on input "text" at bounding box center [1185, 482] width 332 height 20
click at [1191, 671] on button "Отвори нови налог" at bounding box center [1176, 672] width 369 height 33
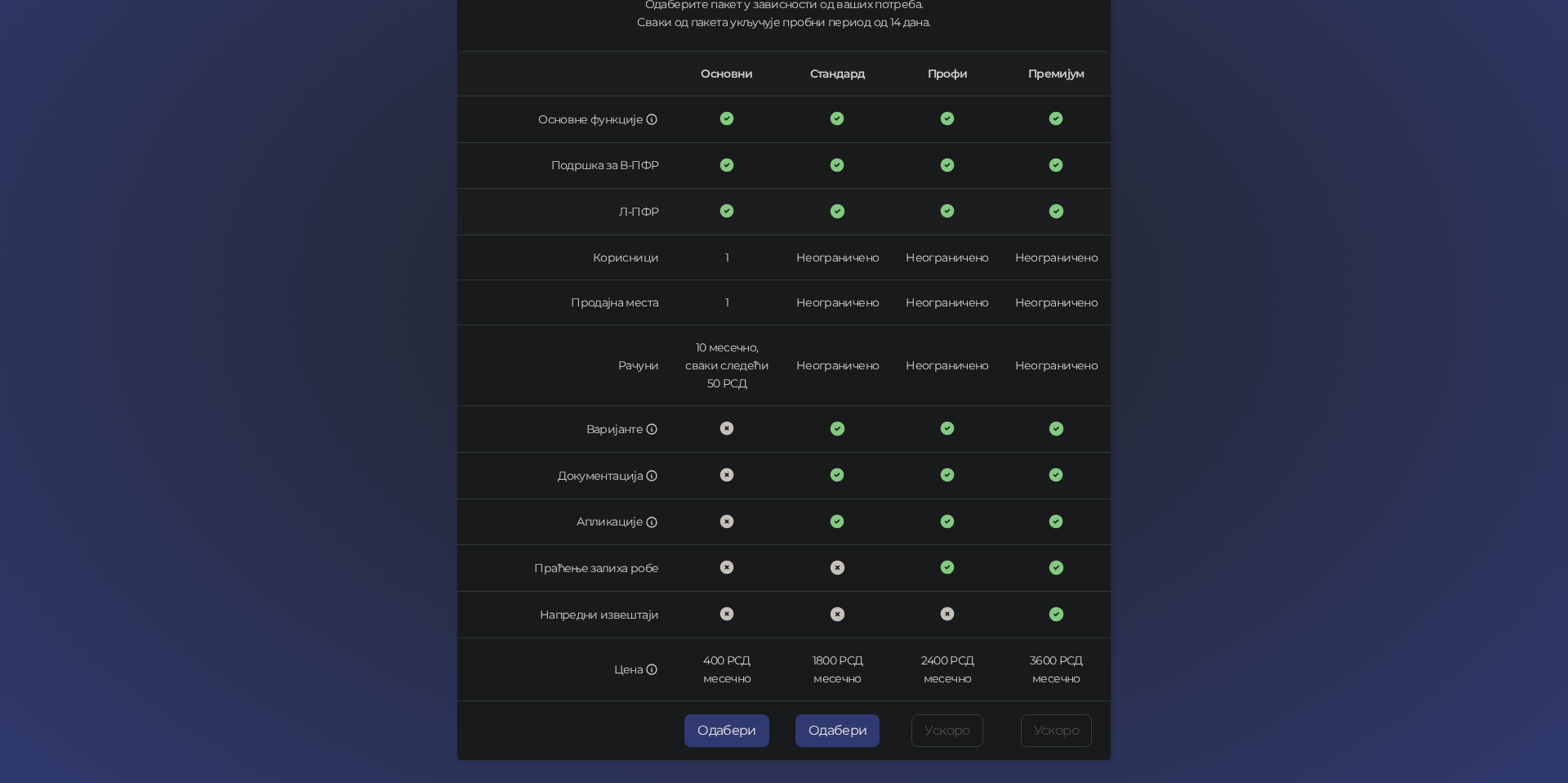
scroll to position [282, 0]
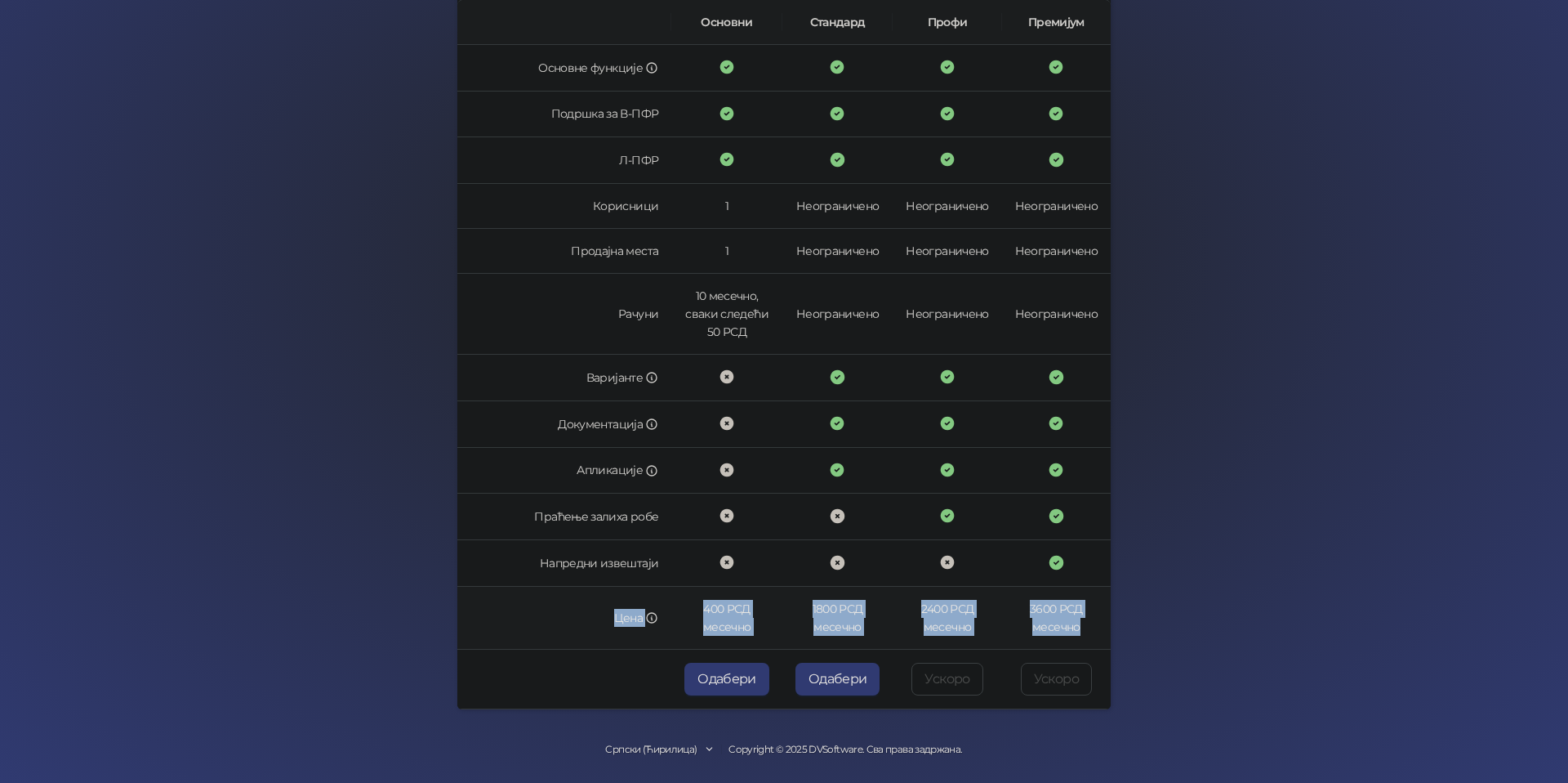
drag, startPoint x: 1075, startPoint y: 626, endPoint x: 580, endPoint y: 595, distance: 496.0
click at [580, 595] on tr "Цена 400 РСД месечно 1800 РСД месечно 2400 РСД месечно 3600 РСД месечно" at bounding box center [784, 618] width 653 height 62
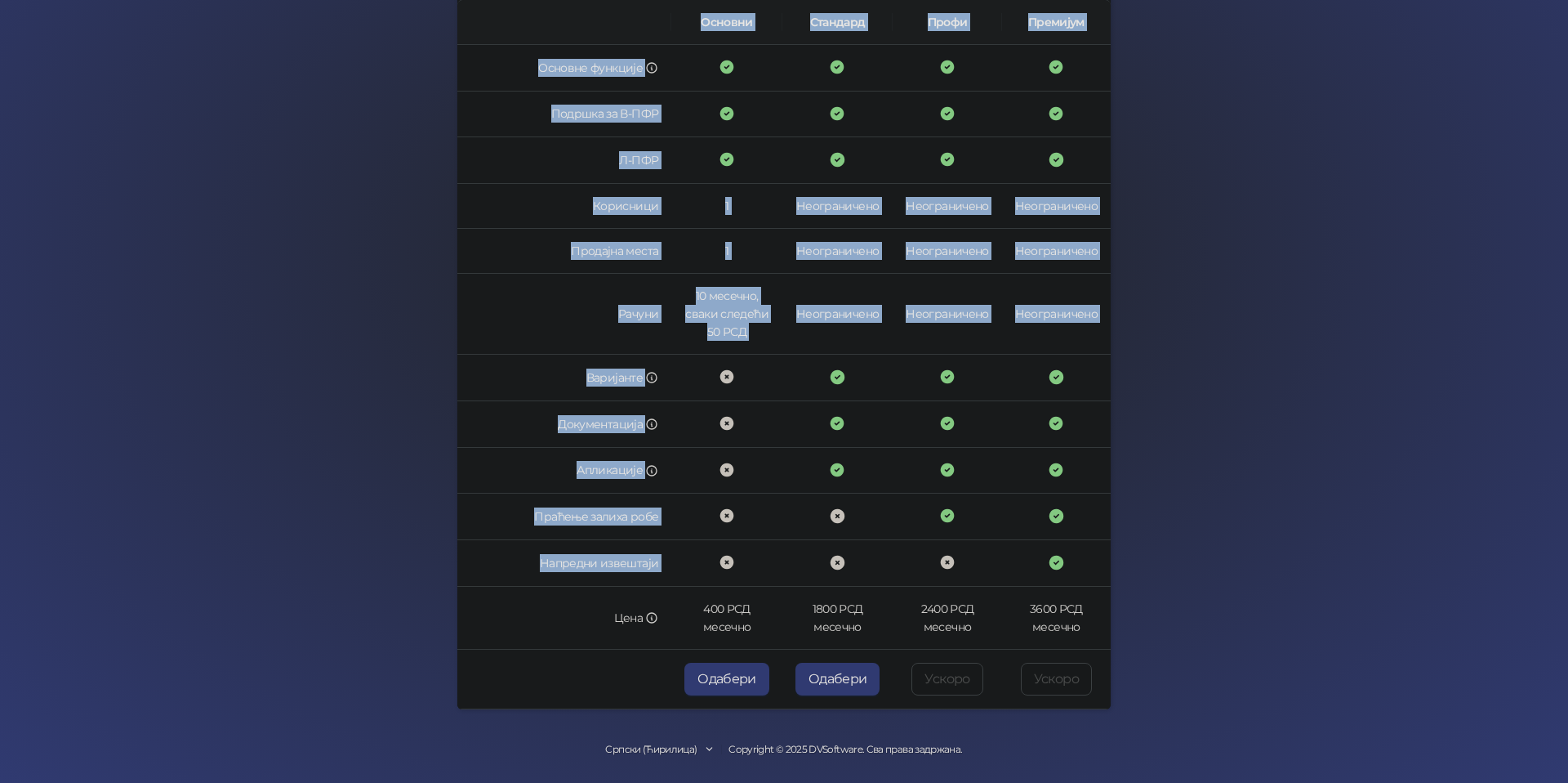
drag, startPoint x: 1021, startPoint y: 652, endPoint x: 1081, endPoint y: 623, distance: 66.6
click at [1141, 646] on div "[PERSON_NAME] Назад Регистрација на [PERSON_NAME] Пакет Врста промета Подаци пр…" at bounding box center [784, 251] width 1568 height 1066
drag, startPoint x: 1081, startPoint y: 623, endPoint x: 1065, endPoint y: 622, distance: 16.0
click at [1080, 623] on td "3600 РСД месечно" at bounding box center [1057, 618] width 109 height 62
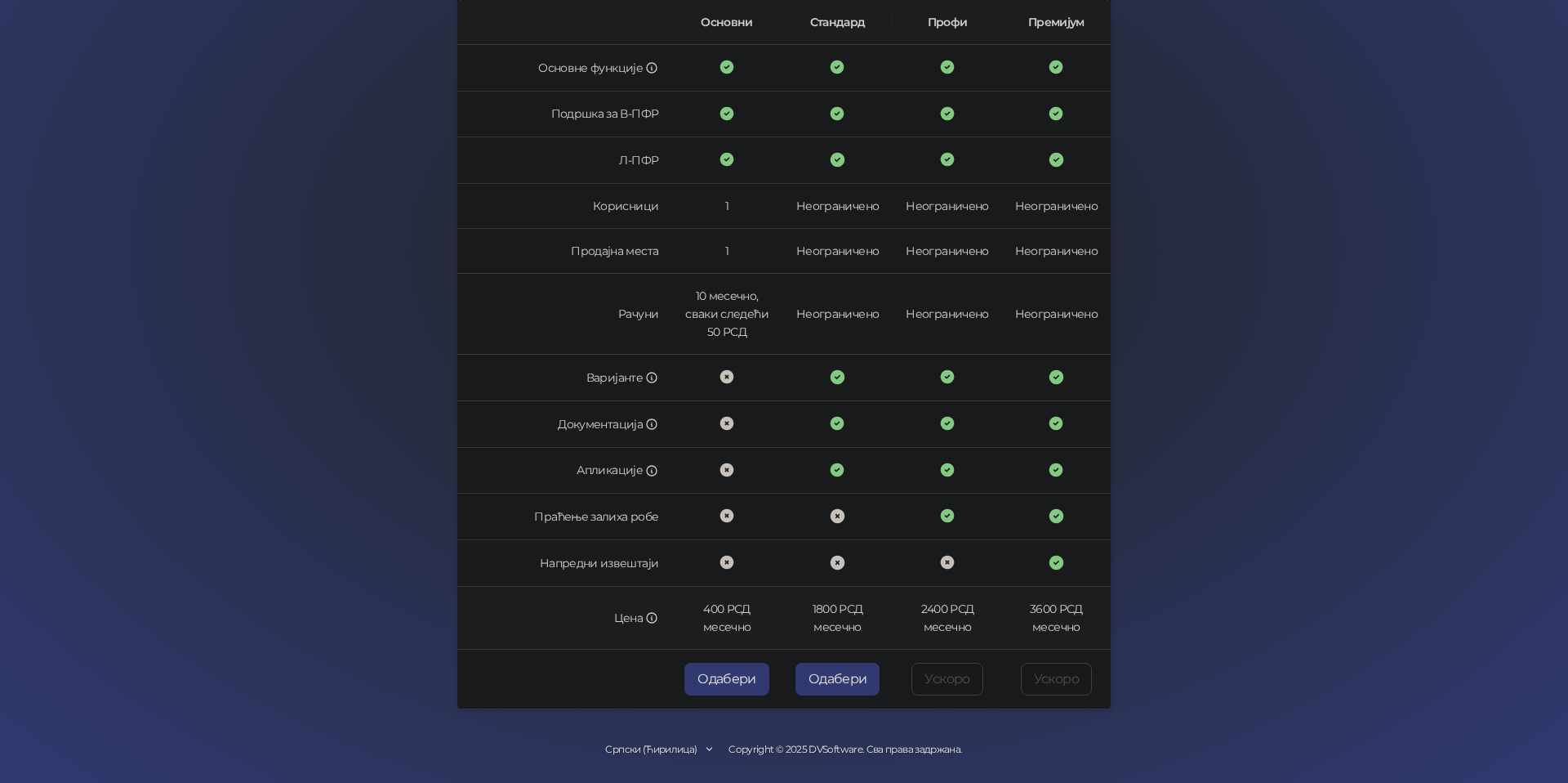
click at [657, 614] on icon at bounding box center [651, 618] width 13 height 13
click at [942, 513] on icon at bounding box center [948, 516] width 14 height 14
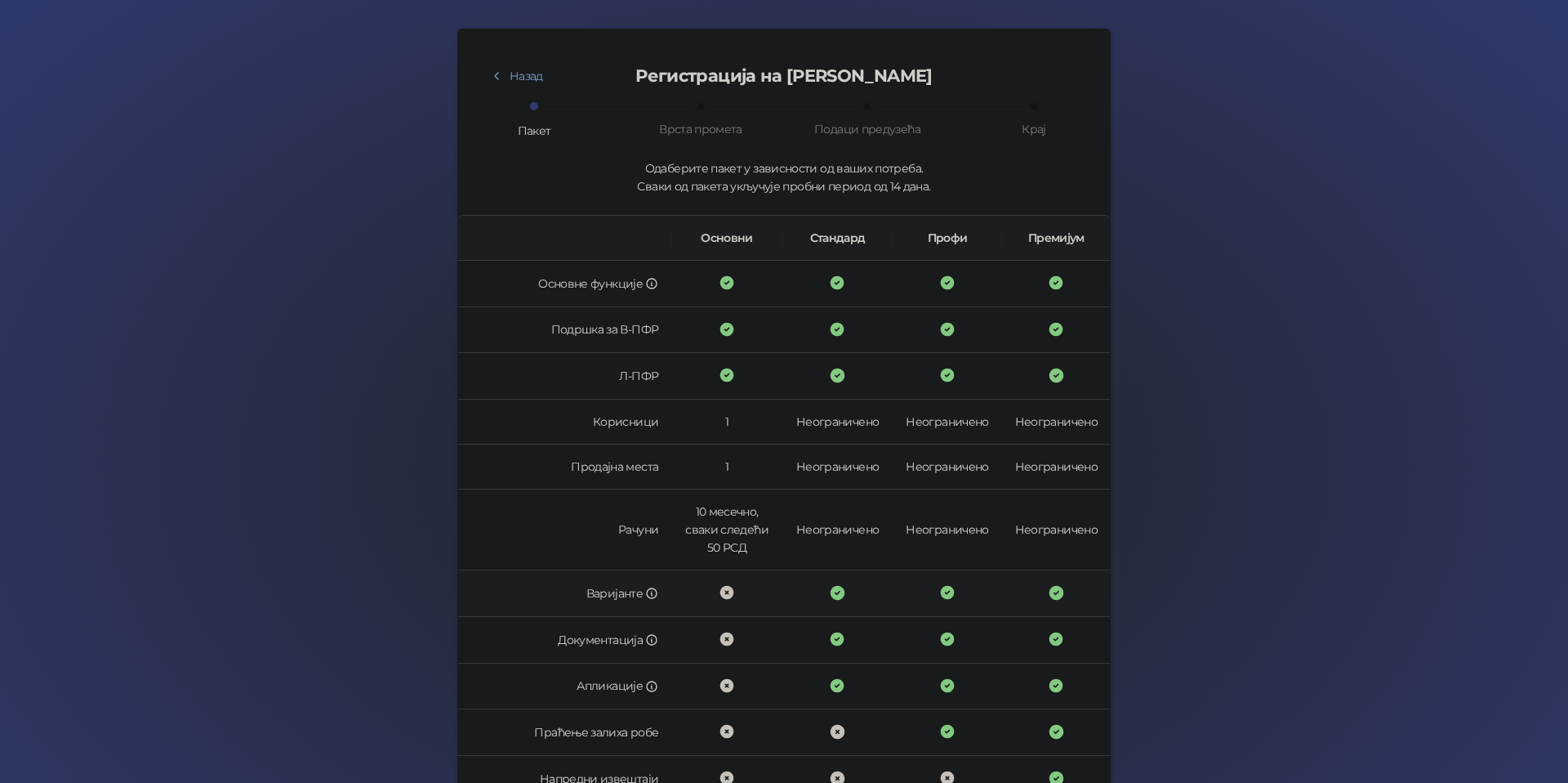
scroll to position [58, 0]
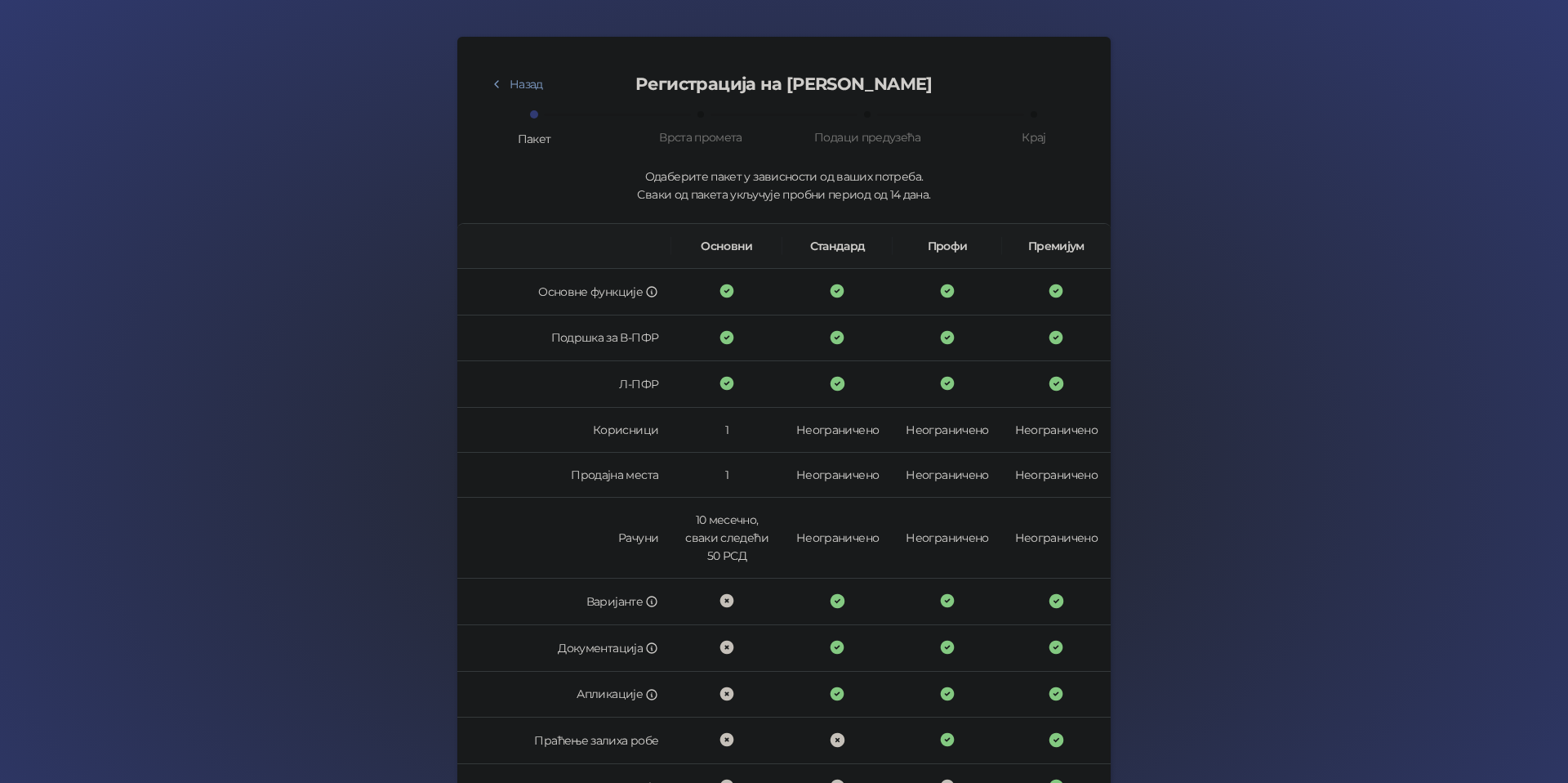
click at [687, 154] on div "Назад Регистрација на [PERSON_NAME] Пакет Врста промета Подаци предузећа Крај О…" at bounding box center [784, 495] width 614 height 877
drag, startPoint x: 807, startPoint y: 134, endPoint x: 817, endPoint y: 135, distance: 10.0
click at [807, 134] on div "Врста промета" at bounding box center [726, 129] width 167 height 34
drag, startPoint x: 885, startPoint y: 137, endPoint x: 1055, endPoint y: 145, distance: 170.2
click at [1055, 145] on div "Пакет Врста промета Подаци предузећа Крај" at bounding box center [784, 129] width 614 height 36
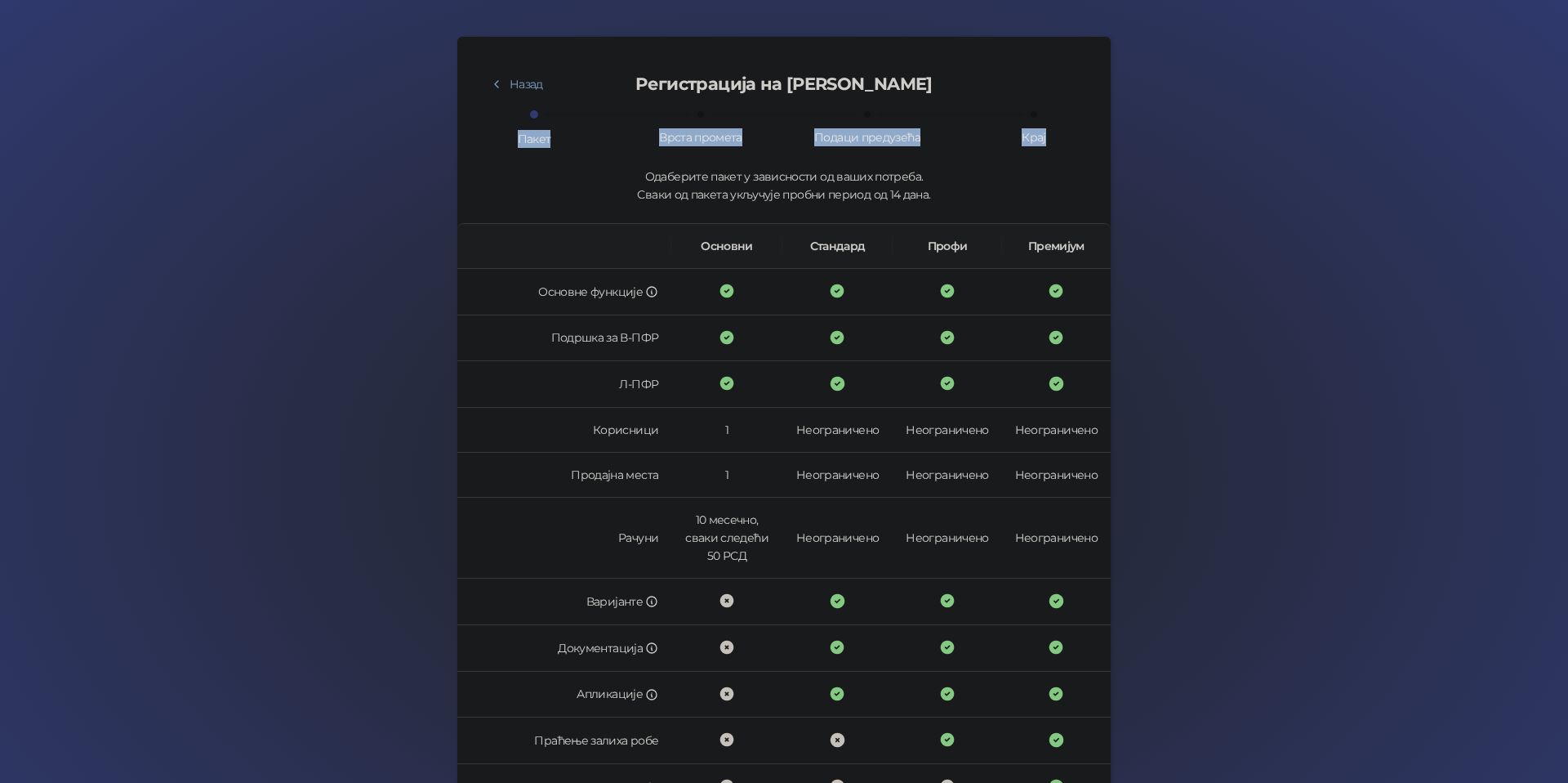
drag, startPoint x: 1068, startPoint y: 144, endPoint x: 434, endPoint y: 121, distance: 634.4
click at [434, 121] on div "[PERSON_NAME] Назад Регистрација на [PERSON_NAME] Пакет Врста промета Подаци пр…" at bounding box center [784, 475] width 1568 height 1066
click at [557, 171] on div "Одаберите пакет у зависности од ваших потреба. Сваки од пакета укључује пробни …" at bounding box center [784, 186] width 614 height 36
click at [526, 88] on button "Назад" at bounding box center [517, 84] width 79 height 26
